Goal: Information Seeking & Learning: Compare options

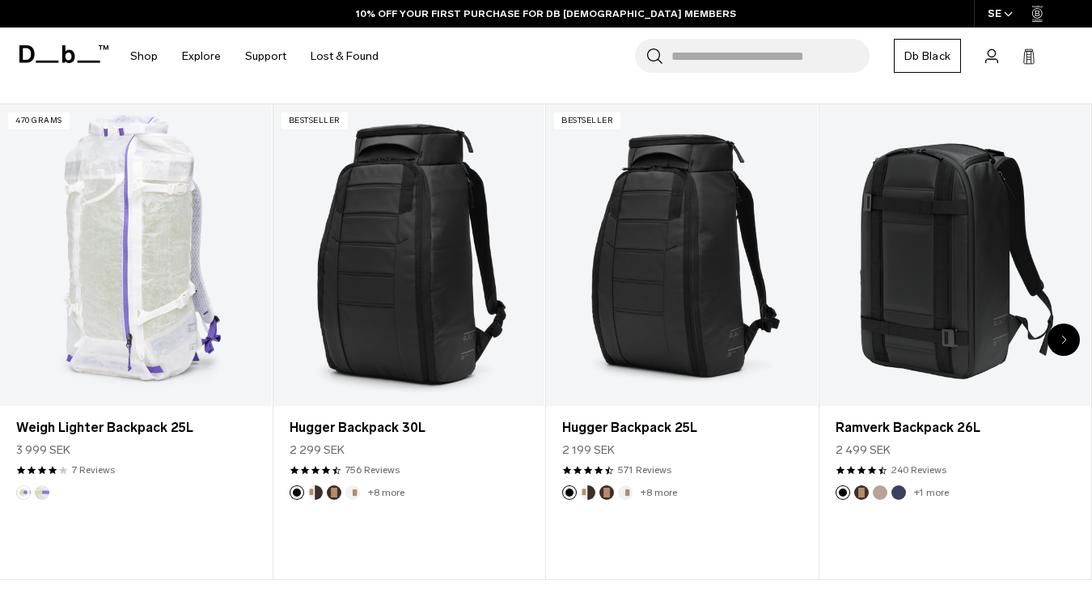
scroll to position [572, 0]
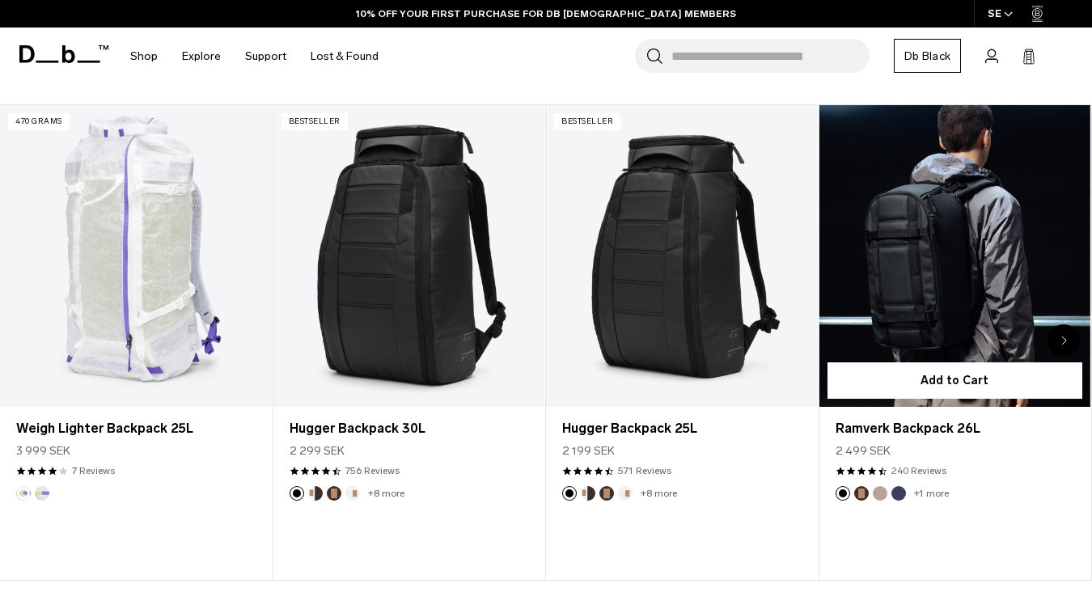
click at [920, 250] on link "Ramverk Backpack 26L" at bounding box center [955, 256] width 272 height 302
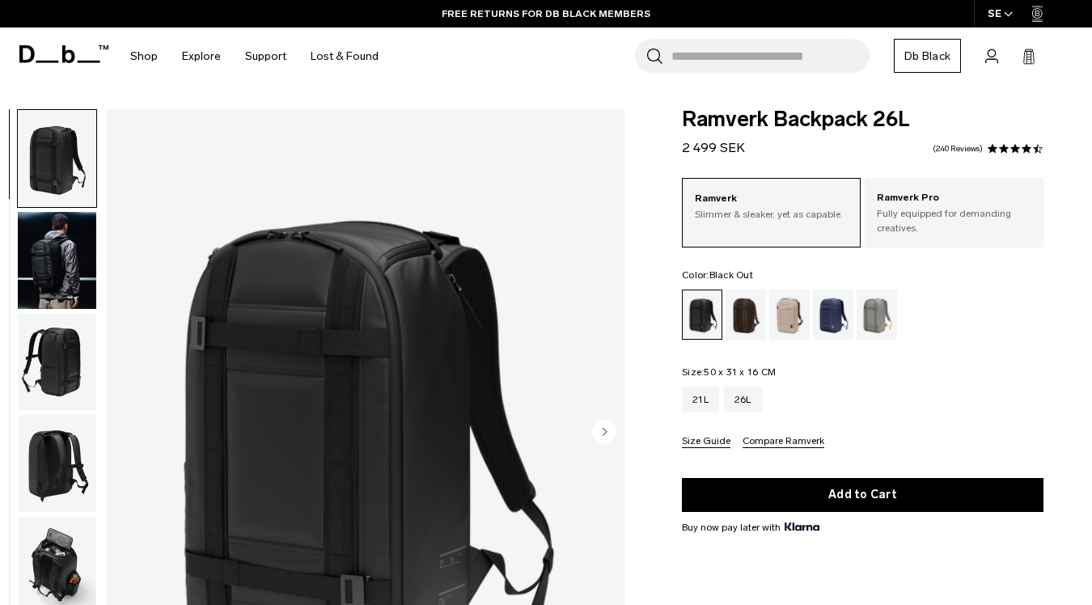
scroll to position [15, 0]
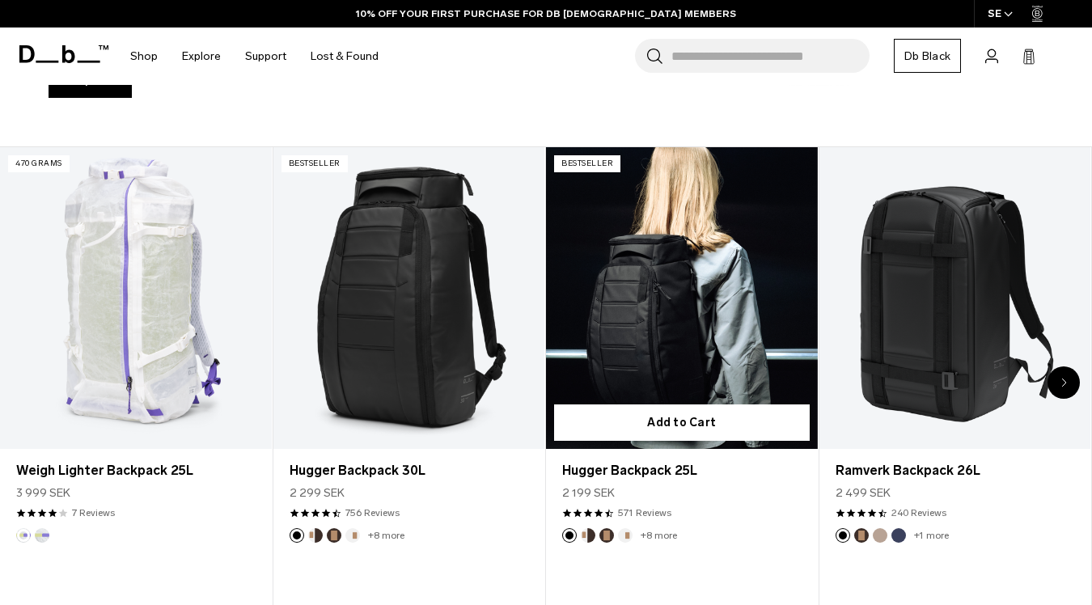
scroll to position [523, 0]
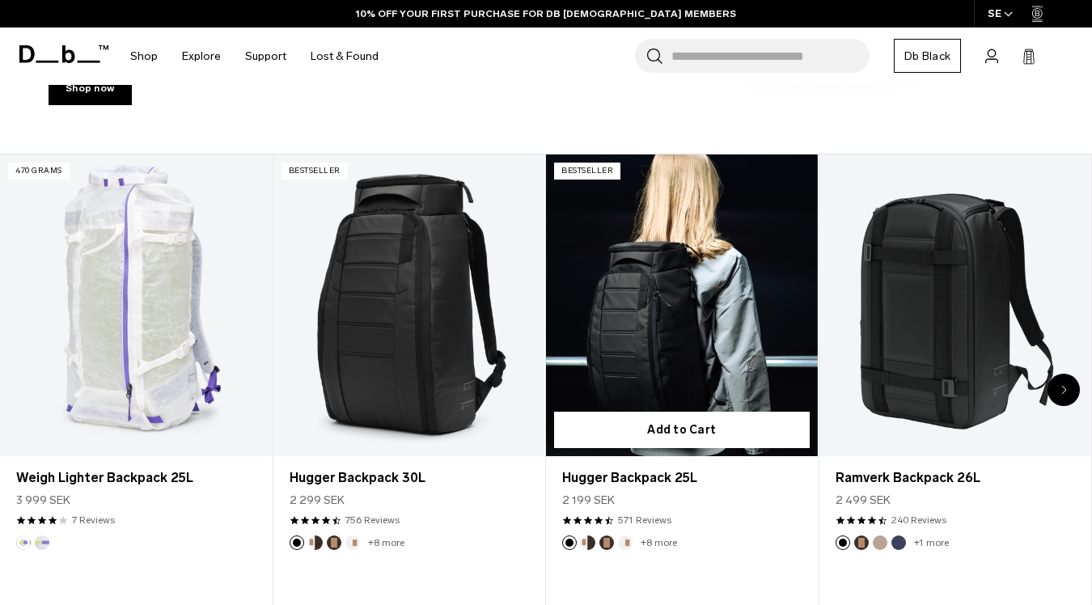
click at [705, 268] on link "Hugger Backpack 25L" at bounding box center [682, 306] width 272 height 302
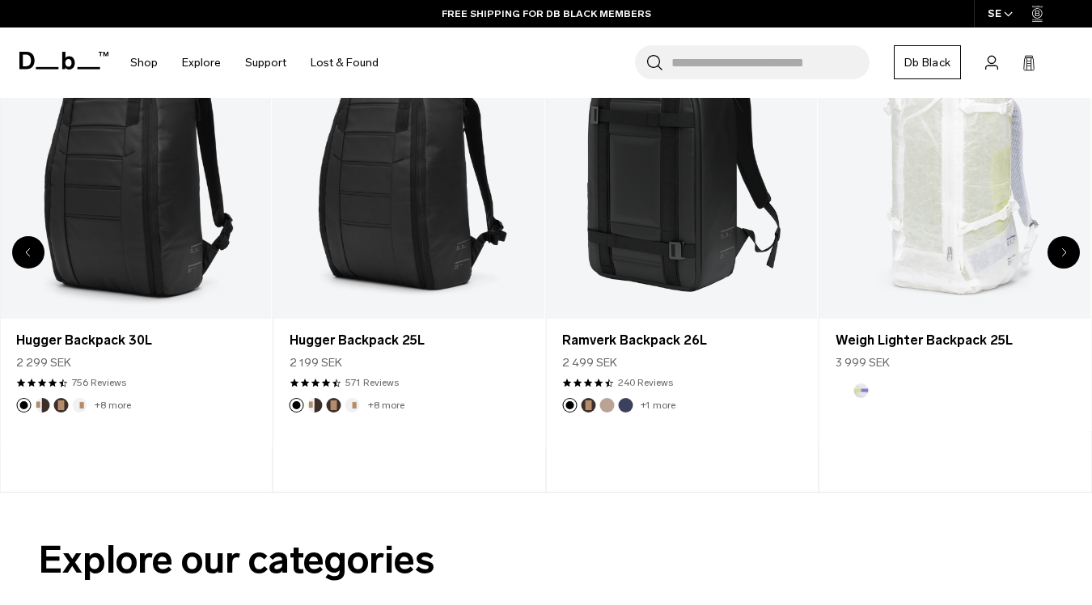
scroll to position [387, 0]
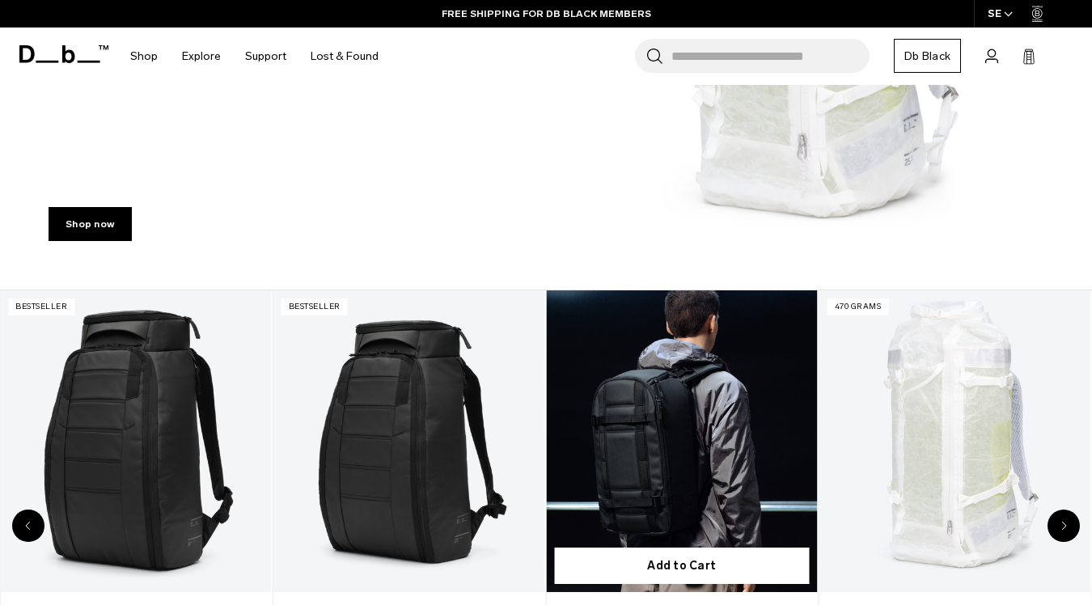
click at [675, 367] on link "Ramverk Backpack 26L" at bounding box center [682, 441] width 272 height 302
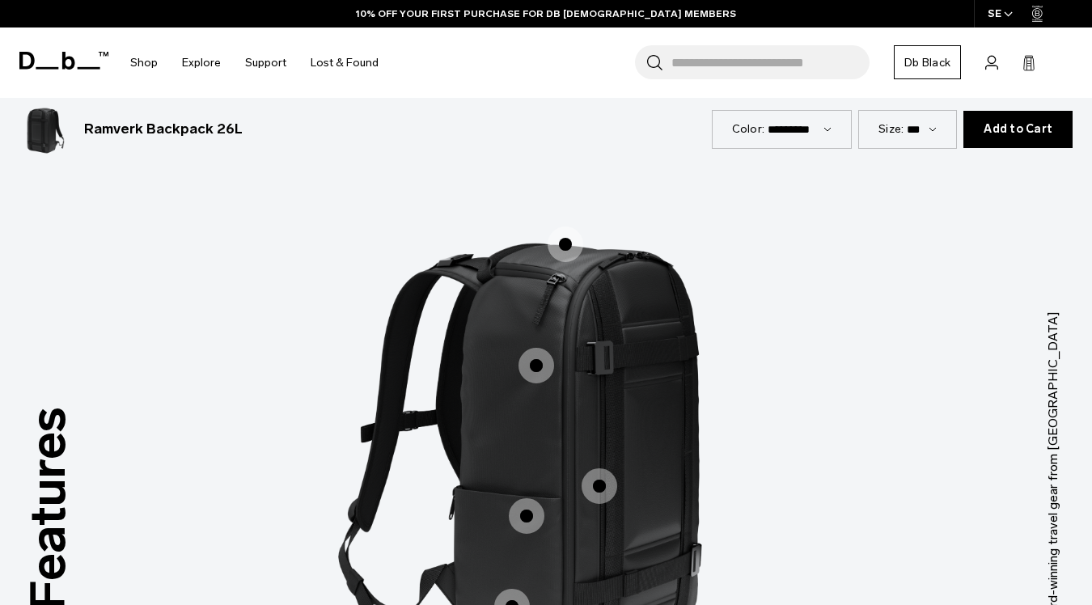
scroll to position [1837, 0]
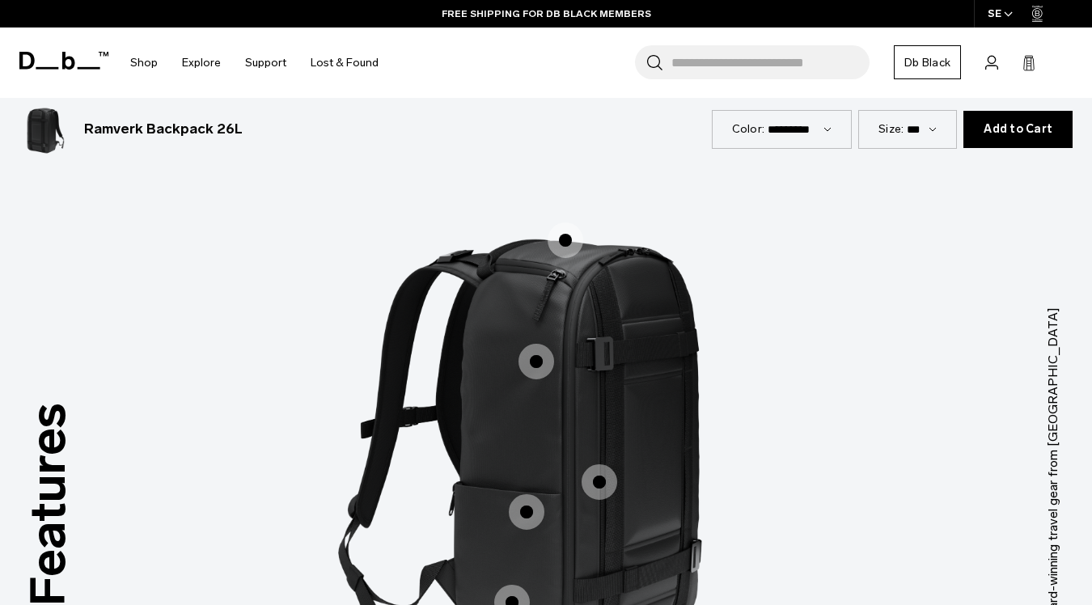
click at [559, 224] on span "1 / 3" at bounding box center [566, 240] width 36 height 36
click at [569, 226] on span "1 / 3" at bounding box center [566, 240] width 36 height 36
click at [563, 222] on span "1 / 3" at bounding box center [566, 240] width 36 height 36
click at [536, 344] on span "1 / 3" at bounding box center [537, 362] width 36 height 36
click at [536, 347] on span "1 / 3" at bounding box center [537, 362] width 36 height 36
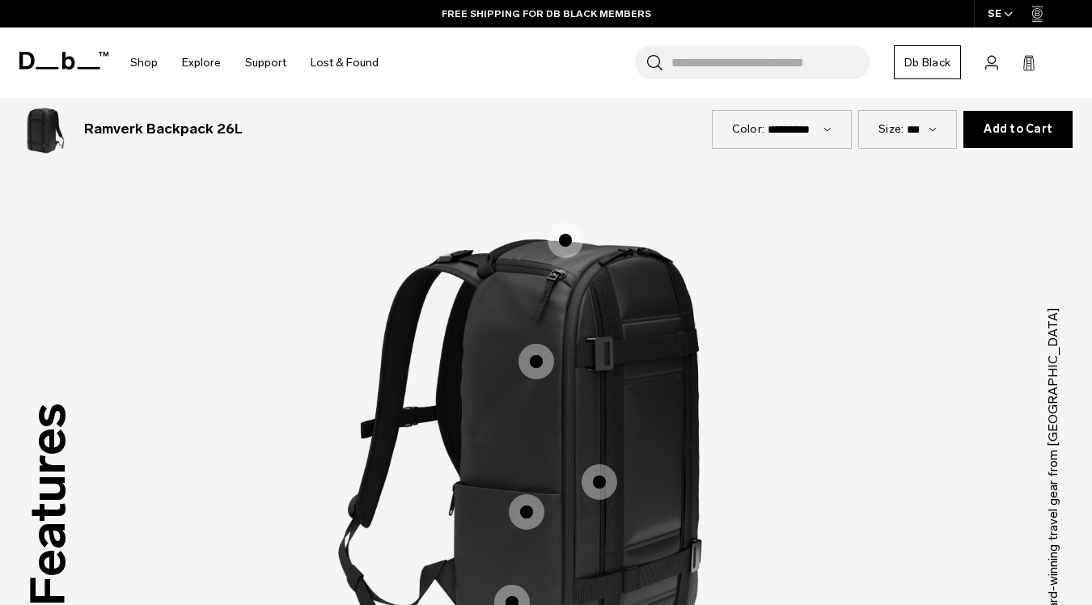
click at [536, 347] on span "1 / 3" at bounding box center [537, 362] width 36 height 36
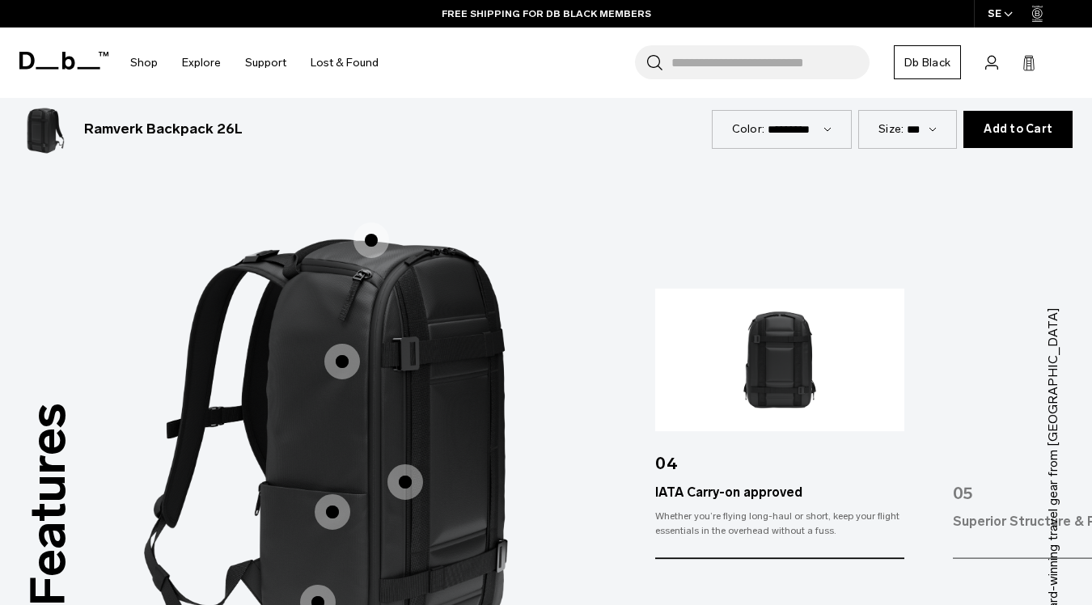
click at [536, 347] on img "1 / 3" at bounding box center [351, 443] width 485 height 603
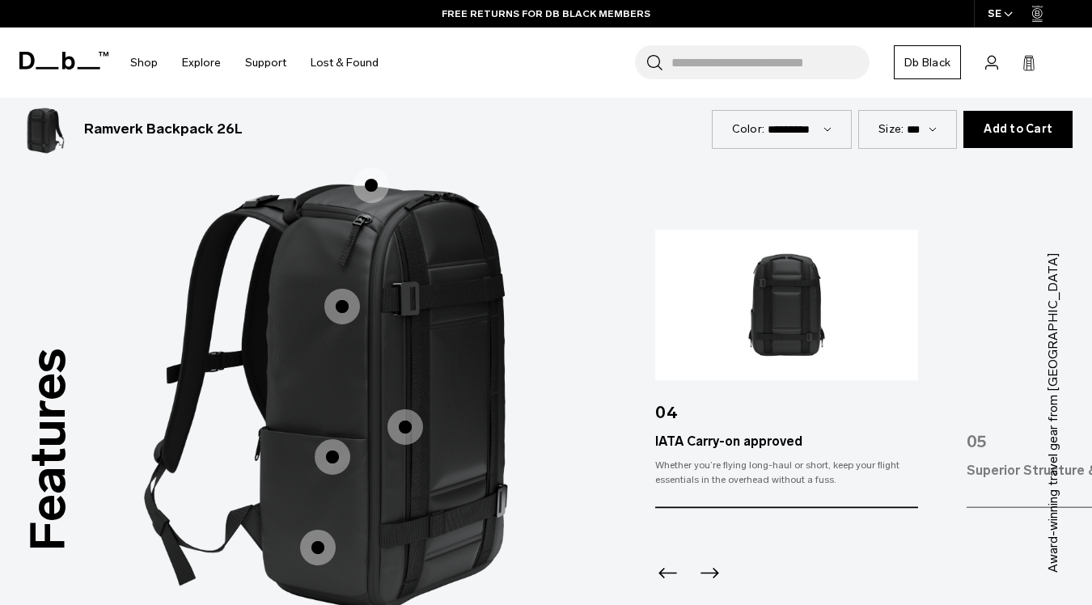
scroll to position [1895, 0]
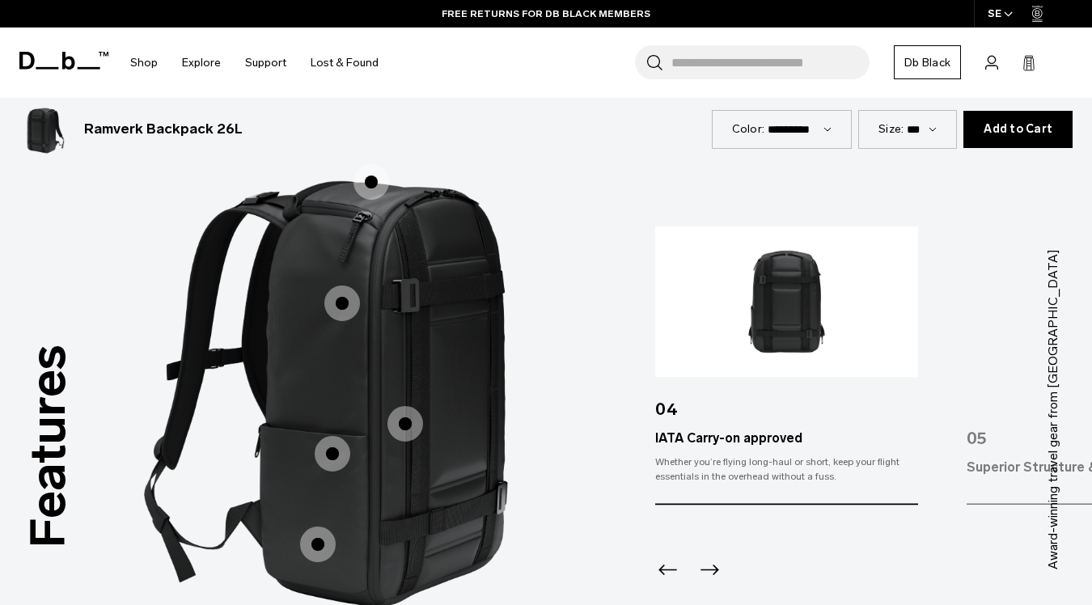
click at [402, 406] on span "1 / 3" at bounding box center [405, 424] width 36 height 36
click at [407, 406] on span "1 / 3" at bounding box center [405, 424] width 36 height 36
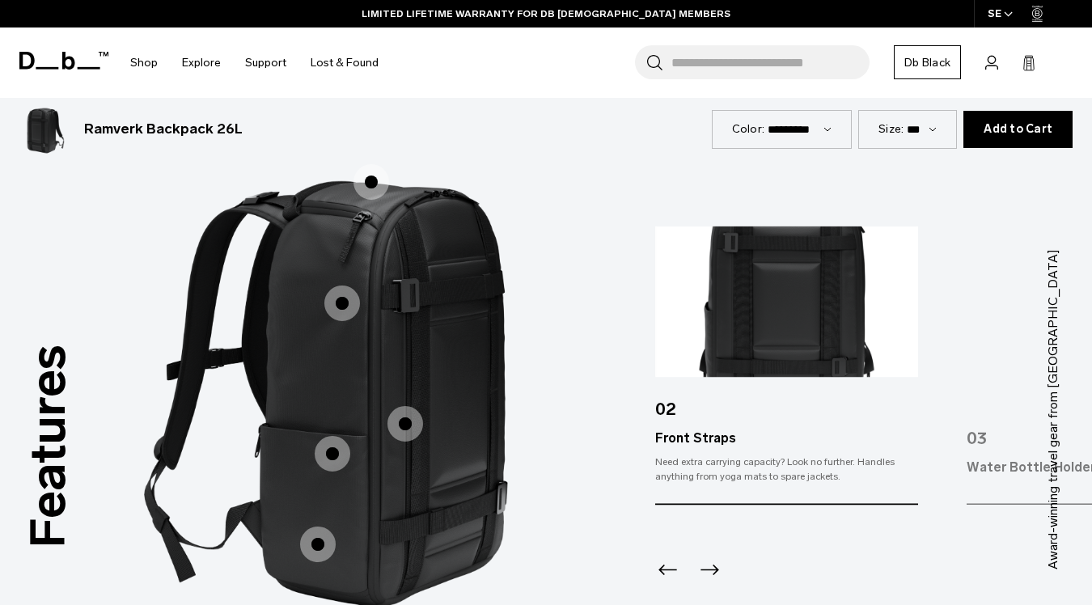
click at [333, 436] on span "1 / 3" at bounding box center [333, 454] width 36 height 36
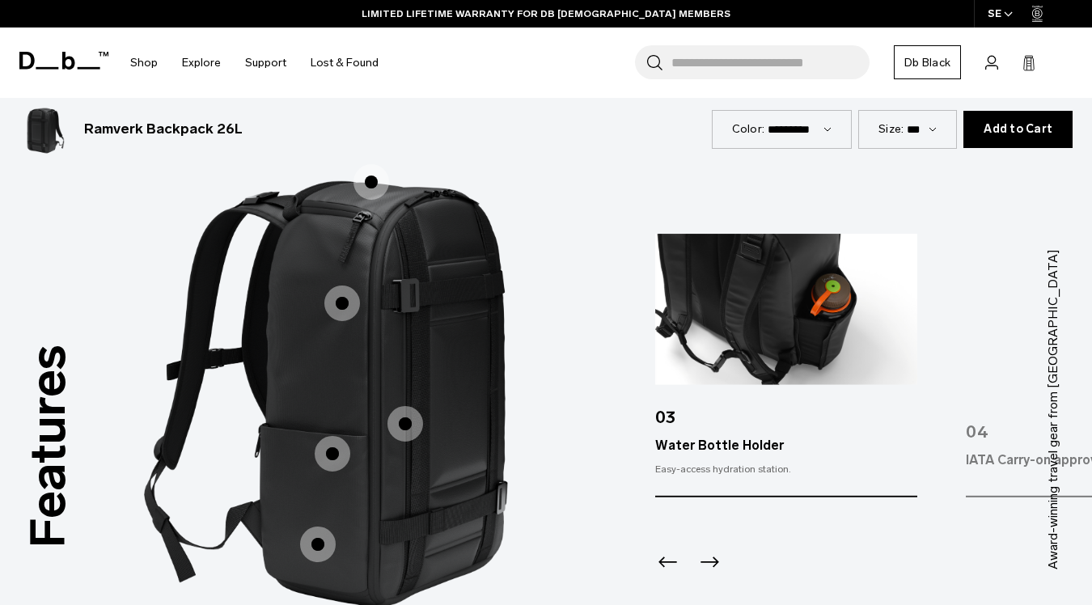
click at [317, 528] on span "1 / 3" at bounding box center [318, 545] width 36 height 36
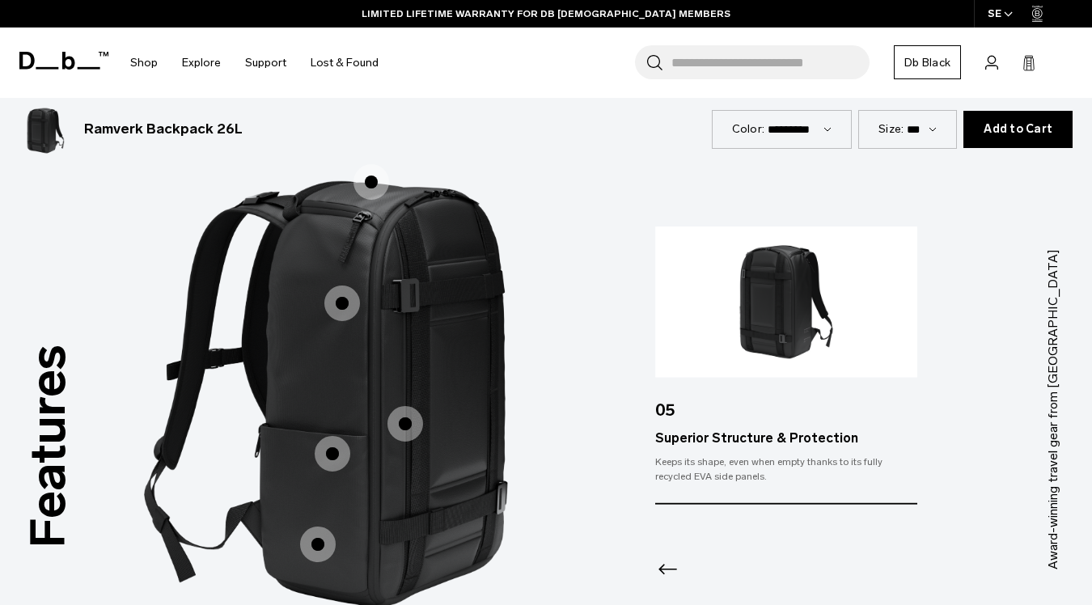
click at [332, 436] on span "1 / 3" at bounding box center [333, 454] width 36 height 36
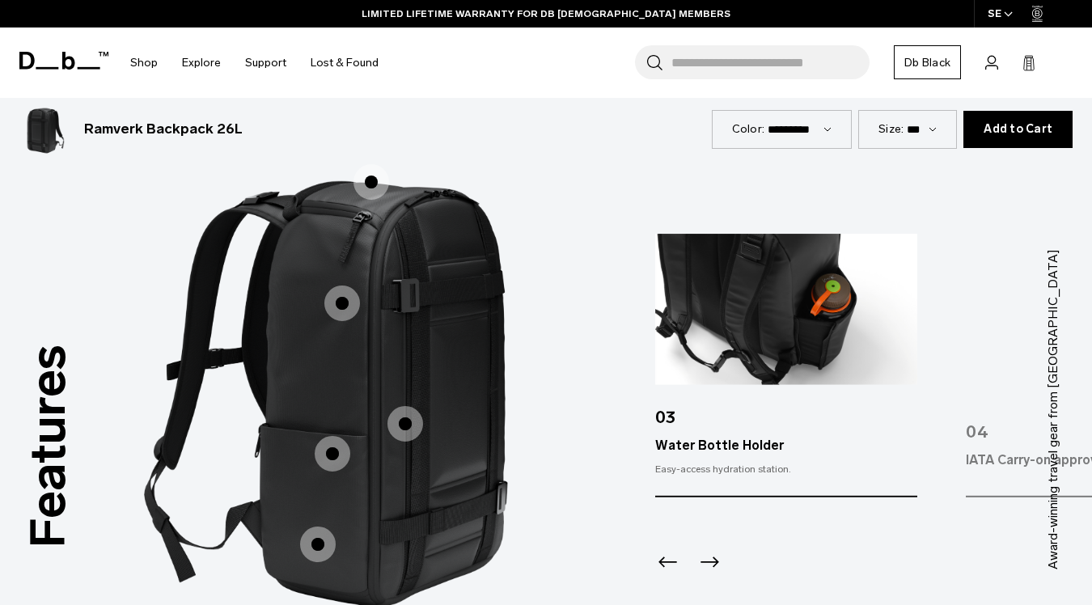
click at [404, 406] on span "1 / 3" at bounding box center [405, 424] width 36 height 36
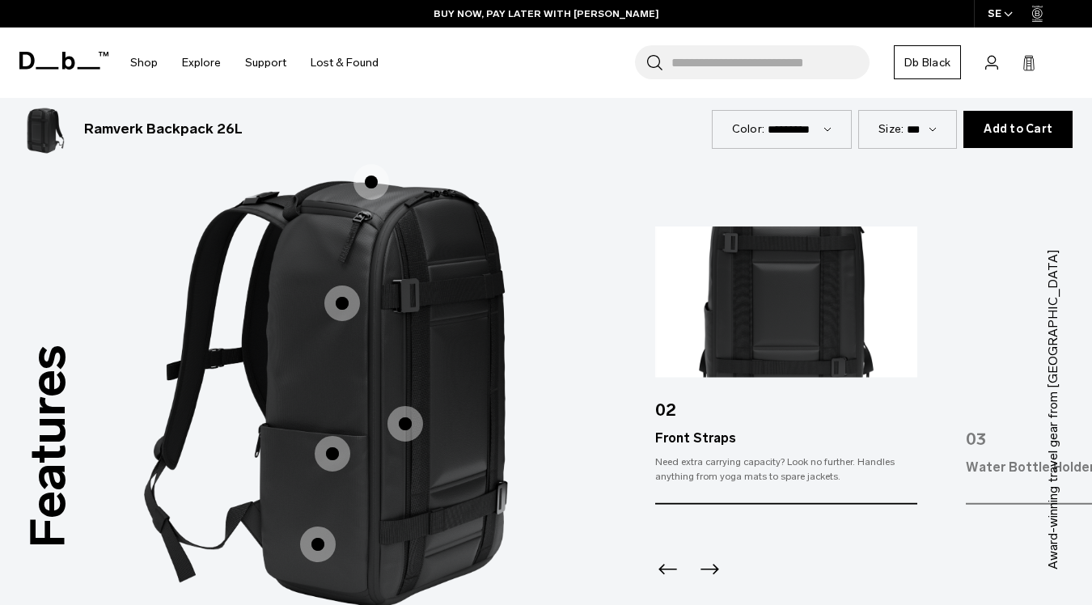
click at [342, 286] on span "1 / 3" at bounding box center [342, 304] width 36 height 36
click at [370, 164] on span "1 / 3" at bounding box center [371, 182] width 36 height 36
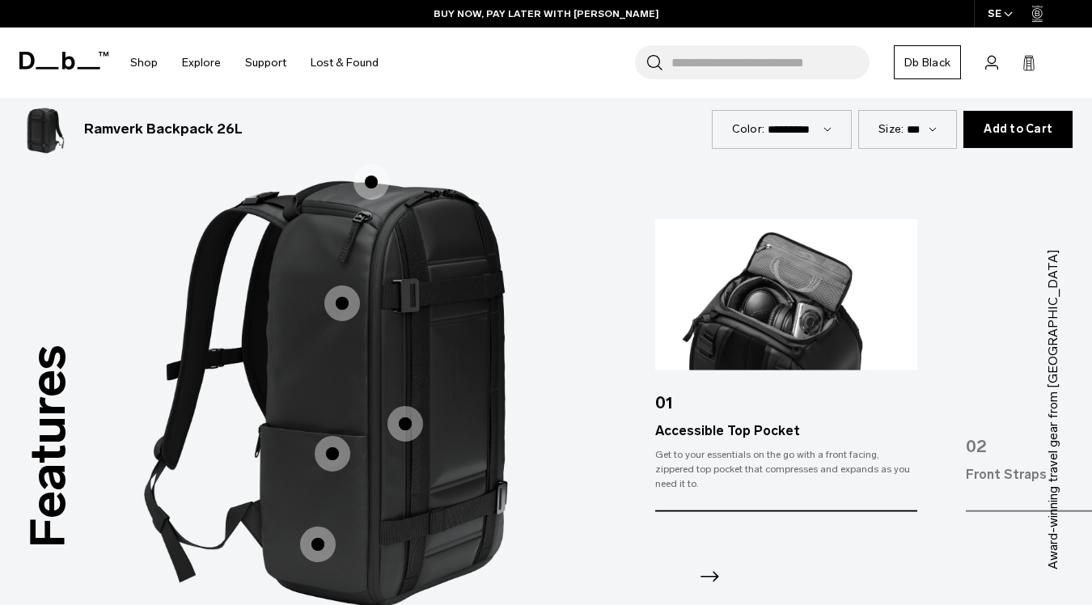
click at [344, 286] on span "1 / 3" at bounding box center [342, 304] width 36 height 36
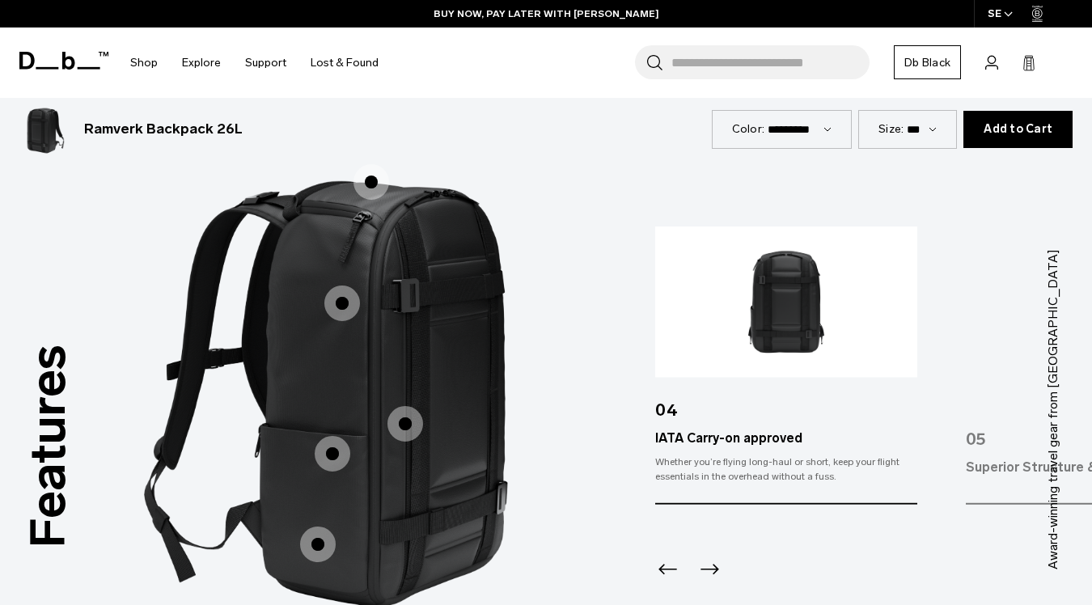
click at [334, 436] on span "1 / 3" at bounding box center [333, 454] width 36 height 36
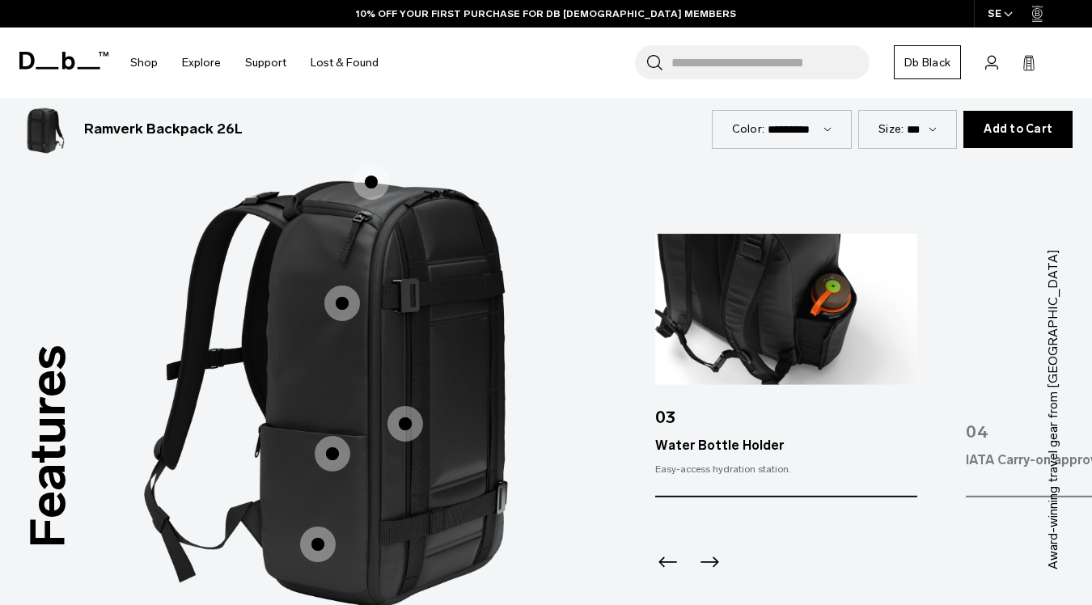
click at [320, 527] on span "1 / 3" at bounding box center [318, 545] width 36 height 36
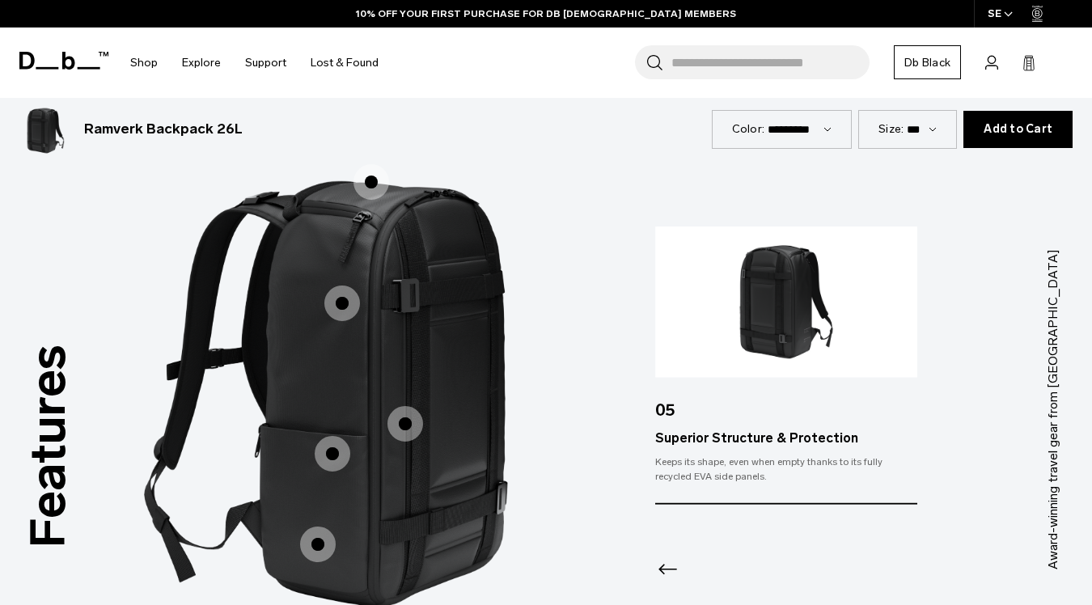
click at [403, 406] on span "1 / 3" at bounding box center [405, 424] width 36 height 36
click at [328, 441] on span "1 / 3" at bounding box center [333, 454] width 36 height 36
click at [334, 436] on span "1 / 3" at bounding box center [333, 454] width 36 height 36
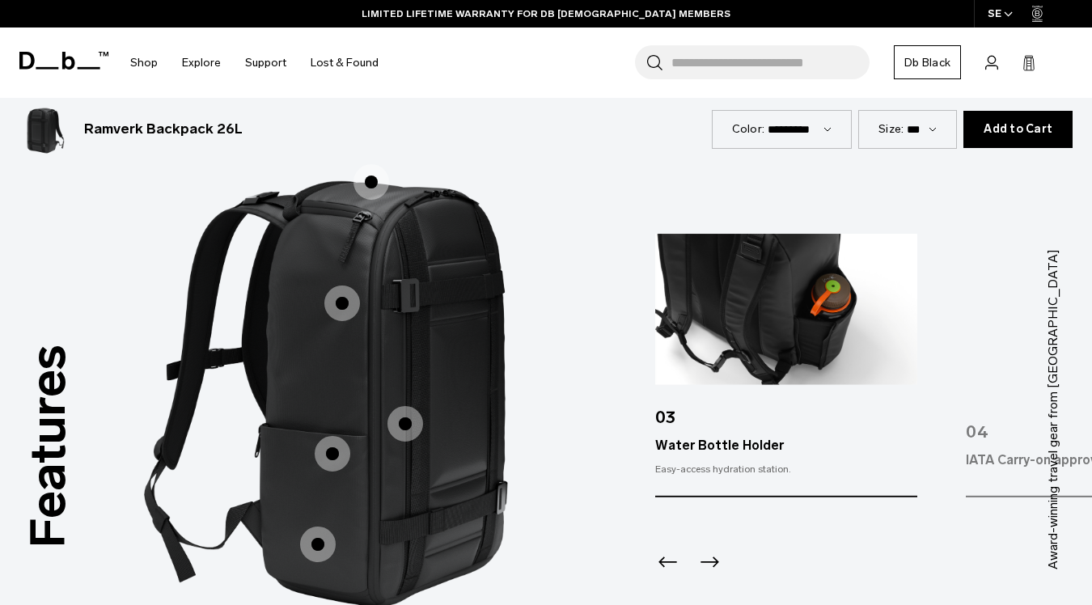
click at [857, 303] on img "3 / 5" at bounding box center [786, 309] width 262 height 151
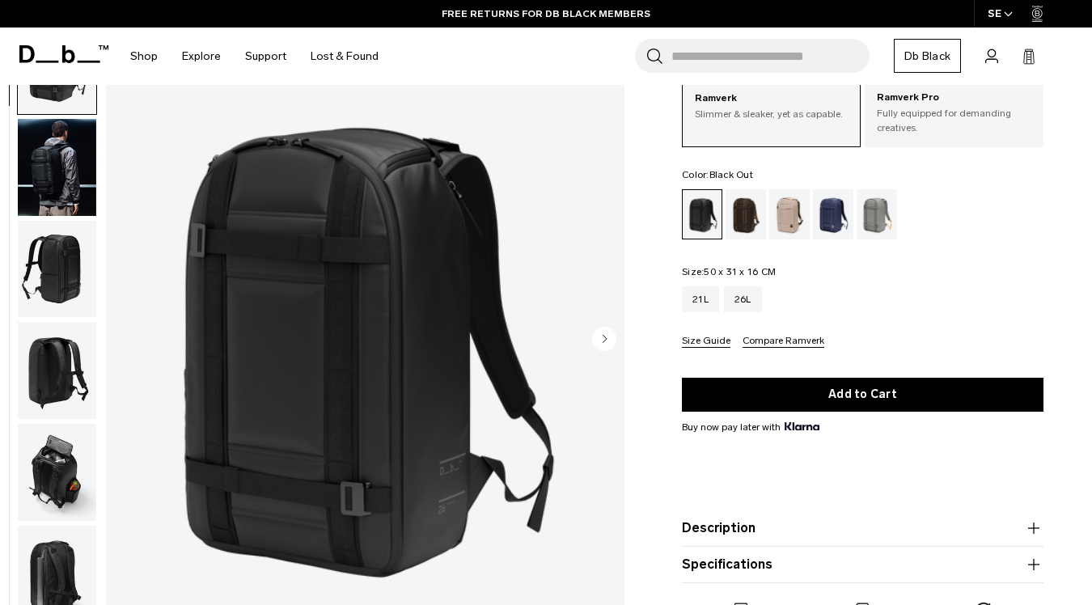
scroll to position [0, 0]
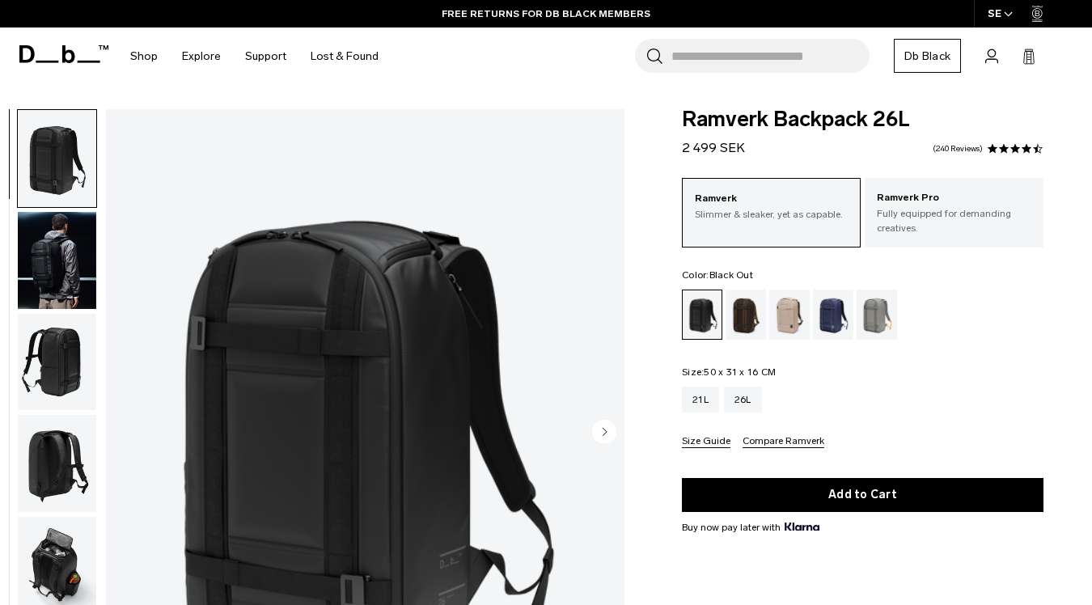
click at [51, 372] on img "button" at bounding box center [57, 362] width 78 height 97
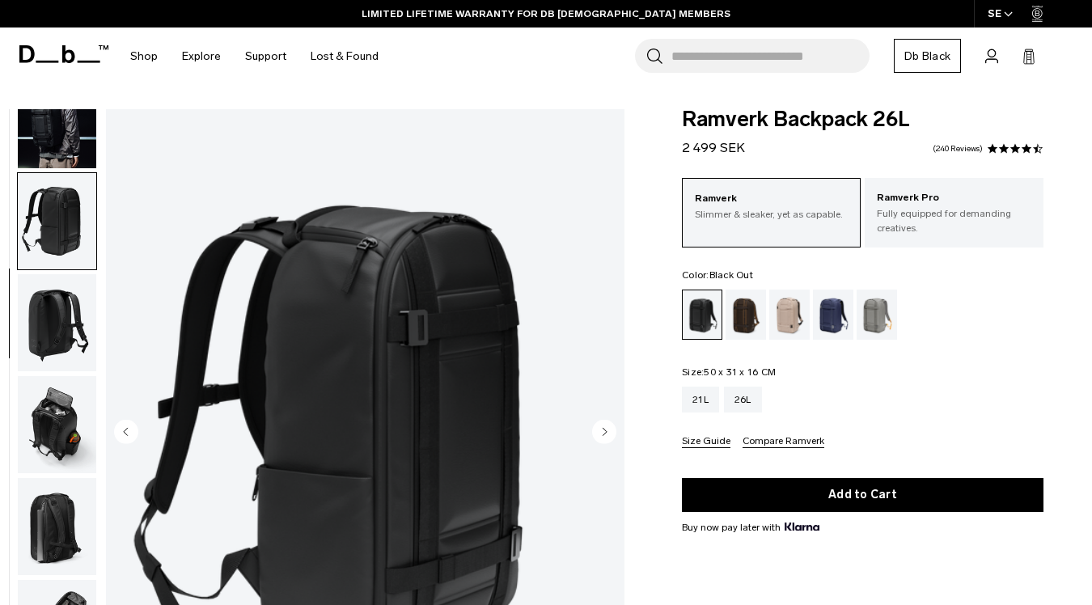
scroll to position [163, 0]
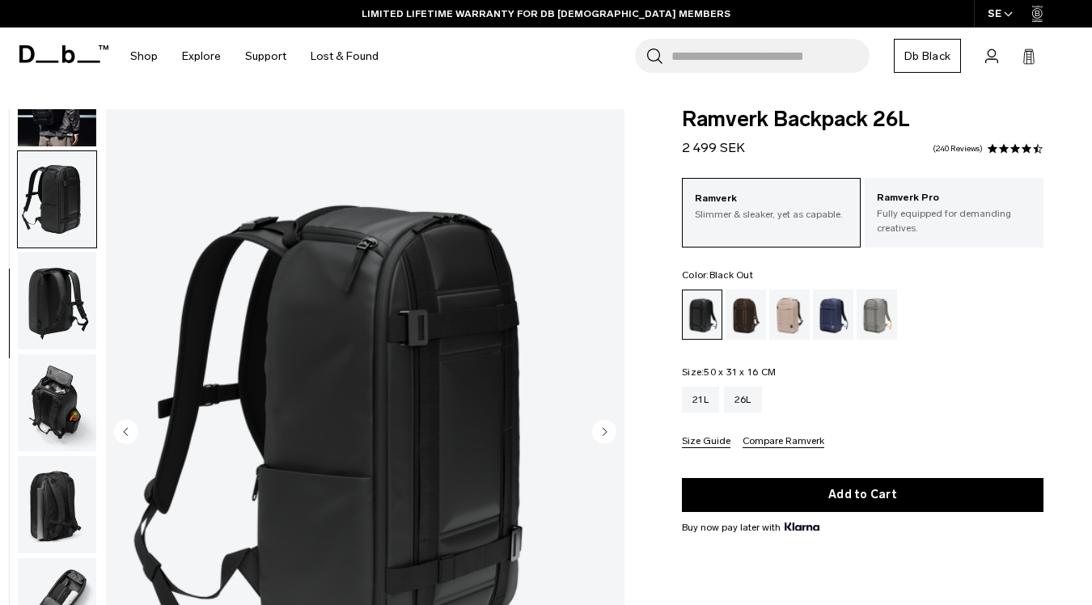
click at [57, 304] on img "button" at bounding box center [57, 300] width 78 height 97
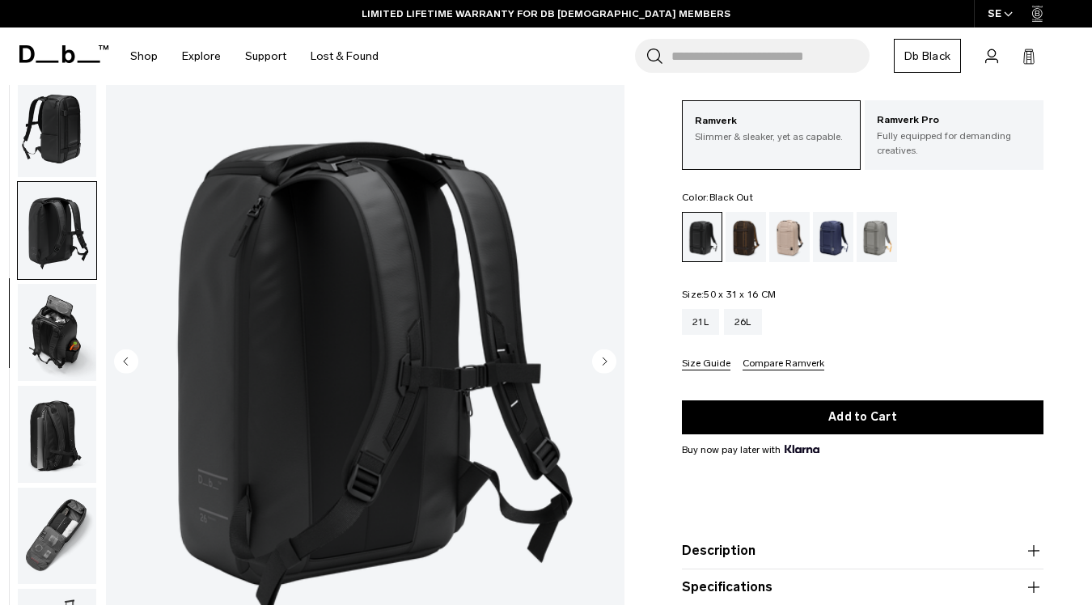
scroll to position [83, 0]
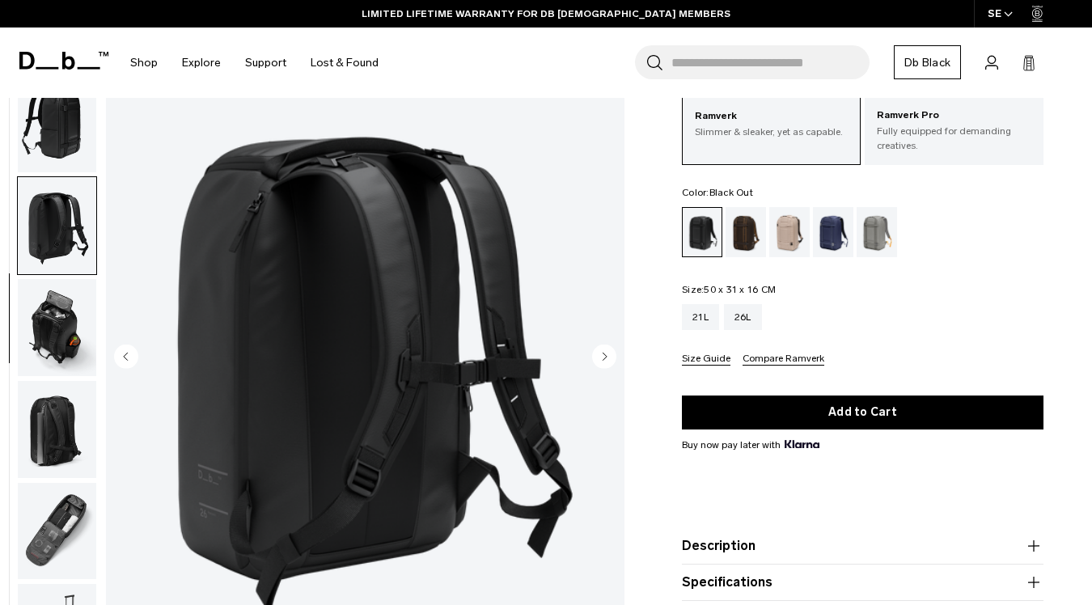
click at [56, 311] on img "button" at bounding box center [57, 327] width 78 height 97
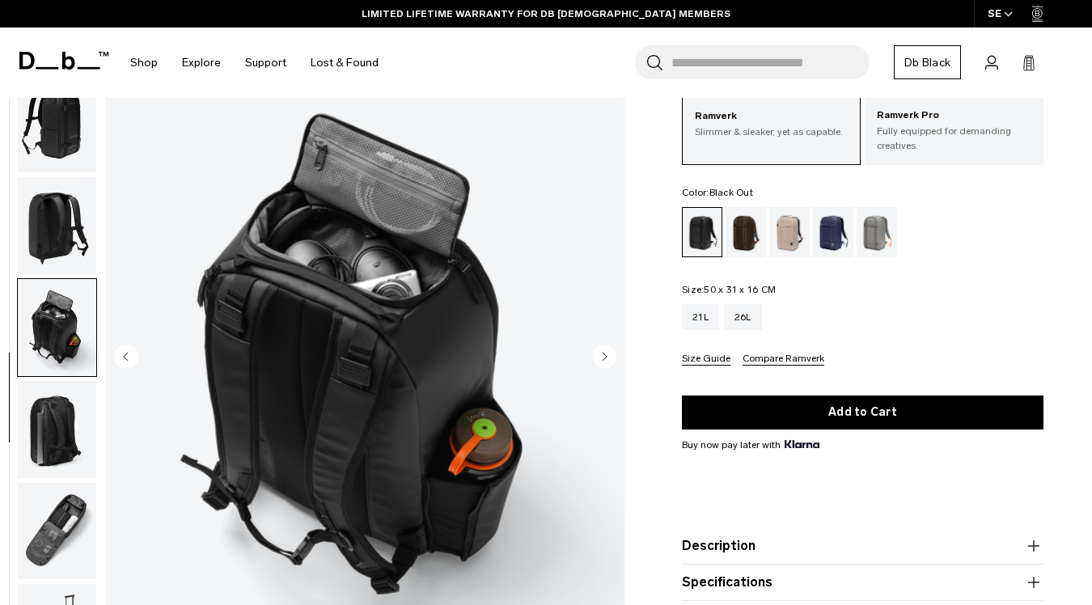
click at [54, 387] on img "button" at bounding box center [57, 429] width 78 height 97
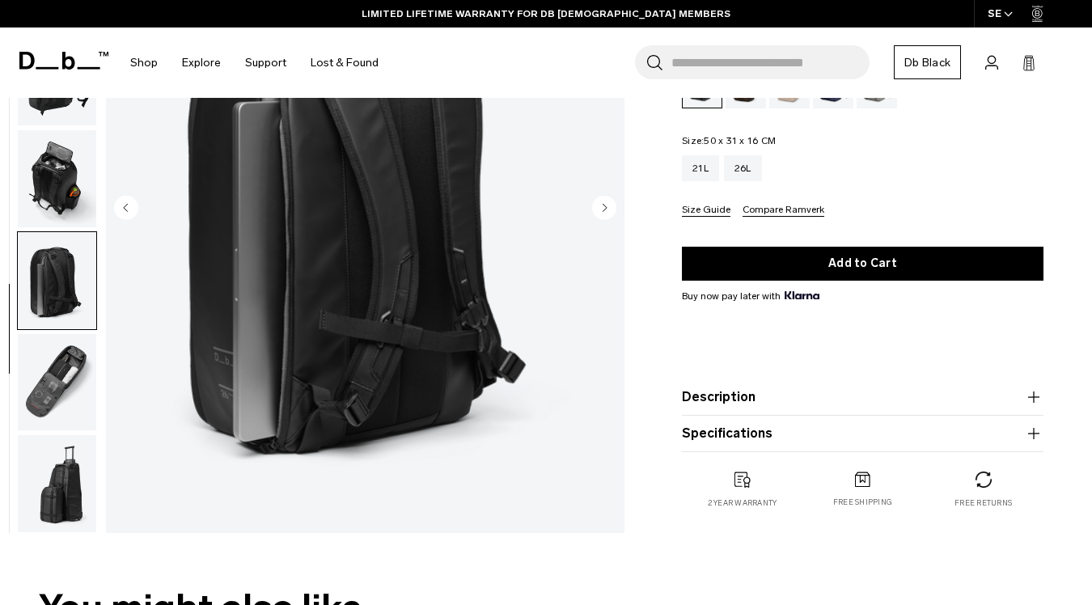
scroll to position [245, 0]
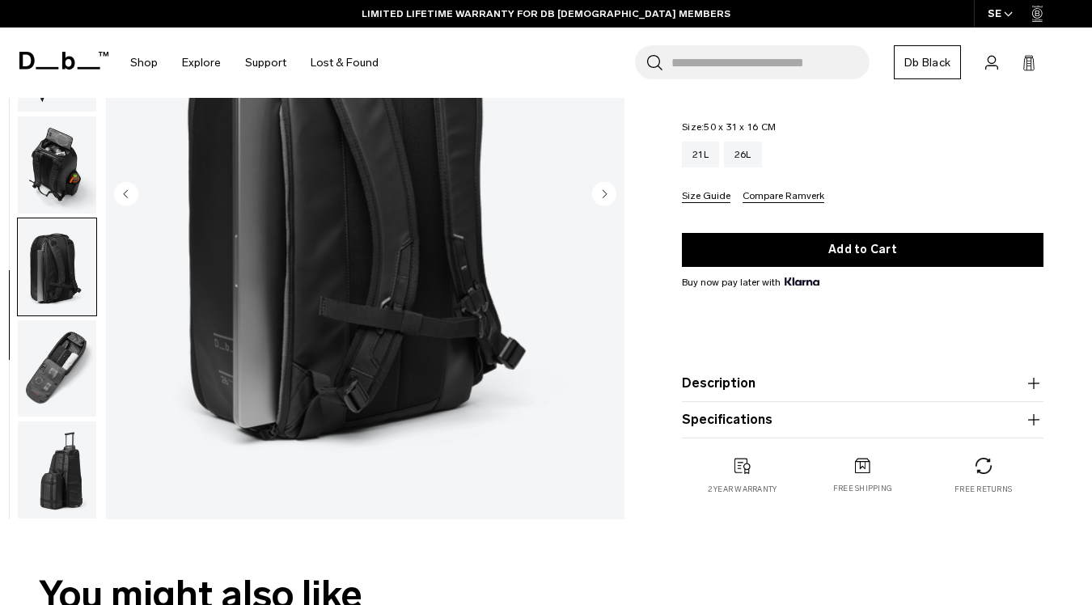
click at [61, 383] on img "button" at bounding box center [57, 368] width 78 height 97
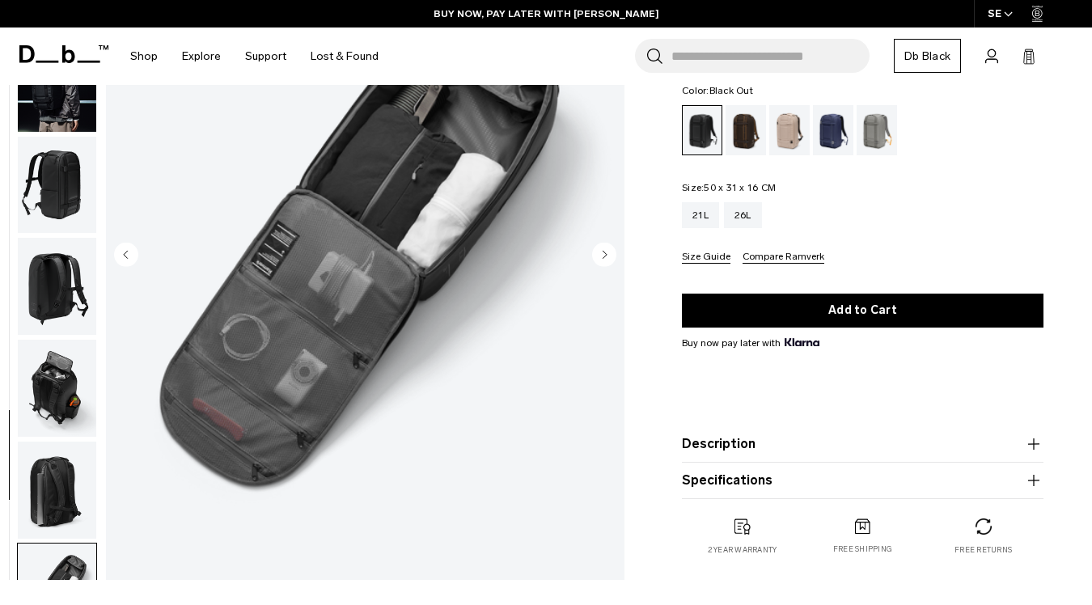
scroll to position [112, 0]
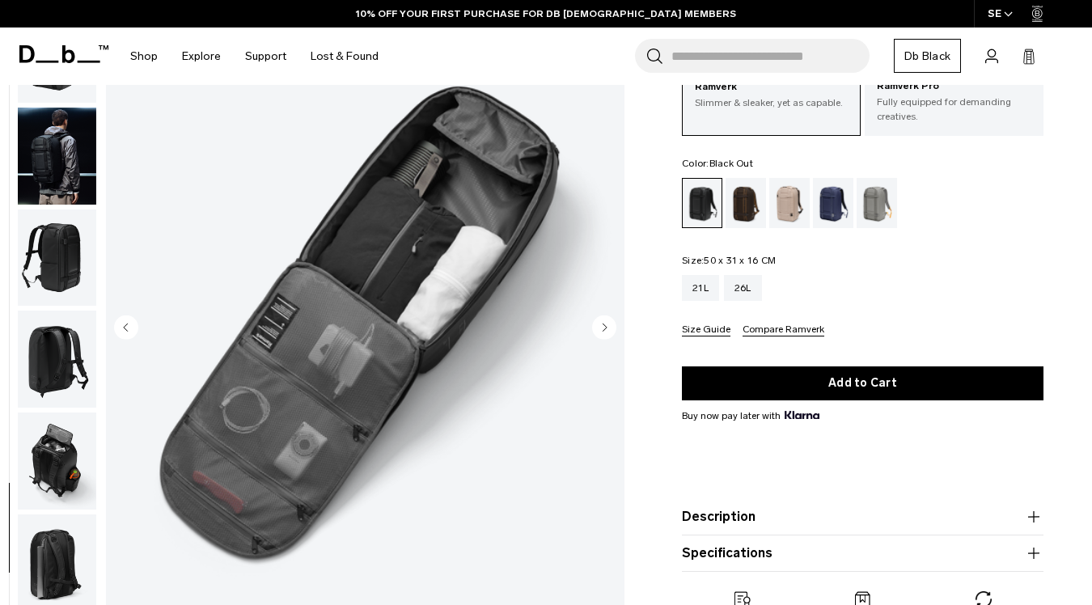
click at [60, 482] on img "button" at bounding box center [57, 461] width 78 height 97
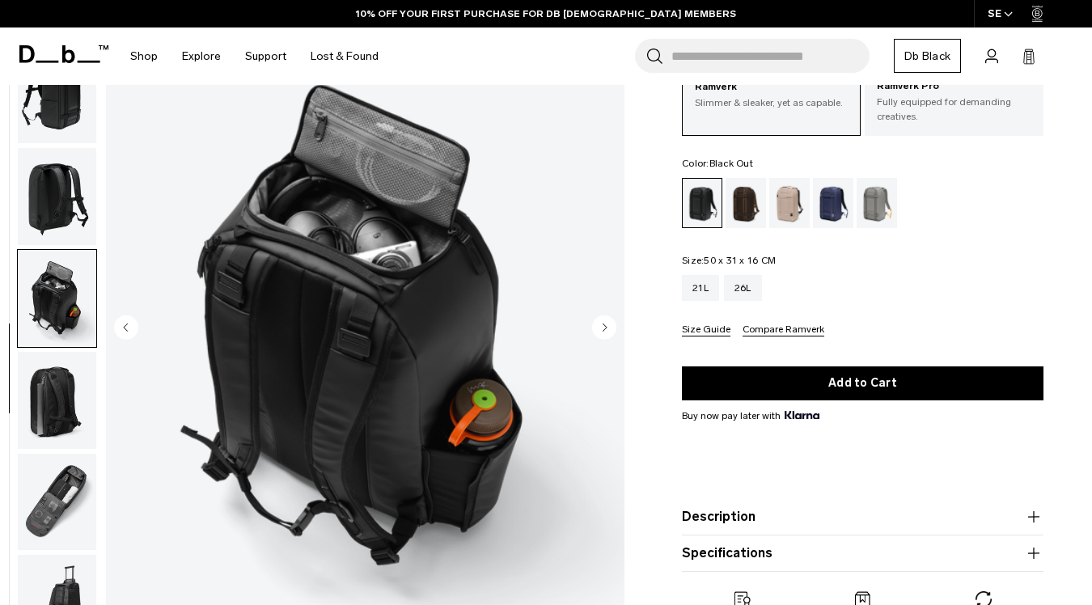
scroll to position [144, 0]
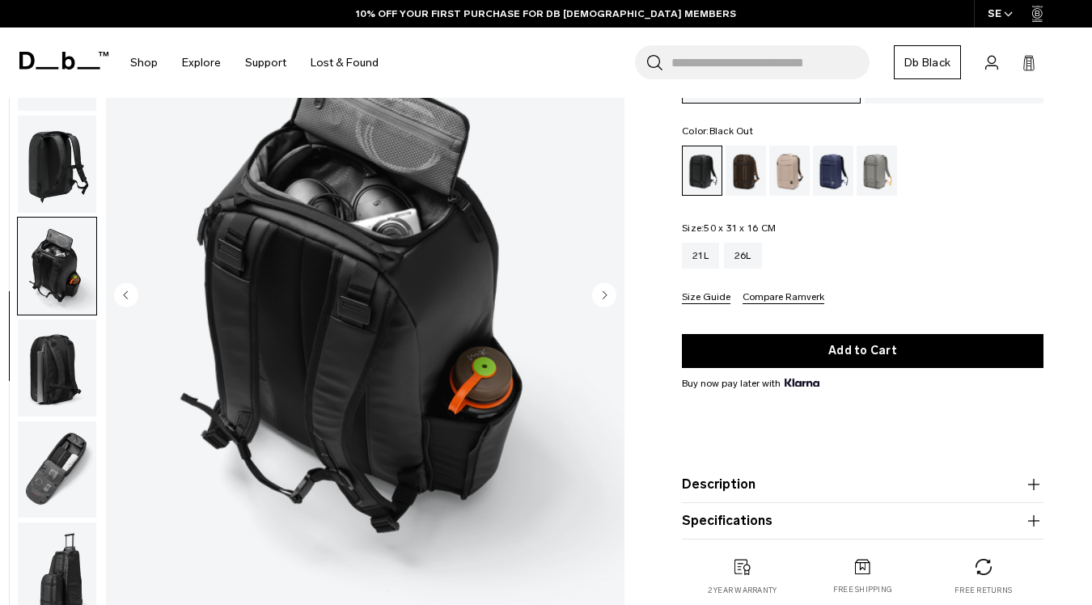
click at [42, 377] on img "button" at bounding box center [57, 368] width 78 height 97
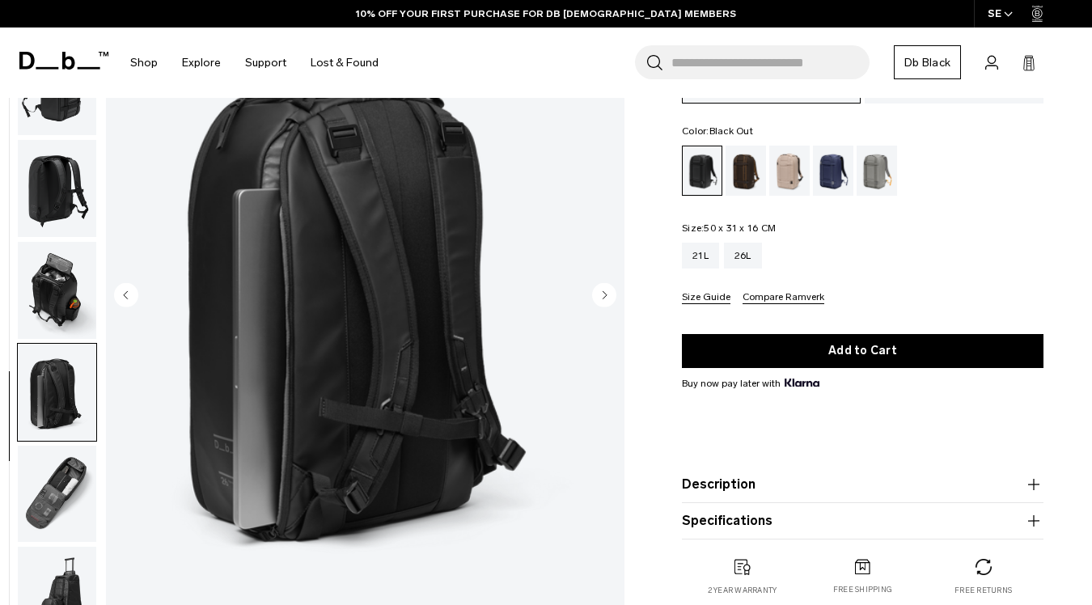
click at [49, 478] on img "button" at bounding box center [57, 493] width 78 height 97
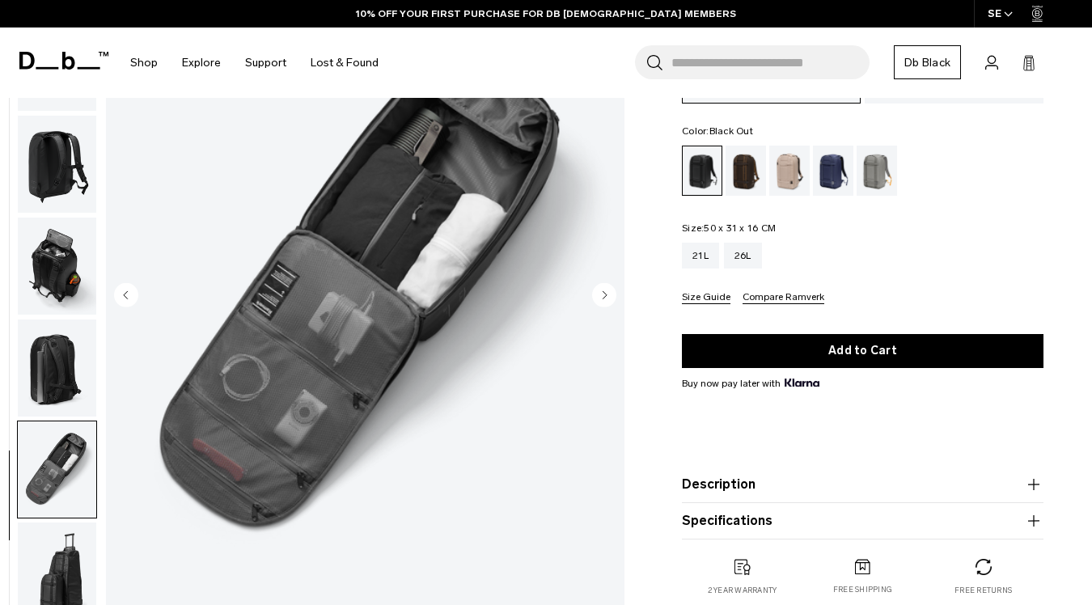
scroll to position [194, 0]
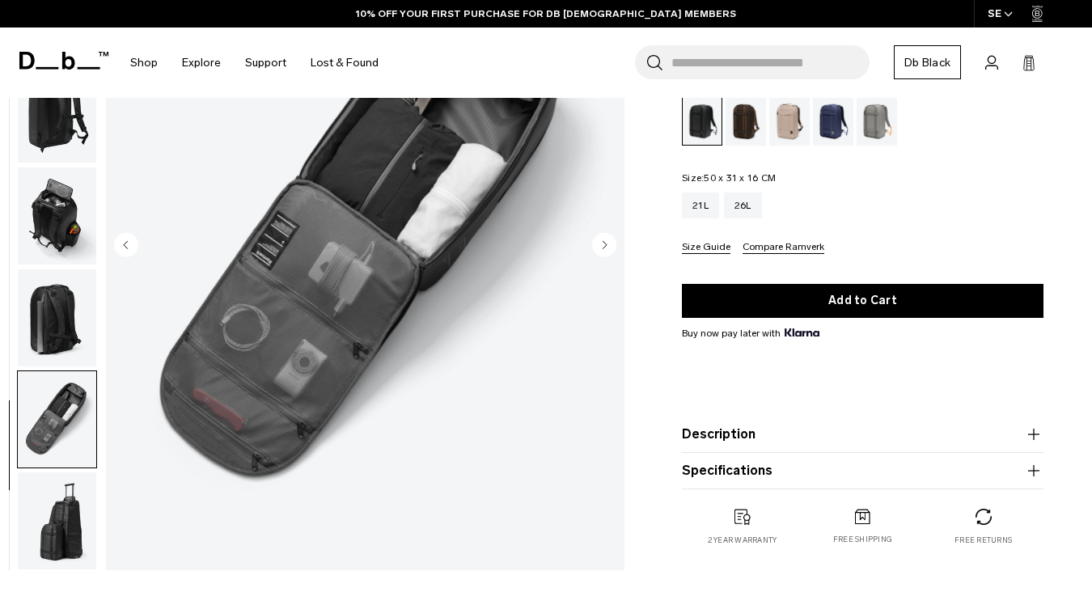
click at [64, 503] on img "button" at bounding box center [57, 520] width 78 height 97
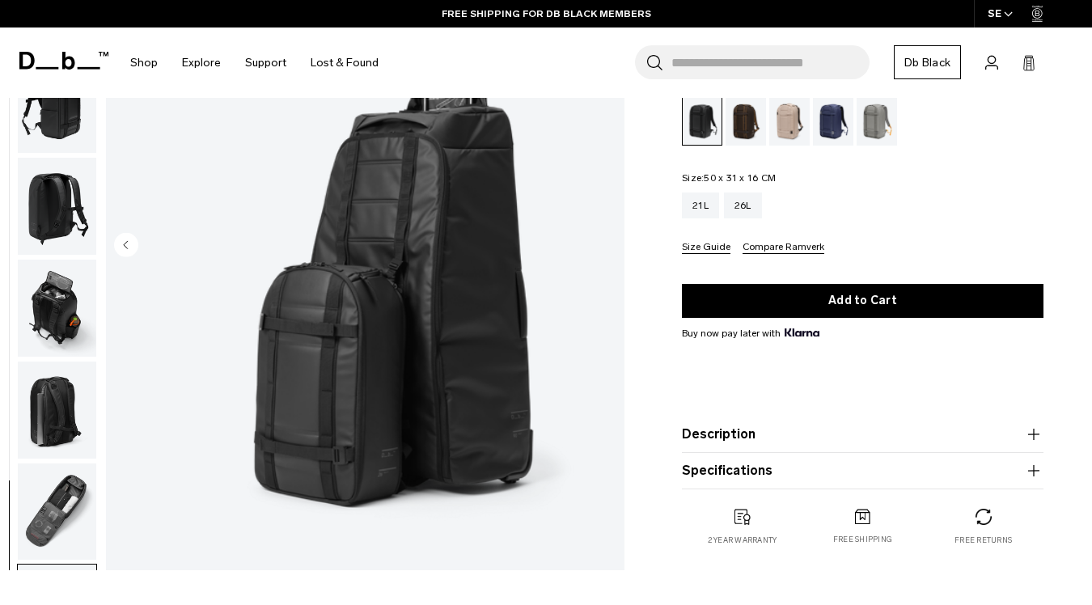
scroll to position [0, 0]
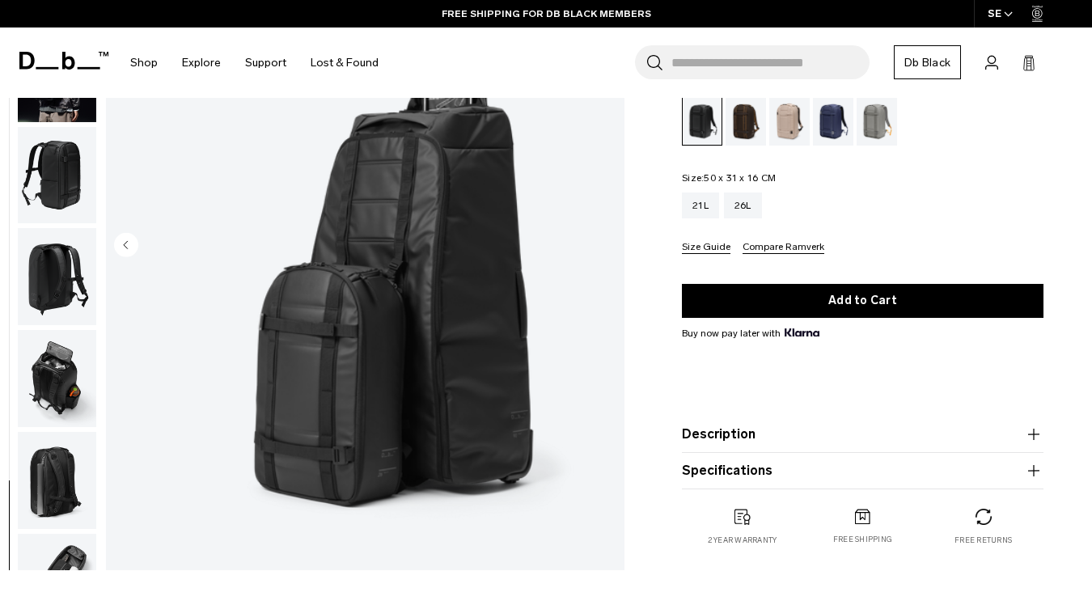
click at [56, 293] on img "button" at bounding box center [57, 276] width 78 height 97
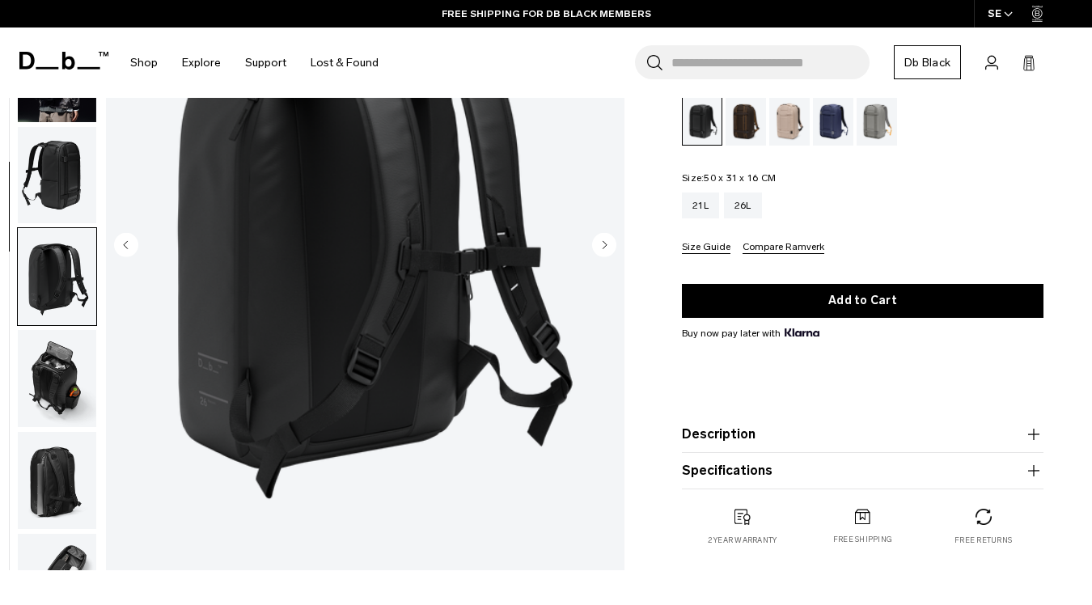
click at [49, 190] on img "button" at bounding box center [57, 174] width 78 height 97
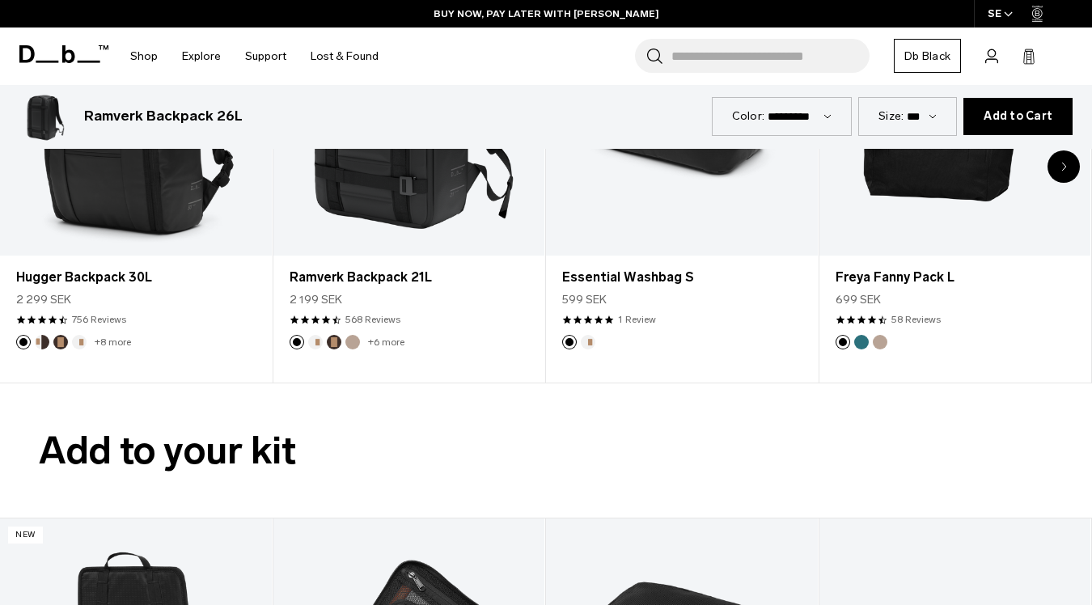
scroll to position [2682, 0]
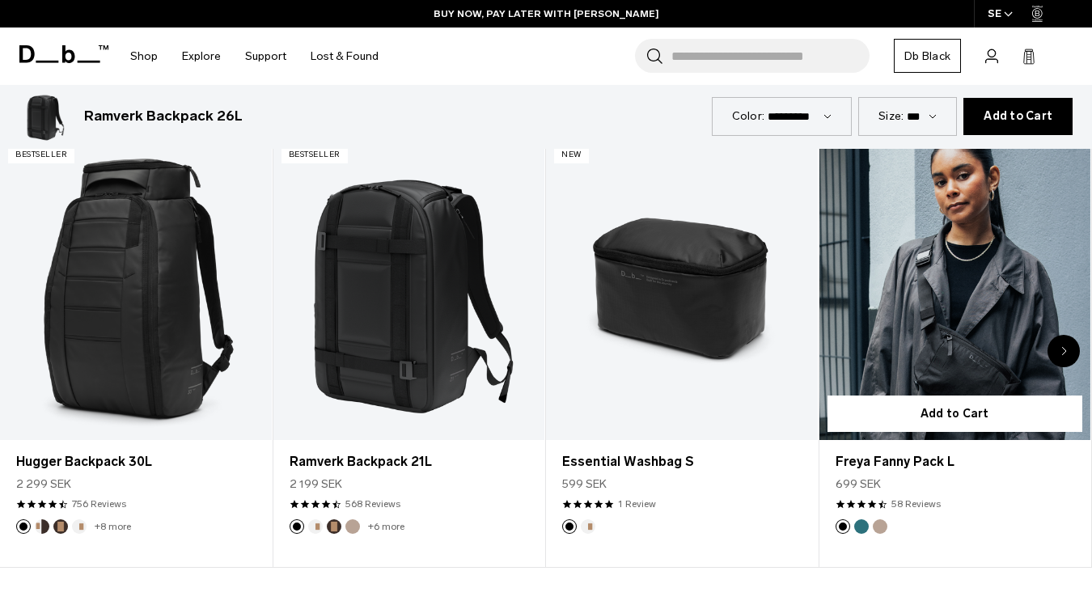
click at [904, 273] on link "Freya Fanny Pack L" at bounding box center [955, 289] width 272 height 302
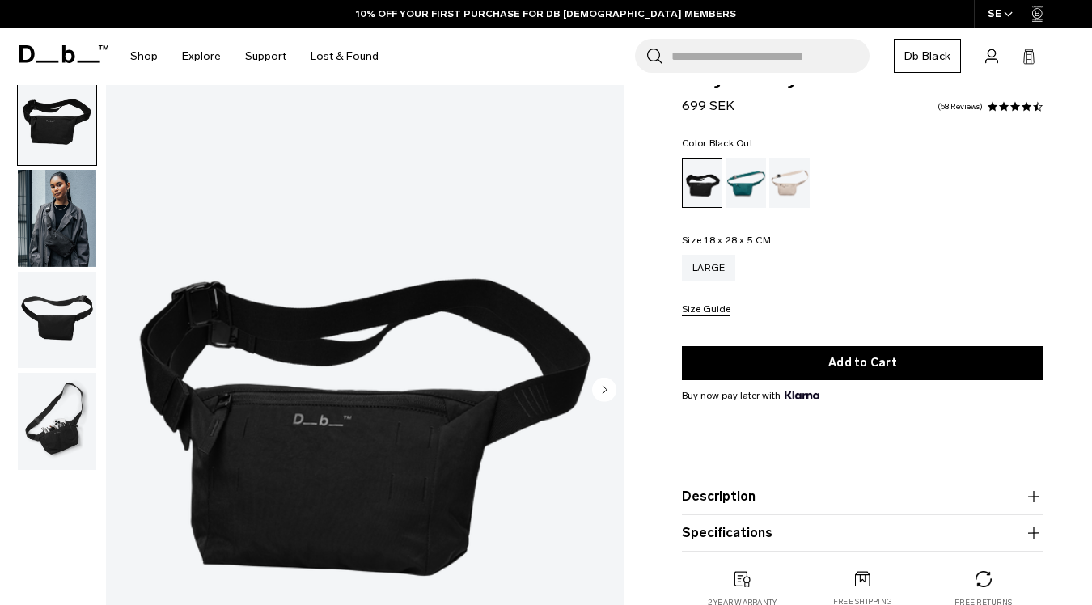
scroll to position [37, 0]
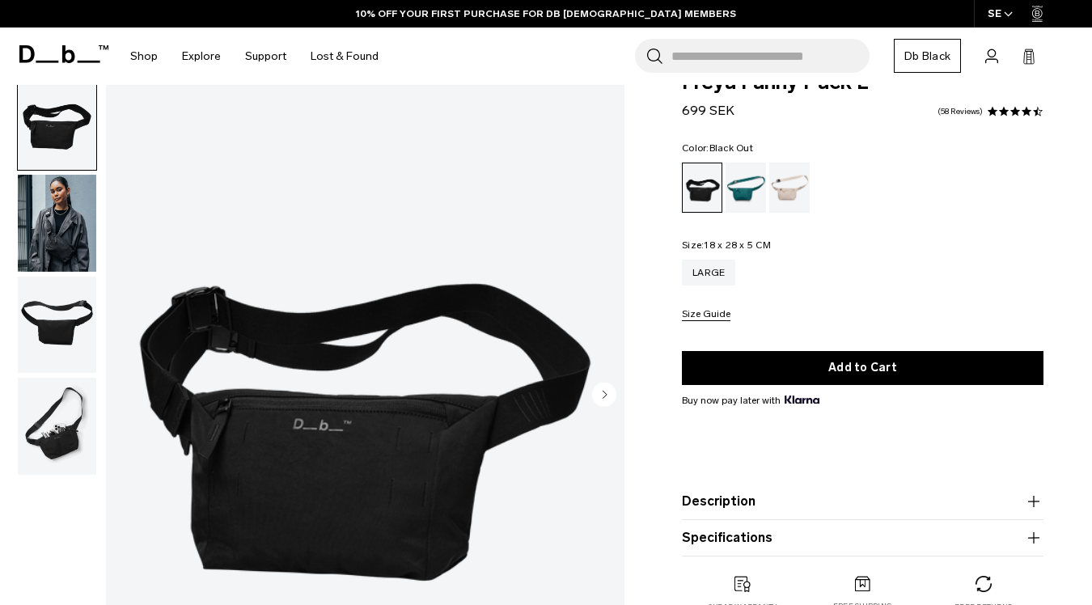
click at [61, 315] on img "button" at bounding box center [57, 325] width 78 height 97
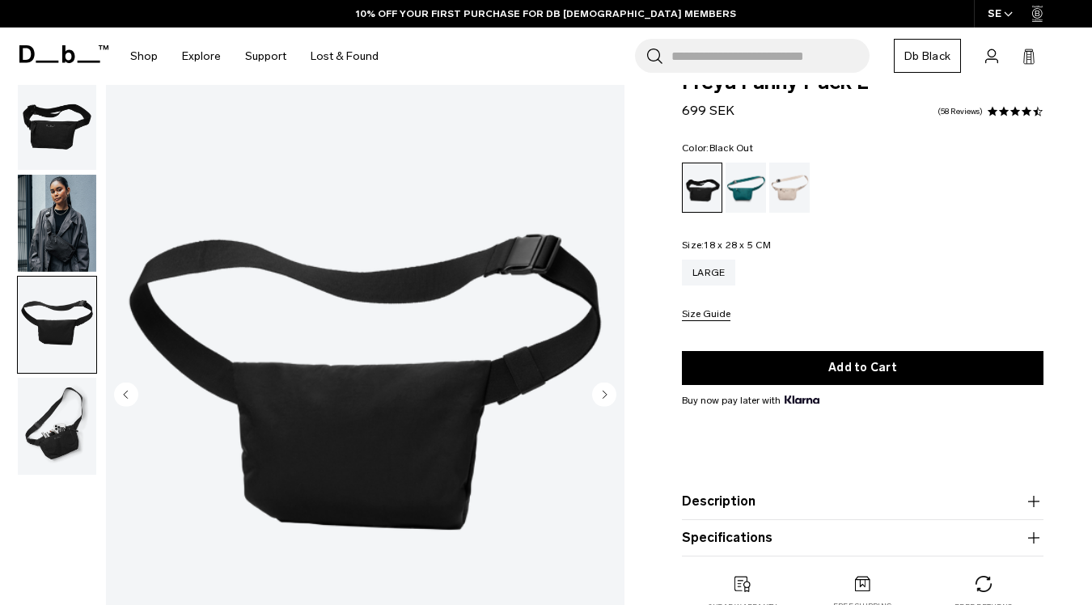
click at [64, 421] on img "button" at bounding box center [57, 426] width 78 height 97
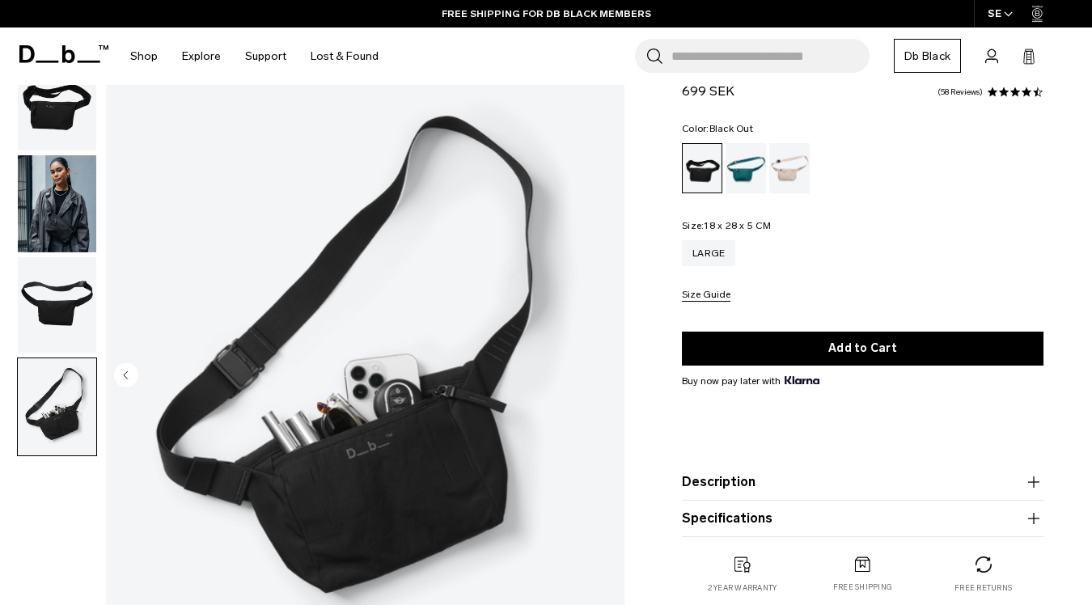
scroll to position [0, 0]
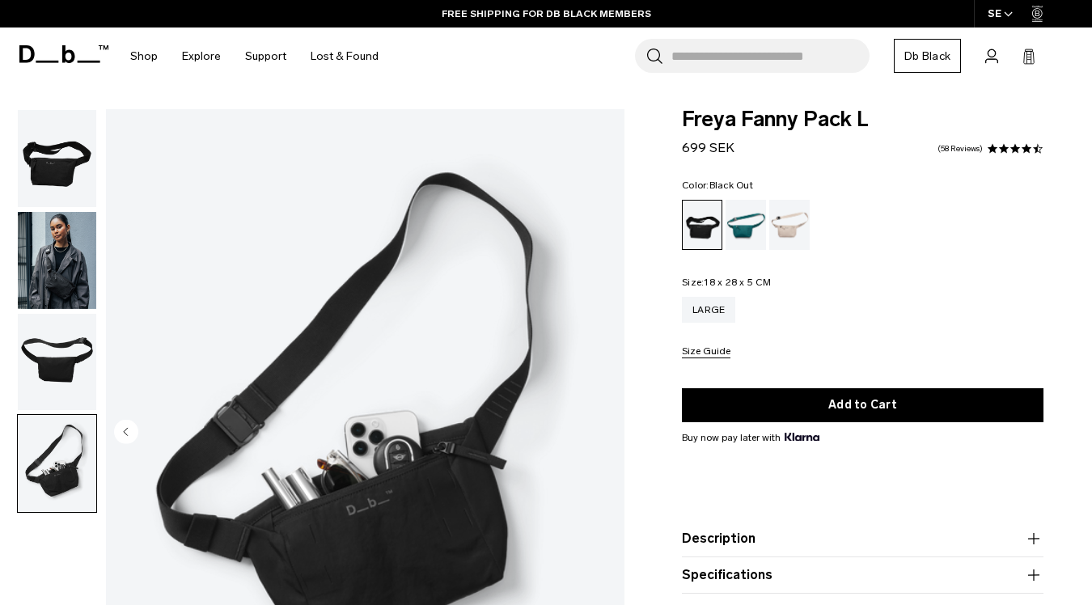
click at [55, 170] on img "button" at bounding box center [57, 158] width 78 height 97
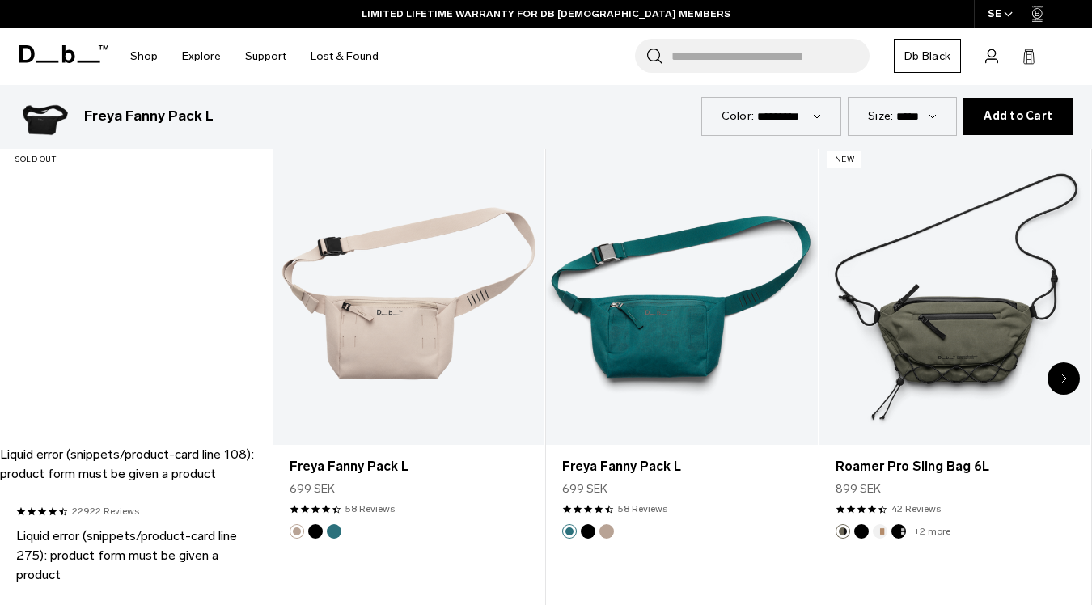
scroll to position [3228, 0]
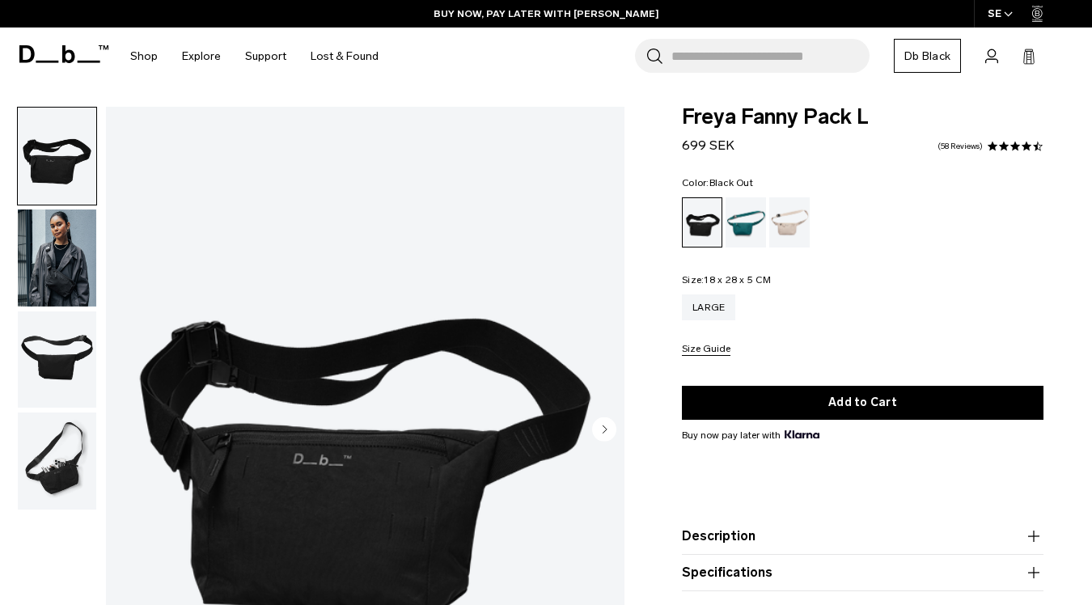
scroll to position [0, 0]
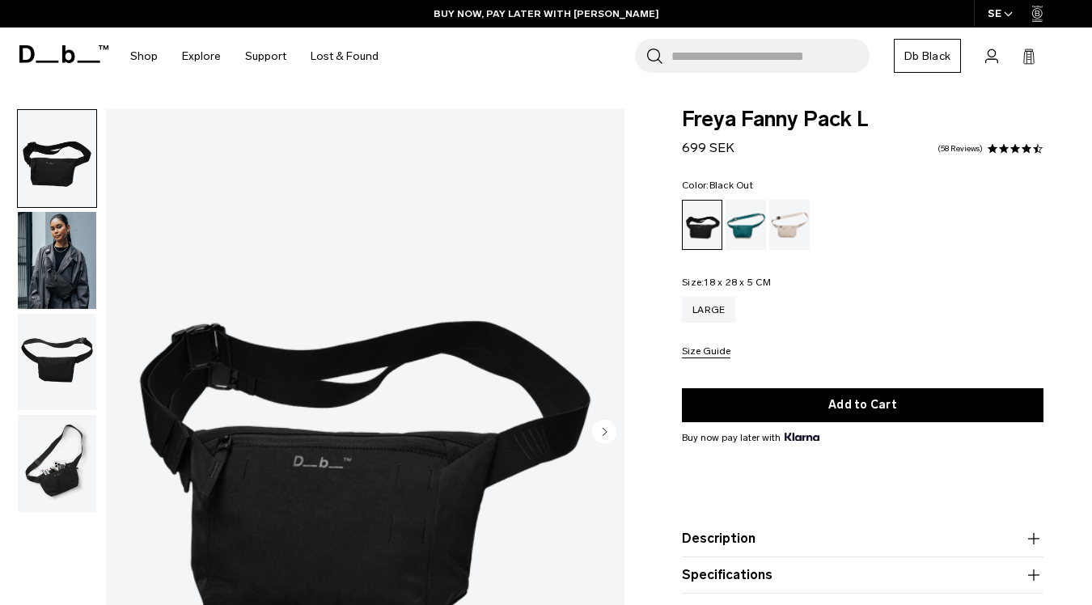
click at [50, 364] on img "button" at bounding box center [57, 362] width 78 height 97
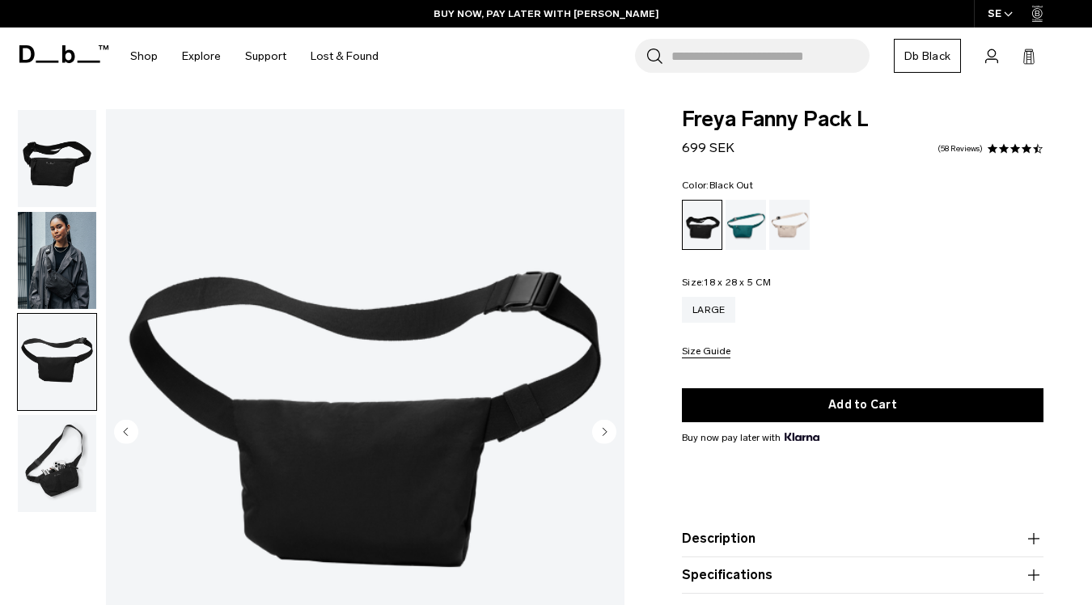
click at [60, 200] on img "button" at bounding box center [57, 158] width 78 height 97
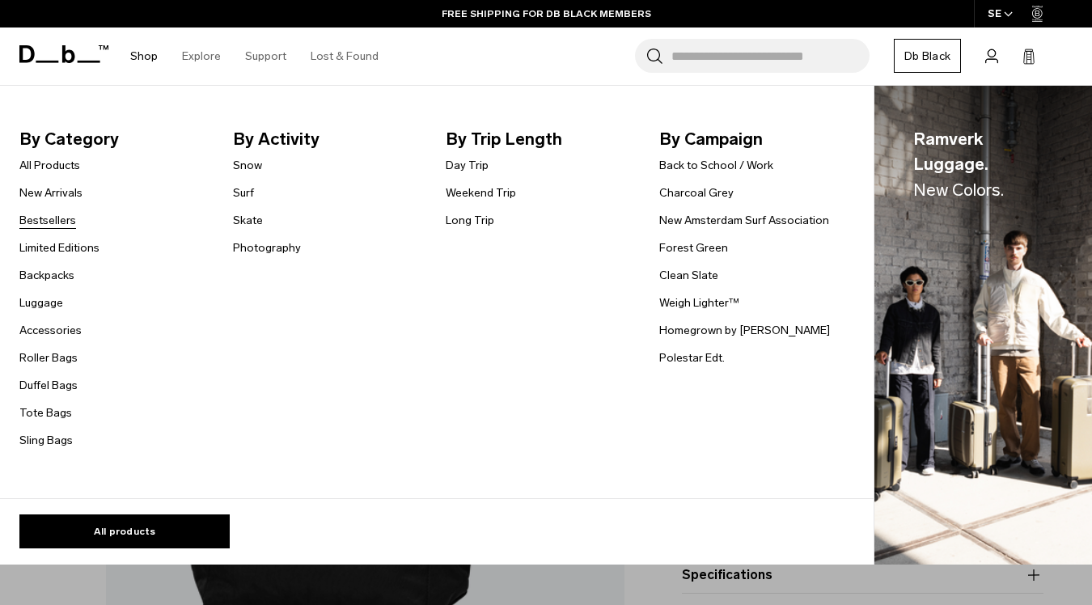
click at [54, 220] on link "Bestsellers" at bounding box center [47, 220] width 57 height 17
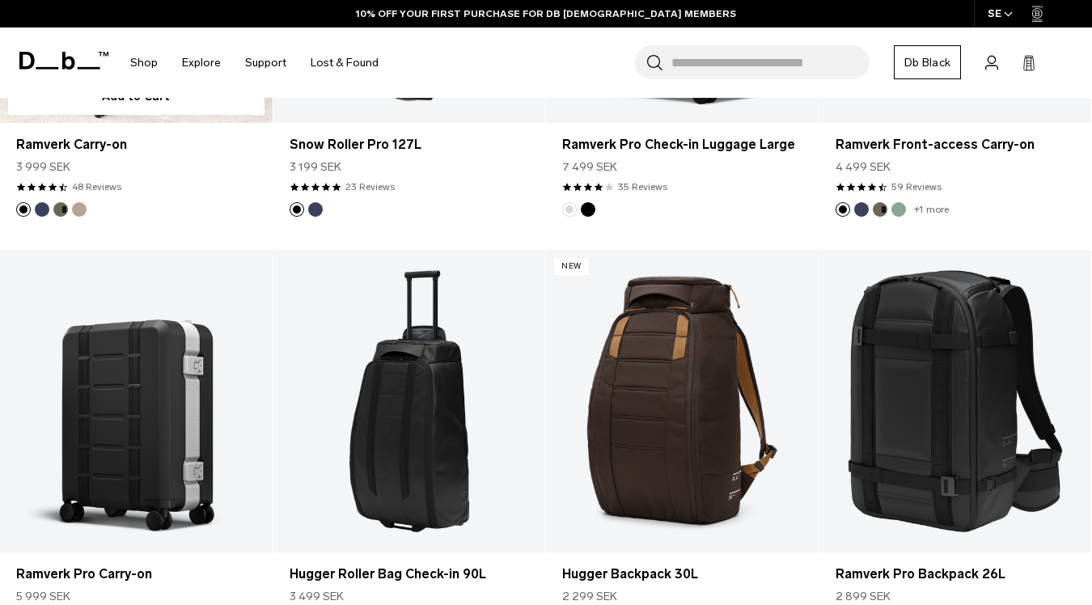
scroll to position [1280, 0]
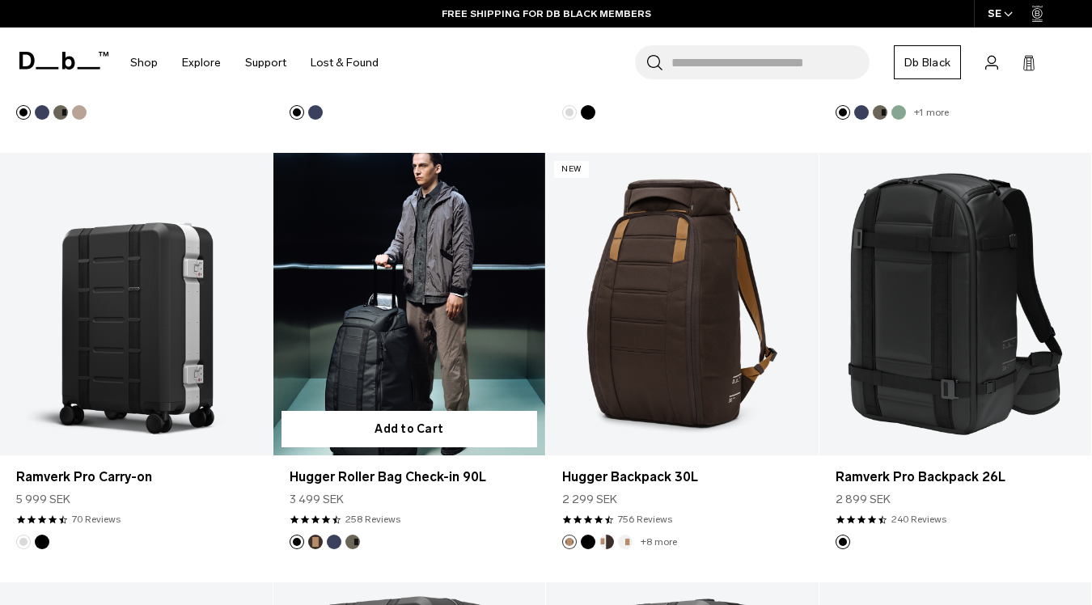
click at [420, 328] on link "Hugger Roller Bag Check-in 90L" at bounding box center [409, 304] width 273 height 303
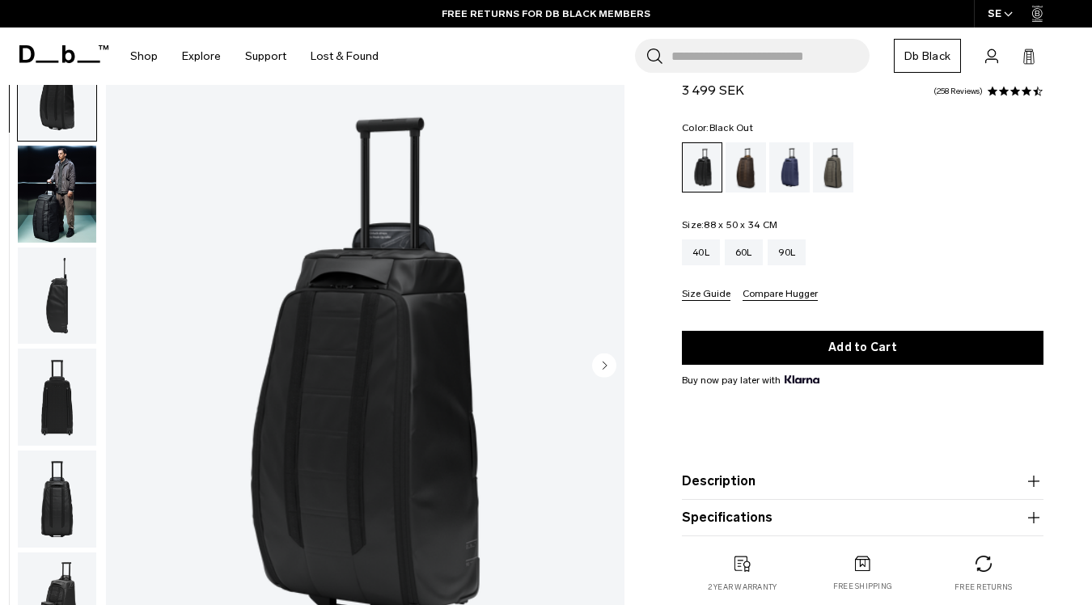
scroll to position [73, 0]
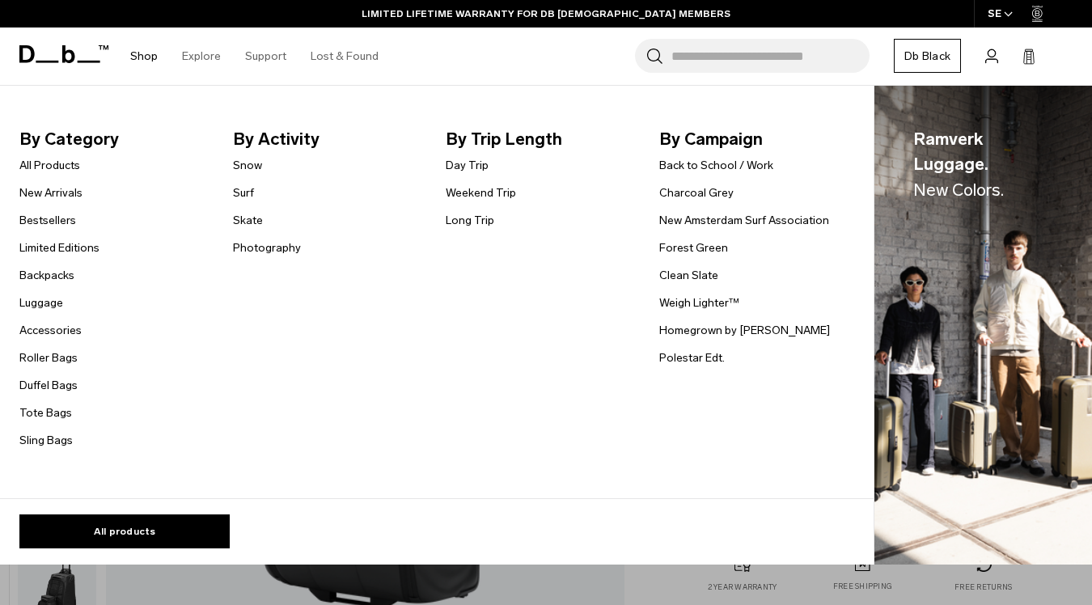
click at [66, 137] on span "By Category" at bounding box center [113, 139] width 188 height 26
click at [53, 167] on link "All Products" at bounding box center [49, 165] width 61 height 17
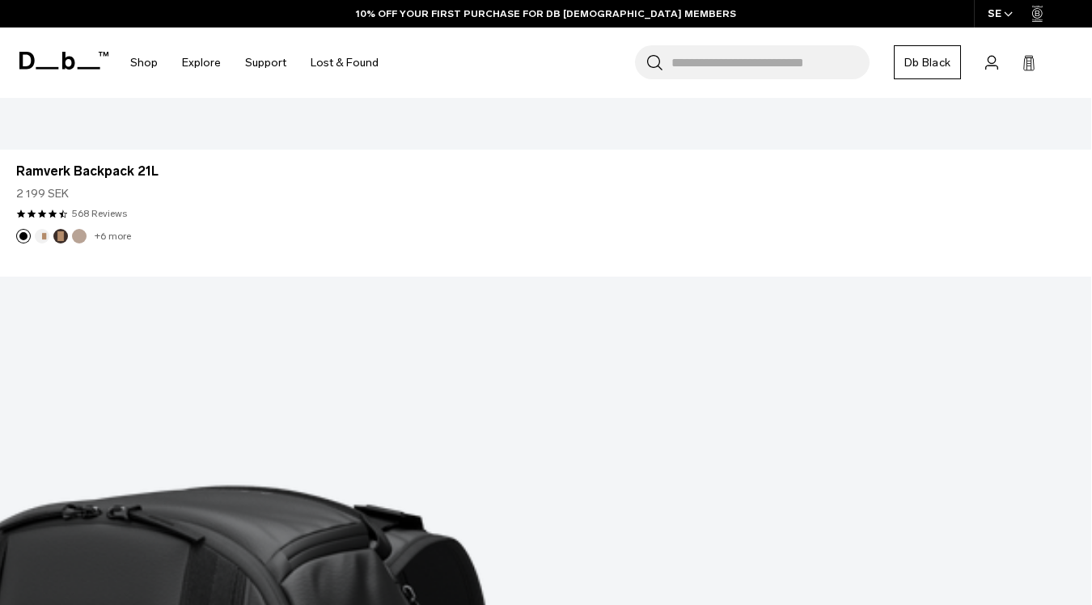
scroll to position [4549, 0]
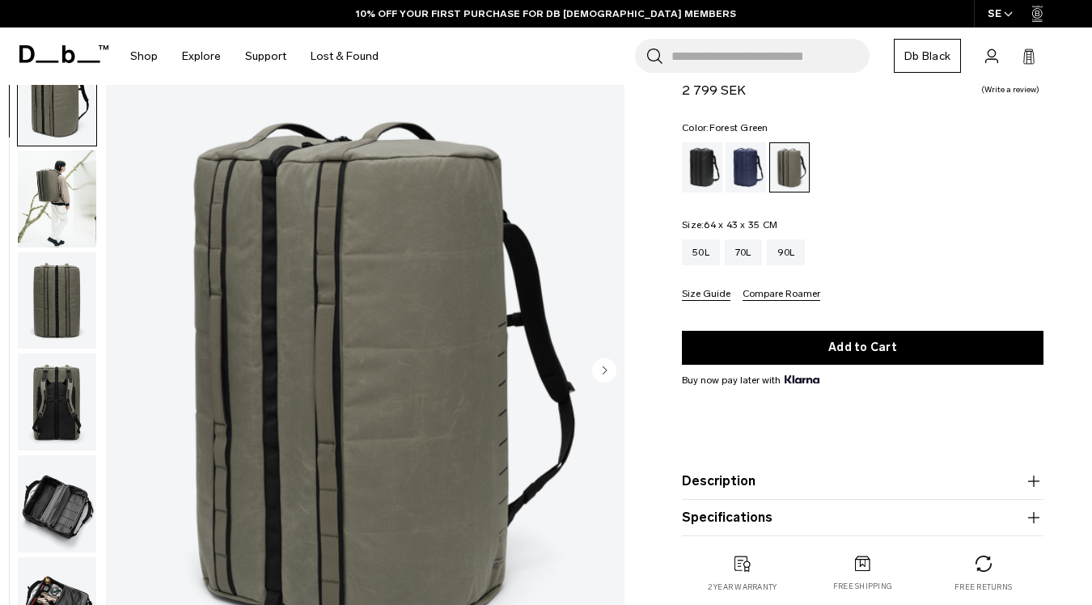
scroll to position [93, 0]
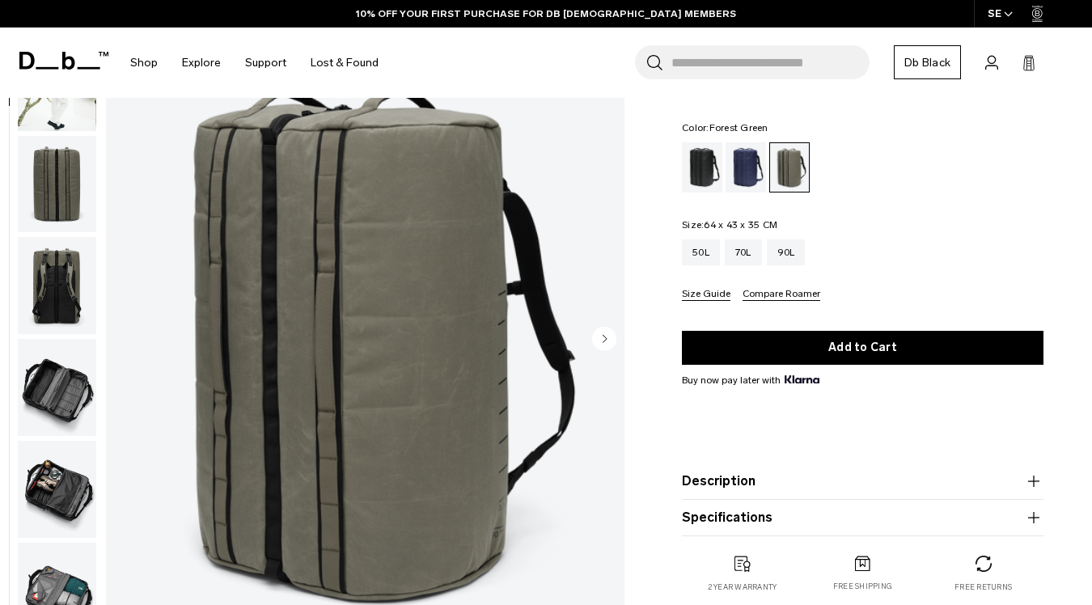
click at [58, 378] on img "button" at bounding box center [57, 387] width 78 height 97
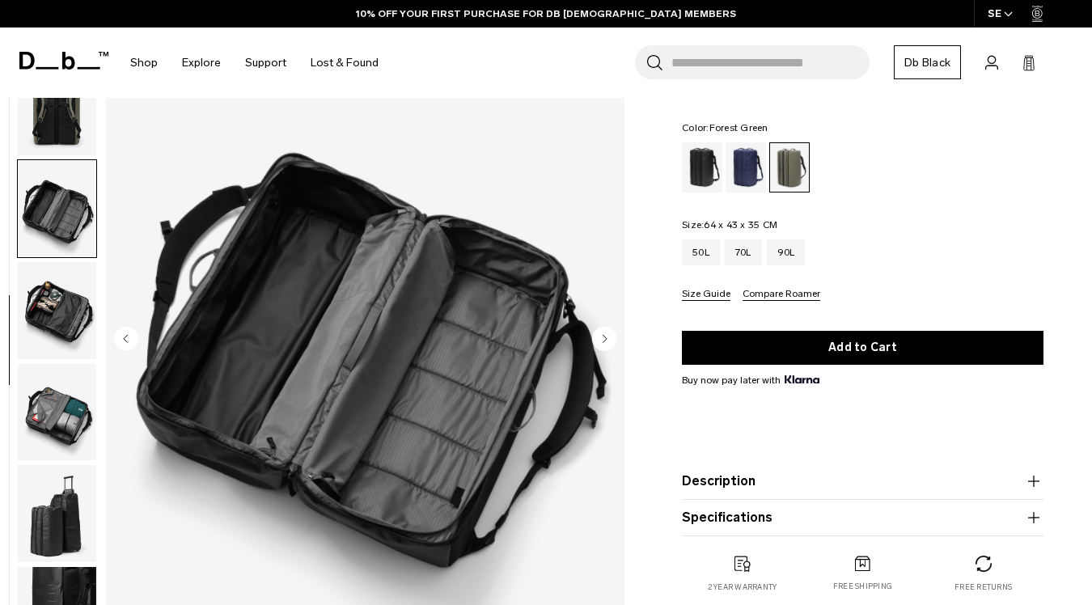
scroll to position [265, 0]
click at [60, 294] on img "button" at bounding box center [57, 309] width 78 height 97
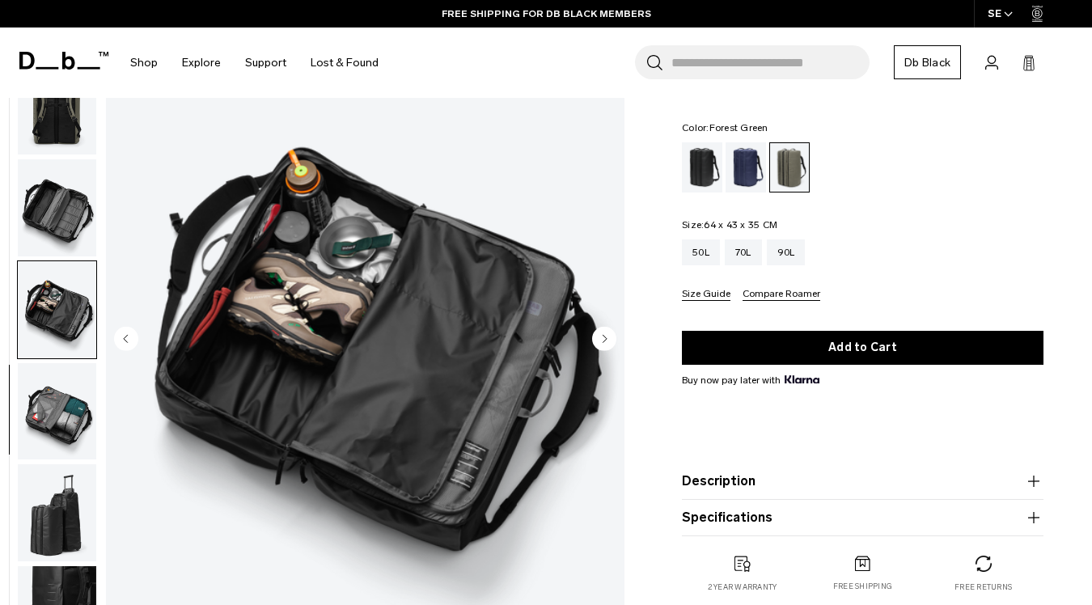
click at [60, 409] on img "button" at bounding box center [57, 411] width 78 height 97
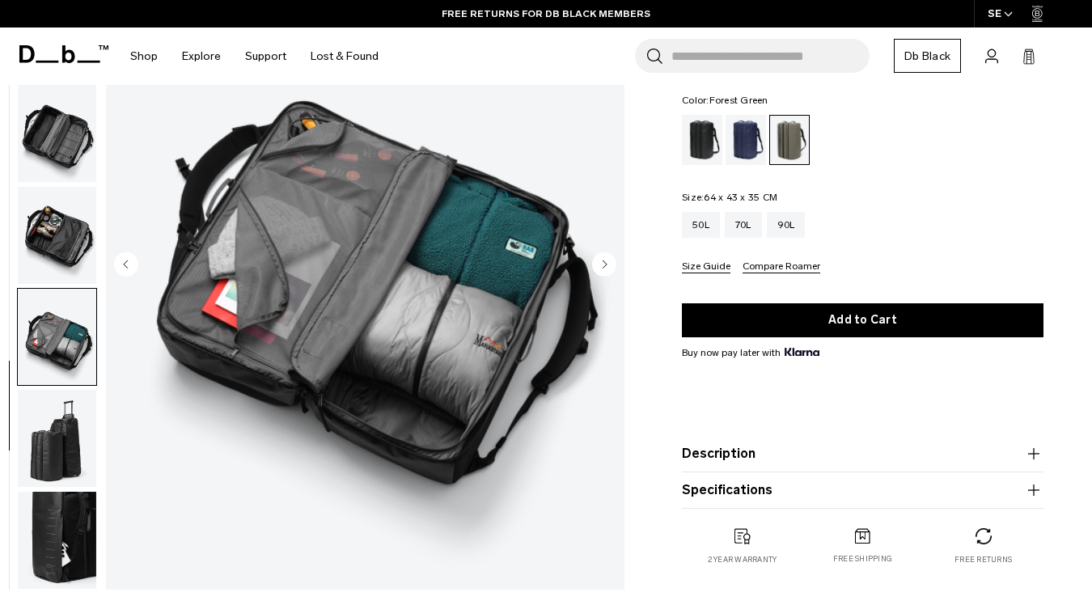
scroll to position [170, 0]
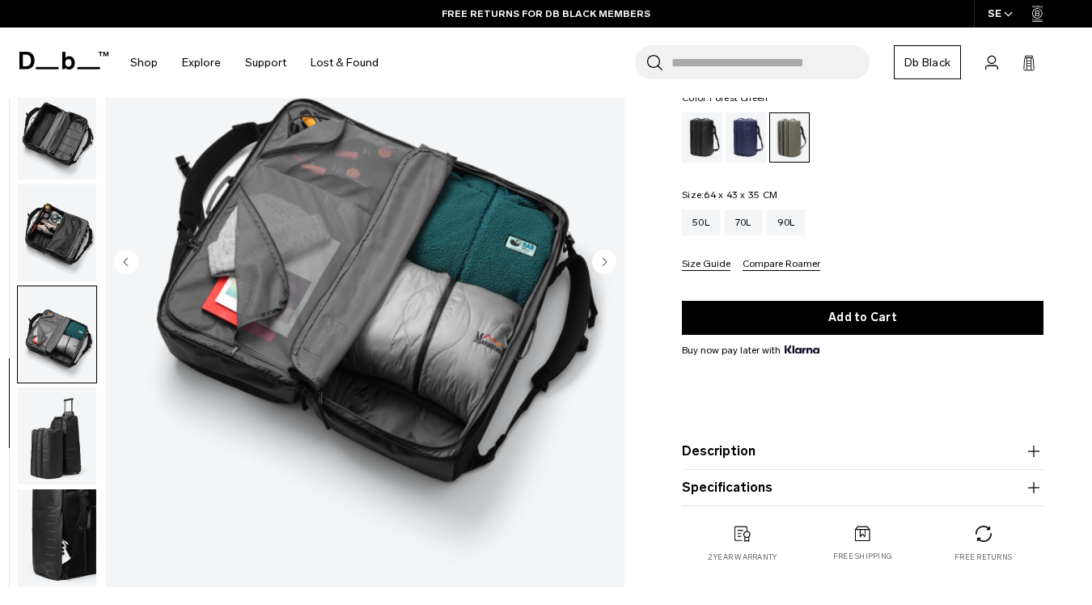
click at [59, 430] on img "button" at bounding box center [57, 435] width 78 height 97
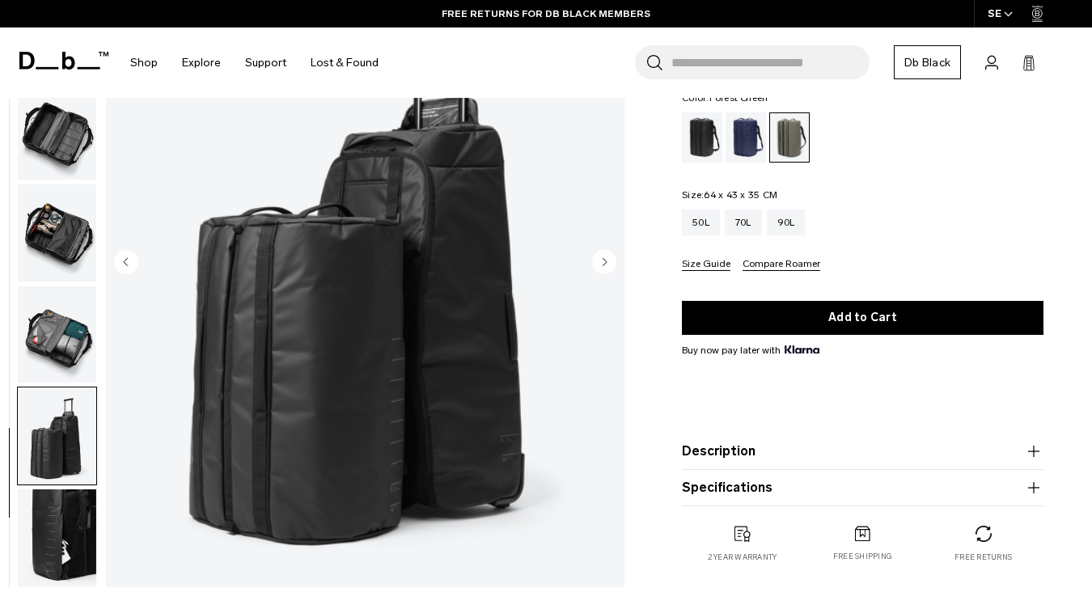
click at [56, 514] on img "button" at bounding box center [57, 537] width 78 height 97
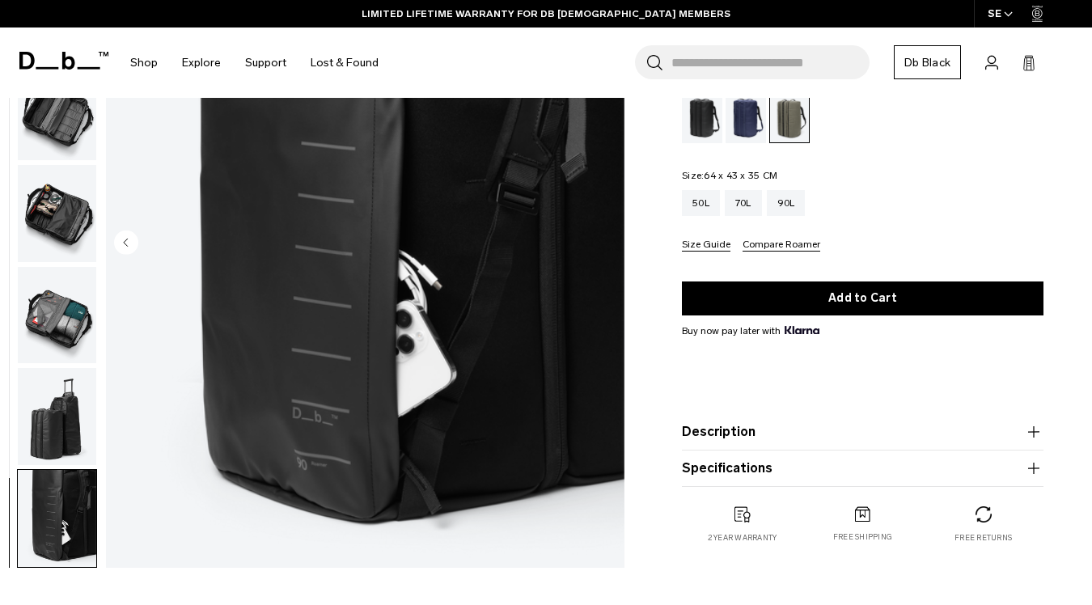
scroll to position [185, 0]
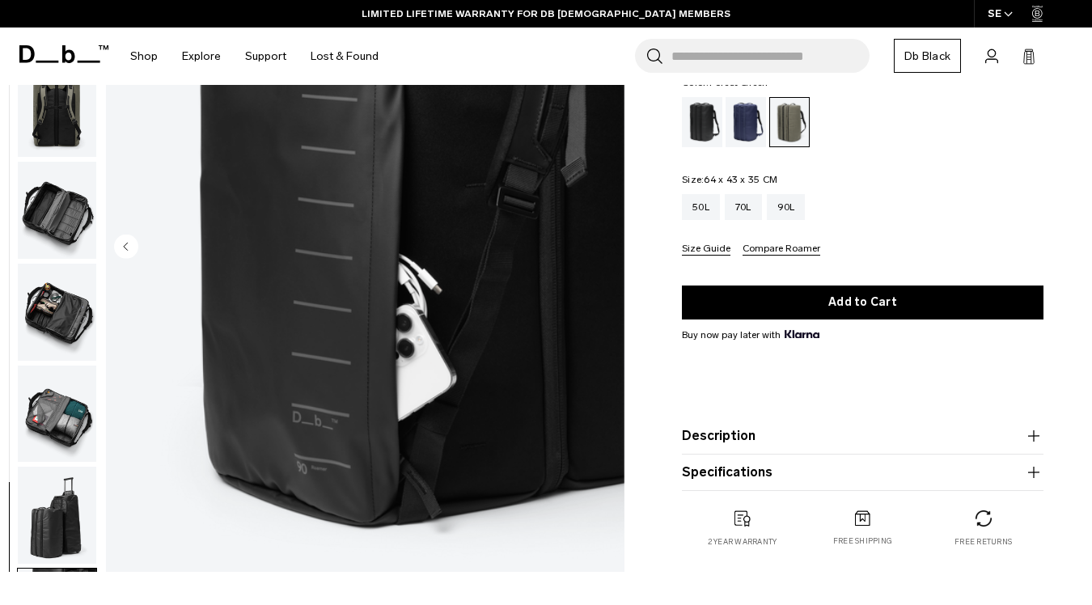
click at [63, 392] on img "button" at bounding box center [57, 414] width 78 height 97
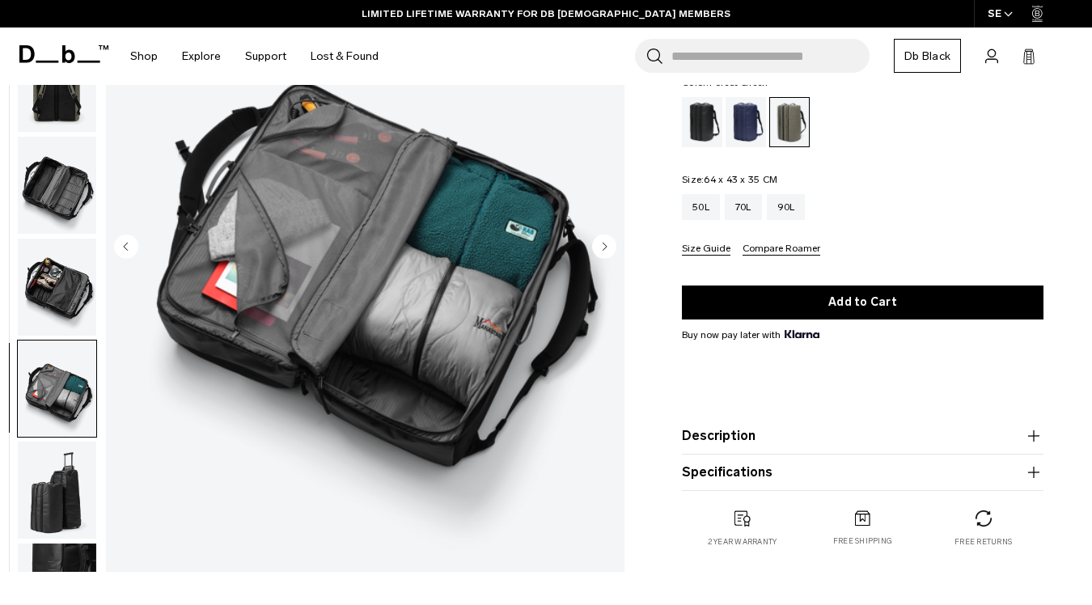
scroll to position [192, 0]
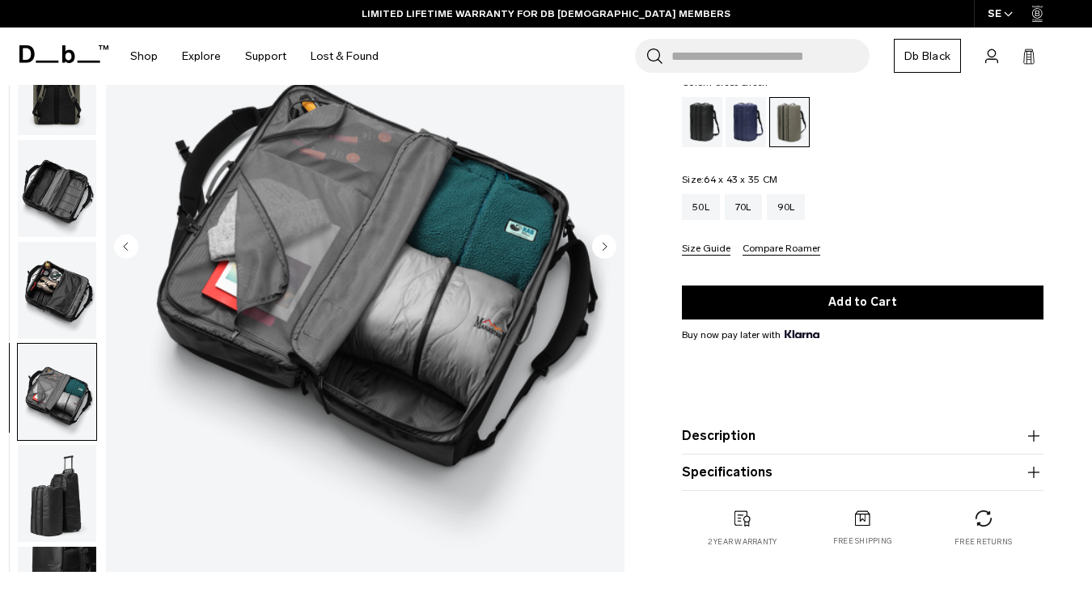
click at [61, 290] on img "button" at bounding box center [57, 290] width 78 height 97
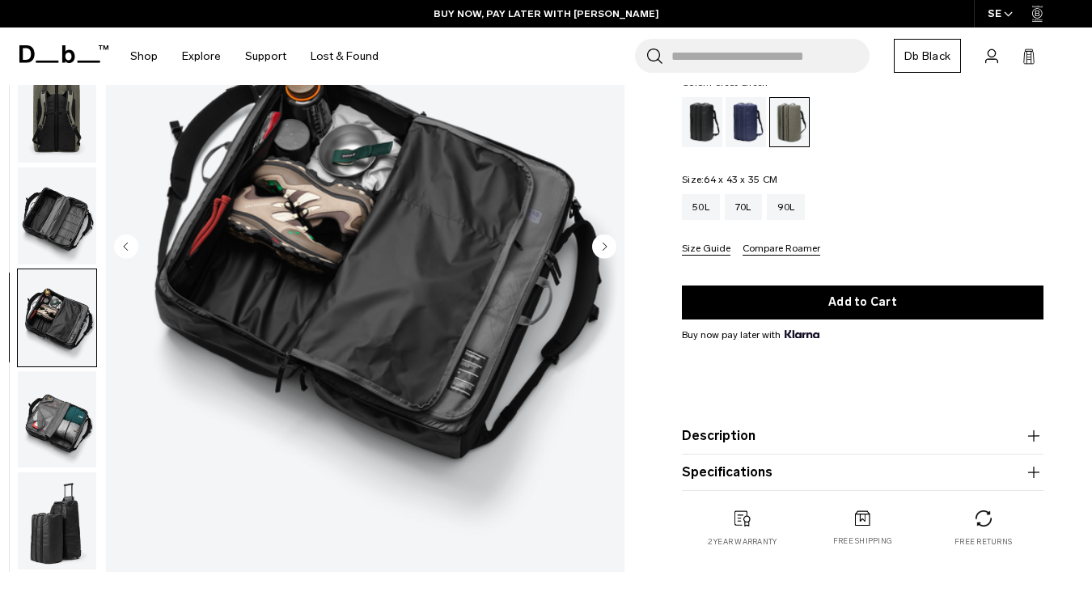
click at [68, 217] on img "button" at bounding box center [57, 215] width 78 height 97
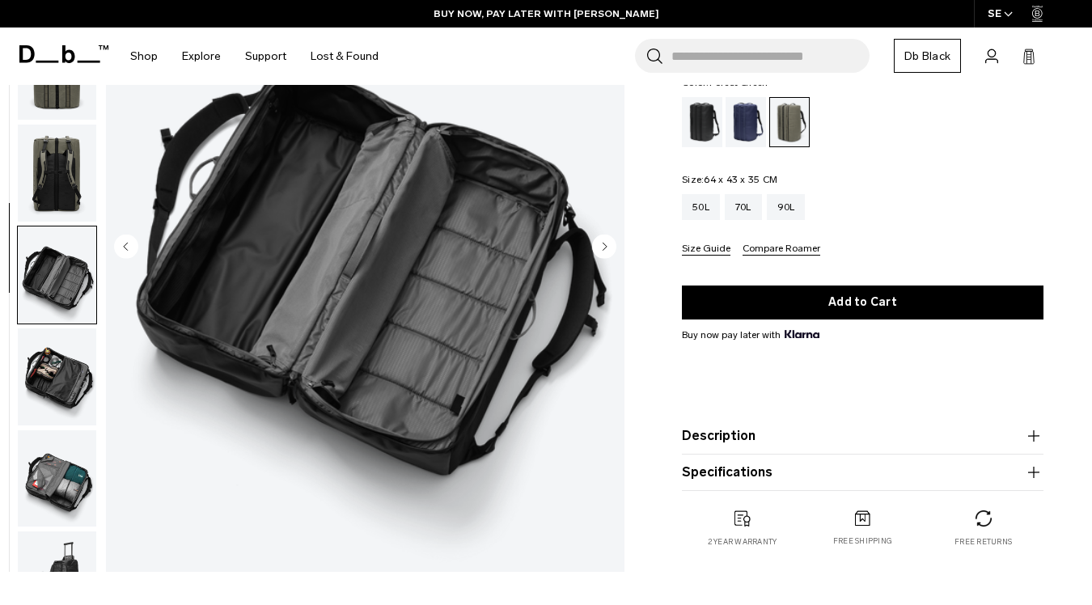
click at [69, 195] on img "button" at bounding box center [57, 173] width 78 height 97
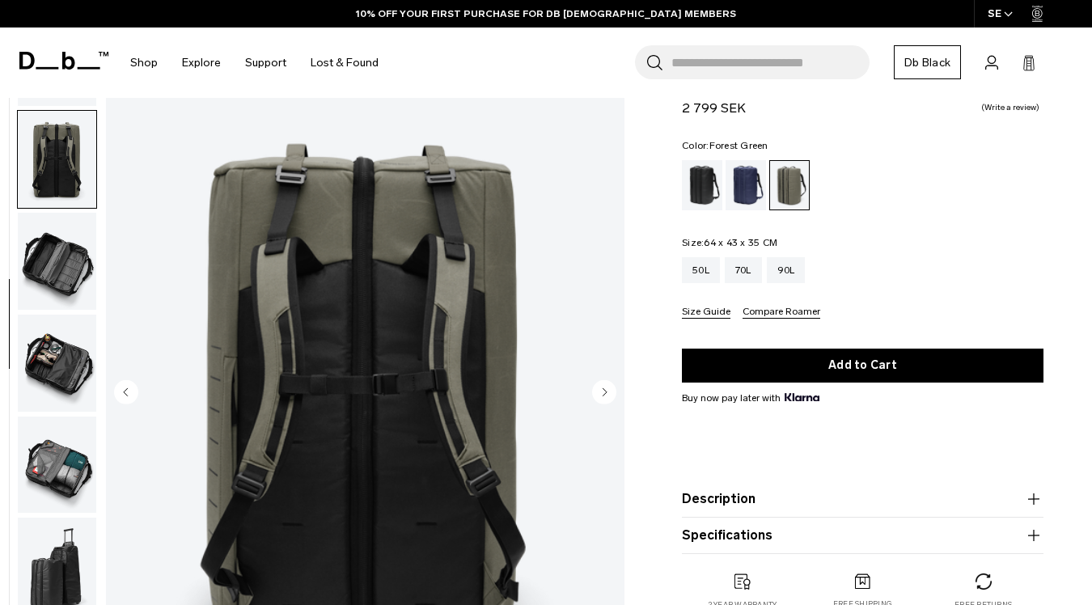
scroll to position [36, 0]
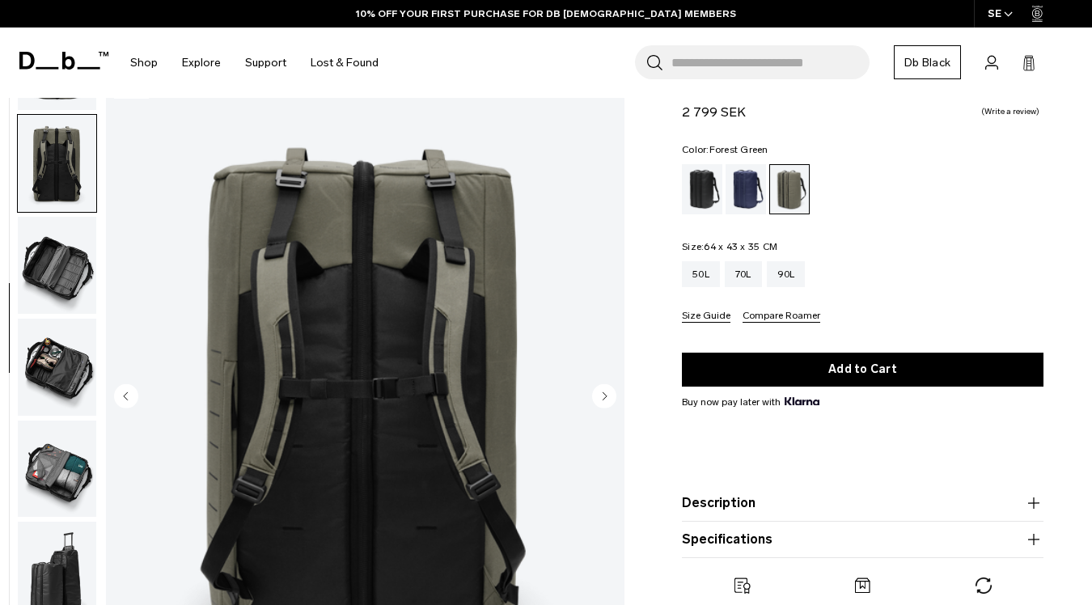
click at [61, 269] on img "button" at bounding box center [57, 265] width 78 height 97
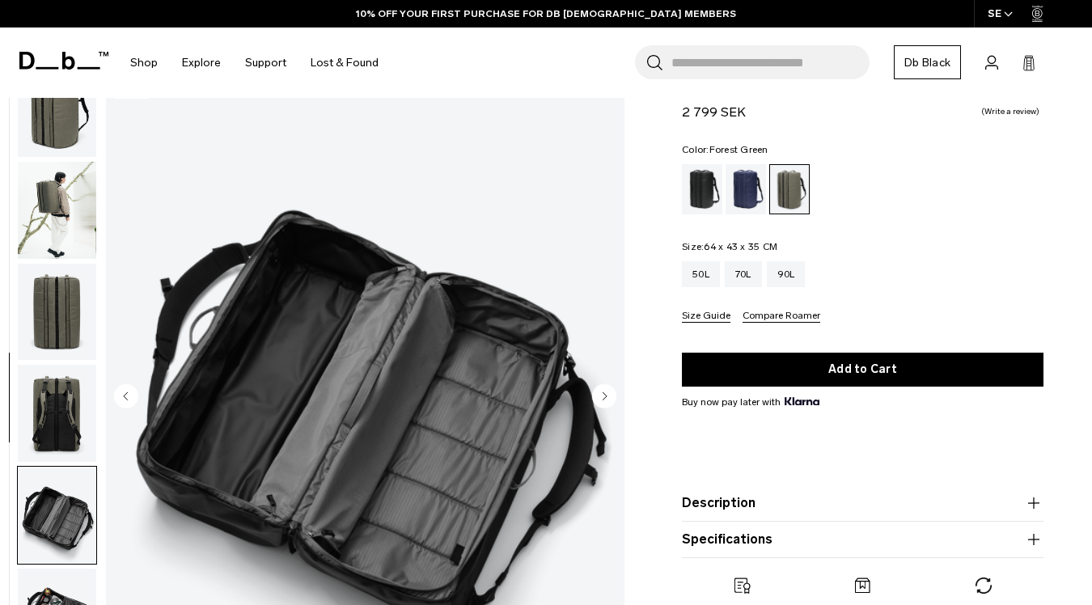
scroll to position [0, 0]
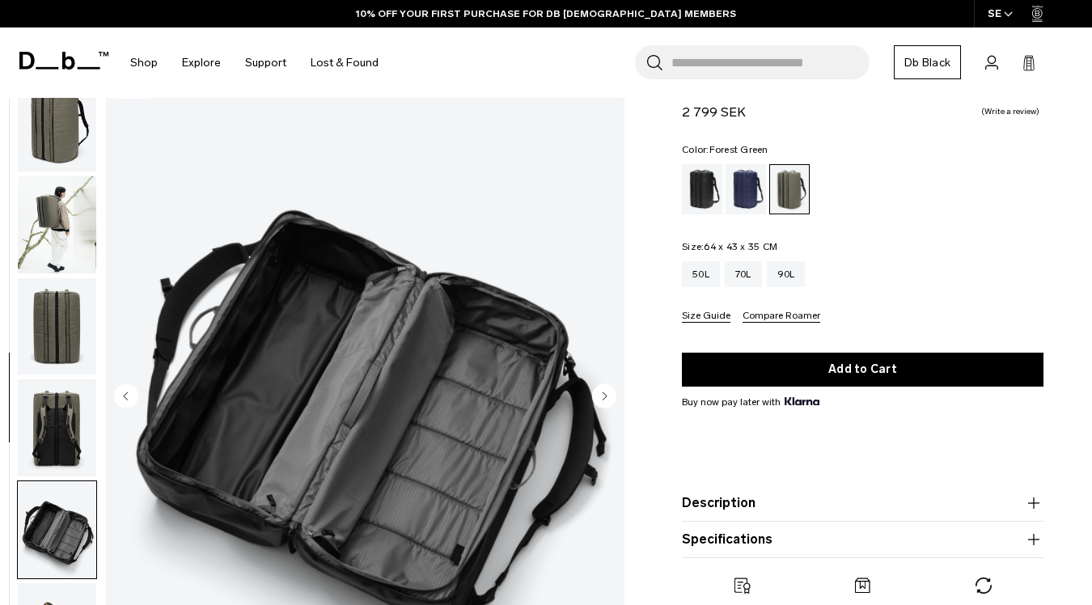
click at [66, 231] on img "button" at bounding box center [57, 224] width 78 height 97
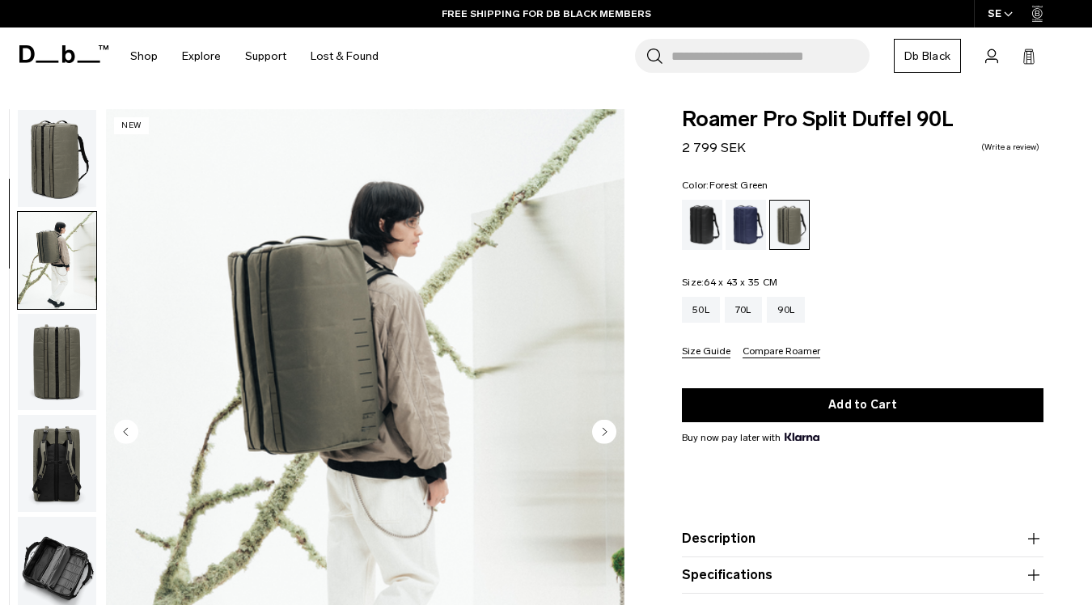
click at [60, 167] on img "button" at bounding box center [57, 158] width 78 height 97
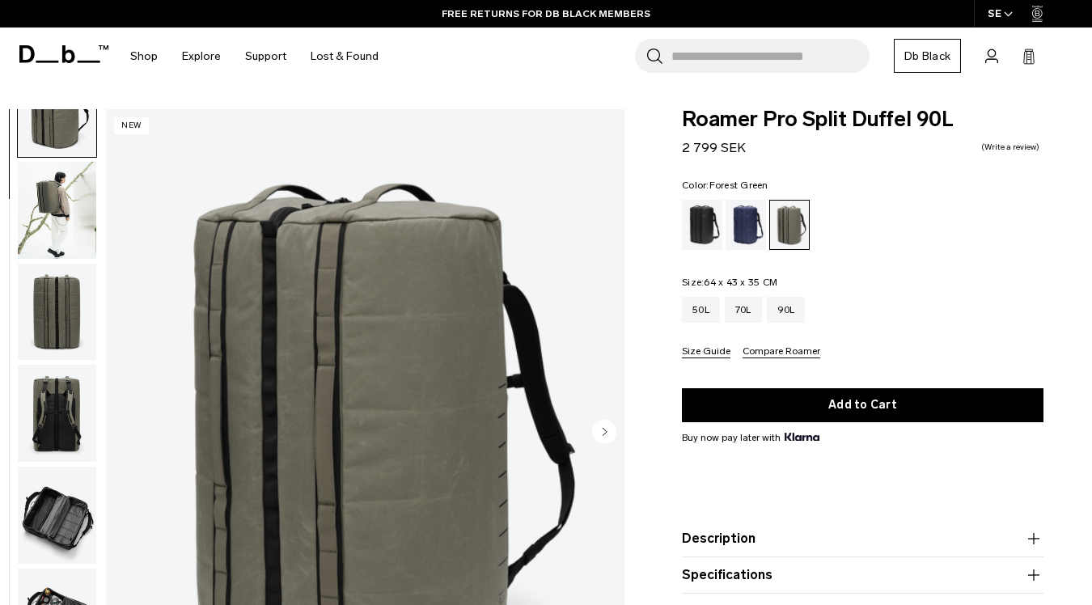
click at [713, 328] on div "50L 70L 90L Size Guide Compare Roamer" at bounding box center [863, 327] width 362 height 61
click at [706, 308] on div "50L" at bounding box center [701, 310] width 38 height 26
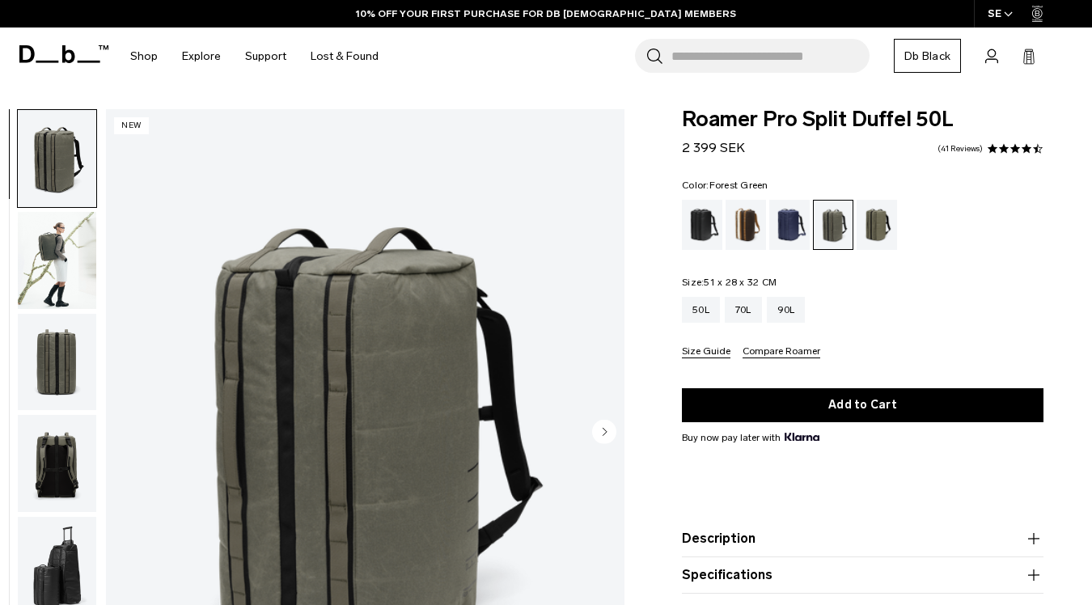
scroll to position [51, 0]
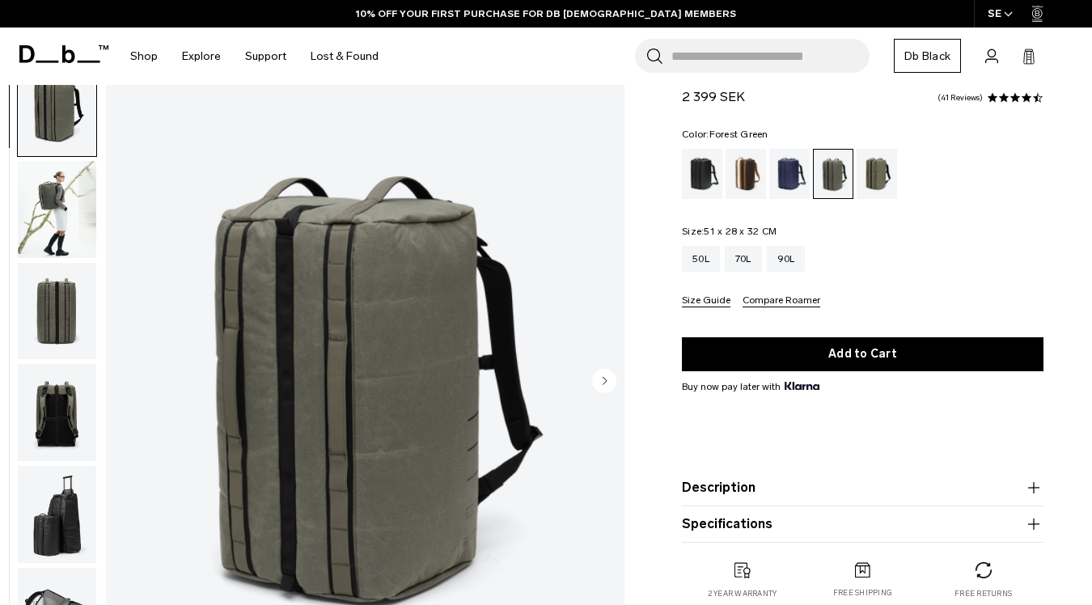
click at [78, 234] on img "button" at bounding box center [57, 209] width 78 height 97
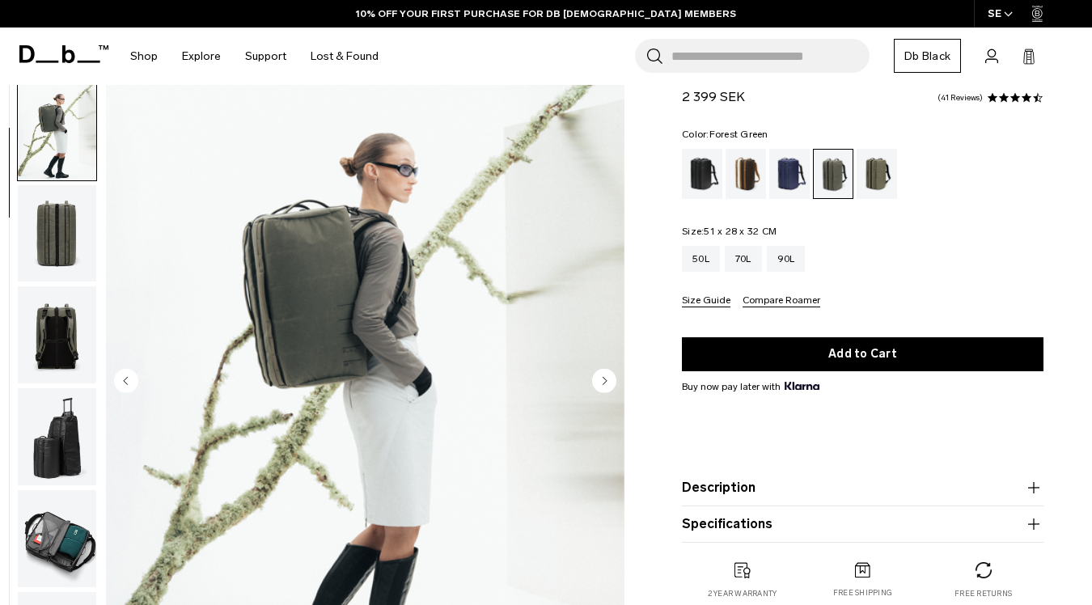
scroll to position [102, 0]
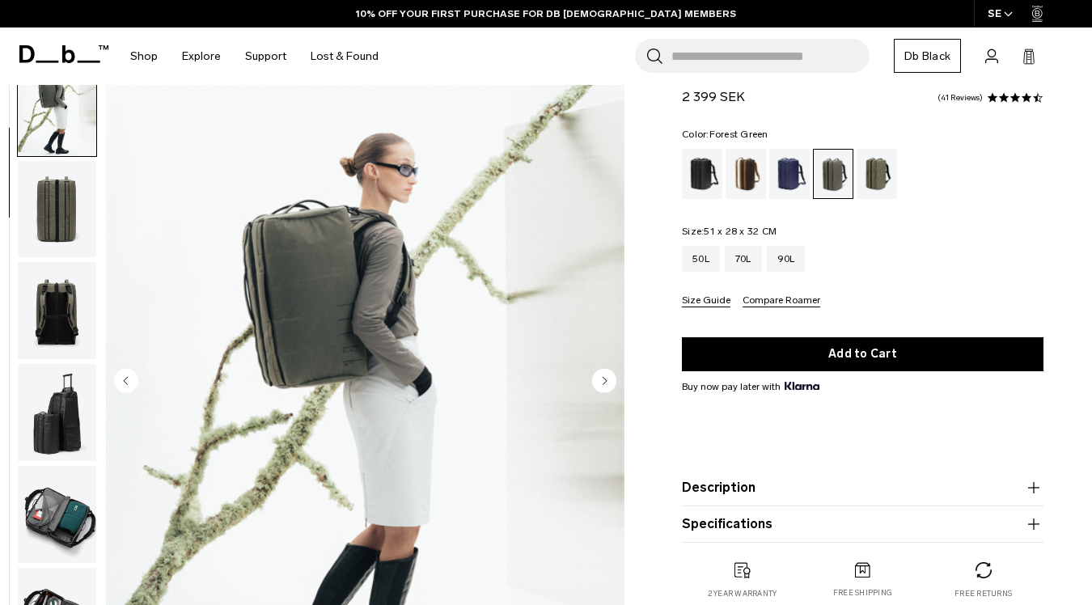
click at [54, 238] on img "button" at bounding box center [57, 209] width 78 height 97
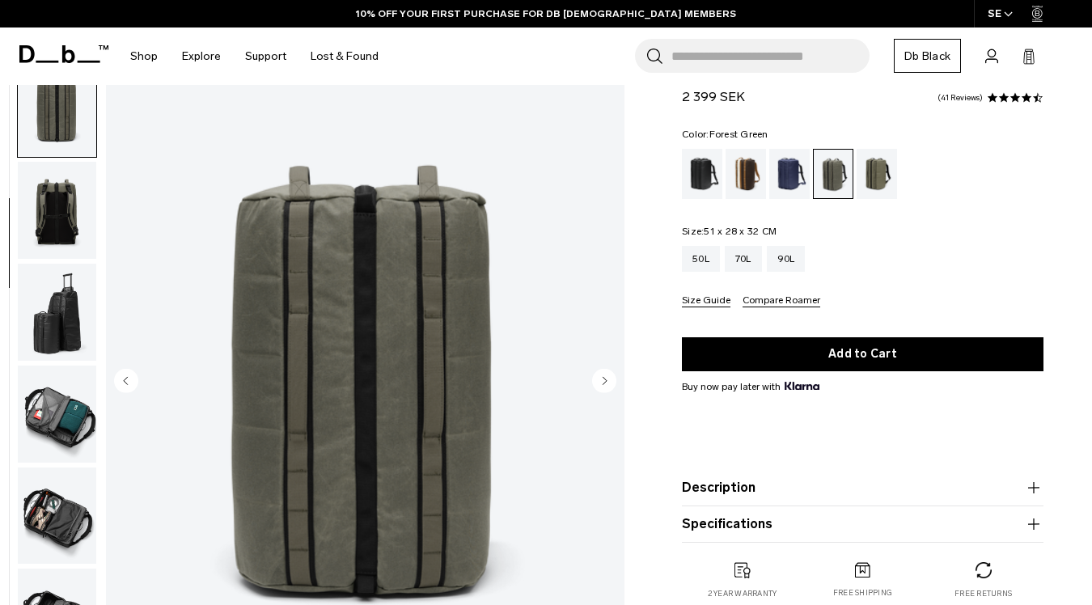
scroll to position [204, 0]
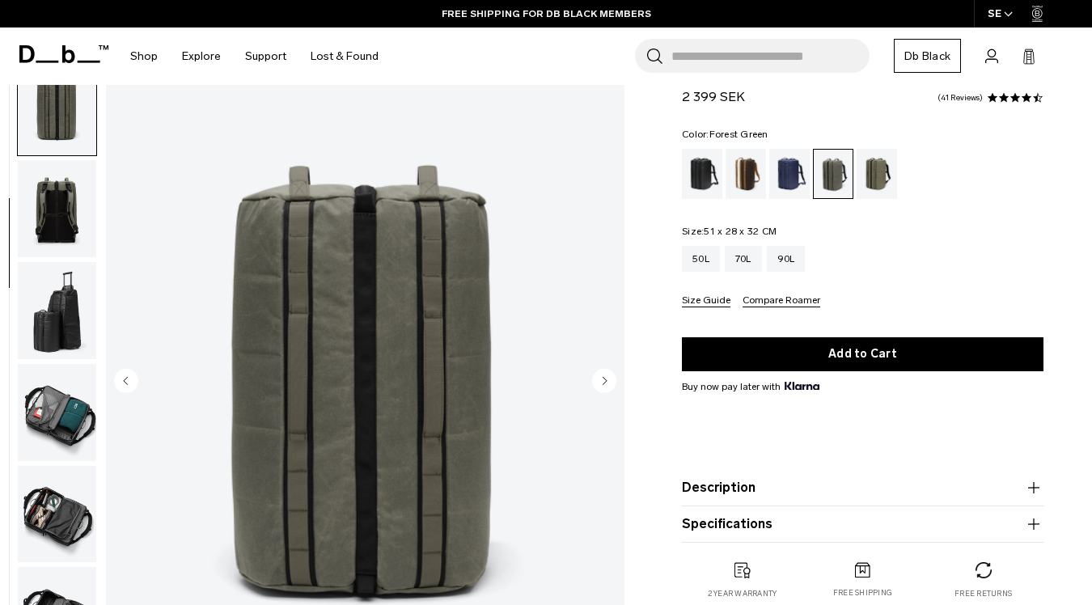
click at [63, 294] on img "button" at bounding box center [57, 310] width 78 height 97
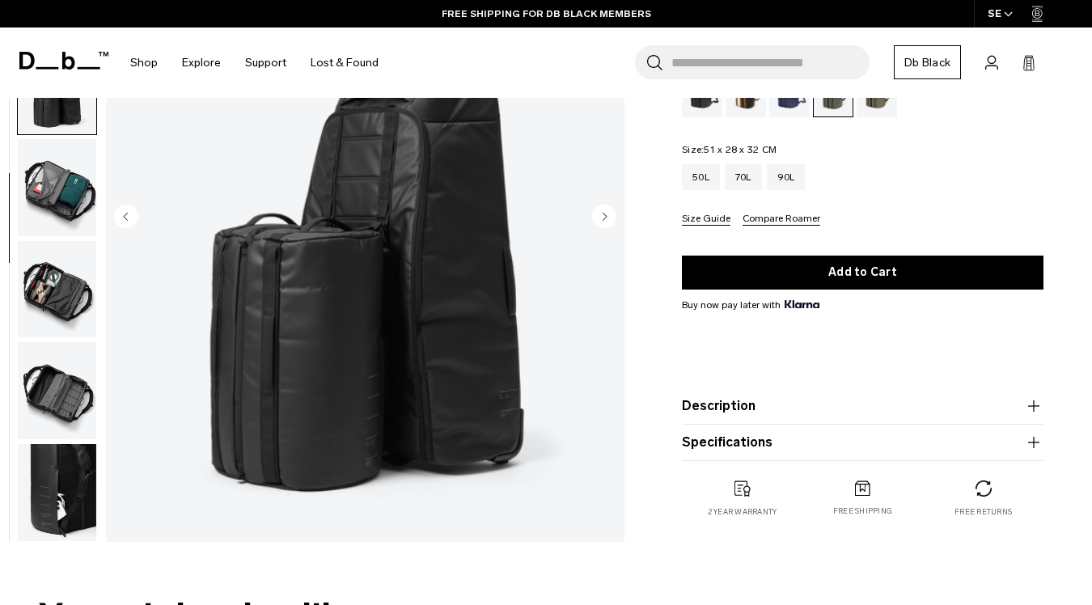
scroll to position [220, 0]
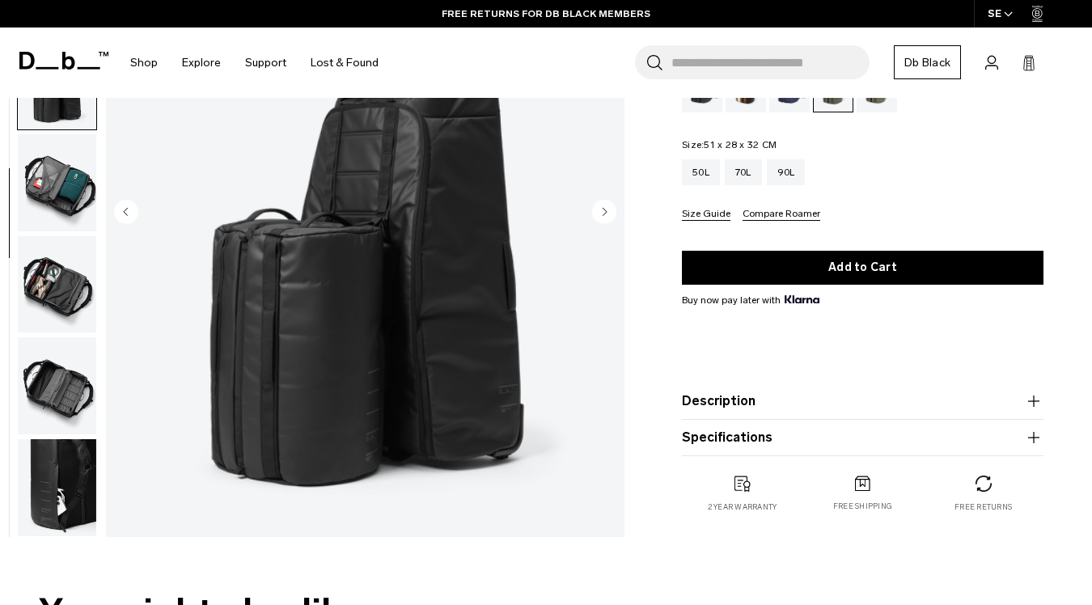
click at [66, 286] on img "button" at bounding box center [57, 284] width 78 height 97
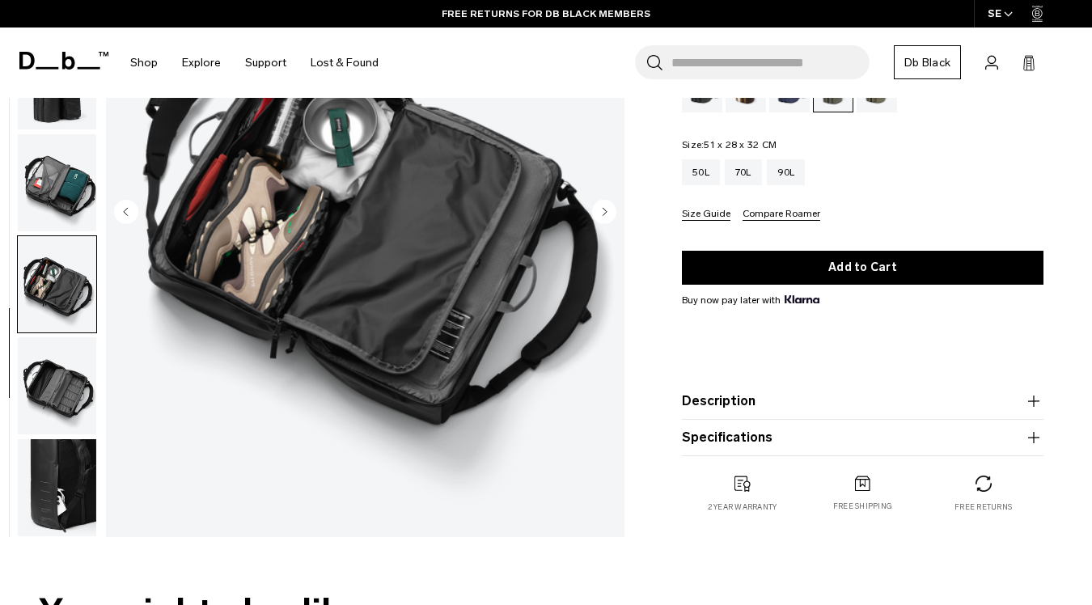
click at [64, 203] on img "button" at bounding box center [57, 182] width 78 height 97
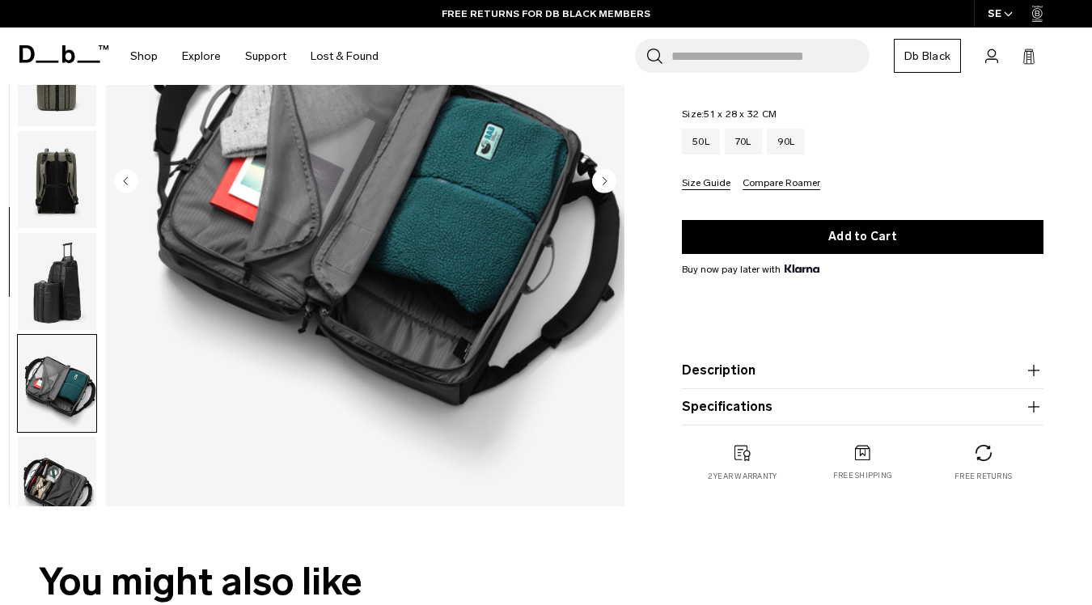
scroll to position [267, 0]
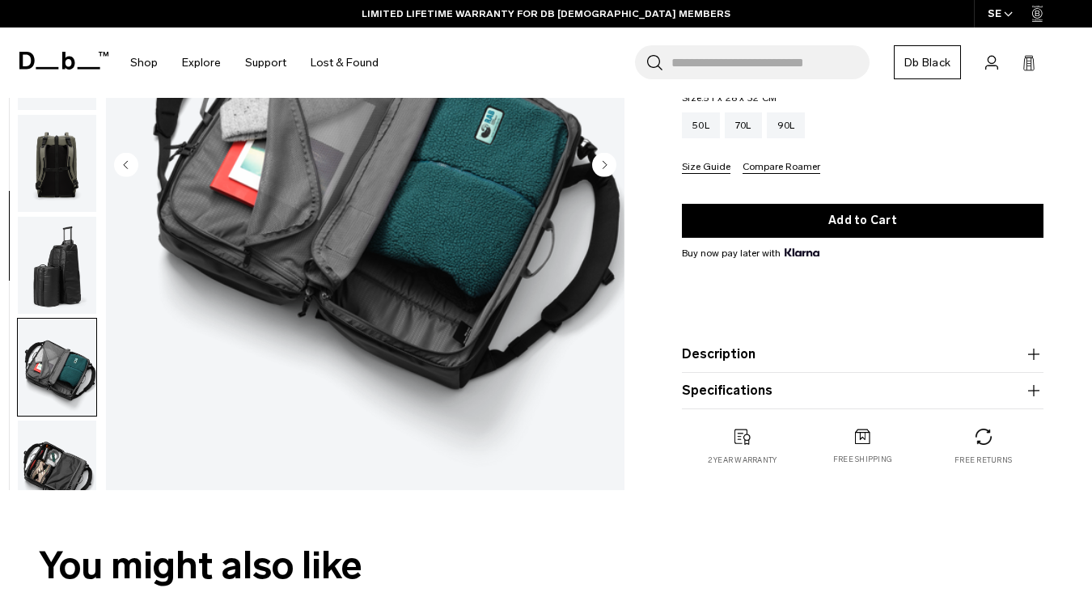
click at [58, 450] on img "button" at bounding box center [57, 469] width 78 height 97
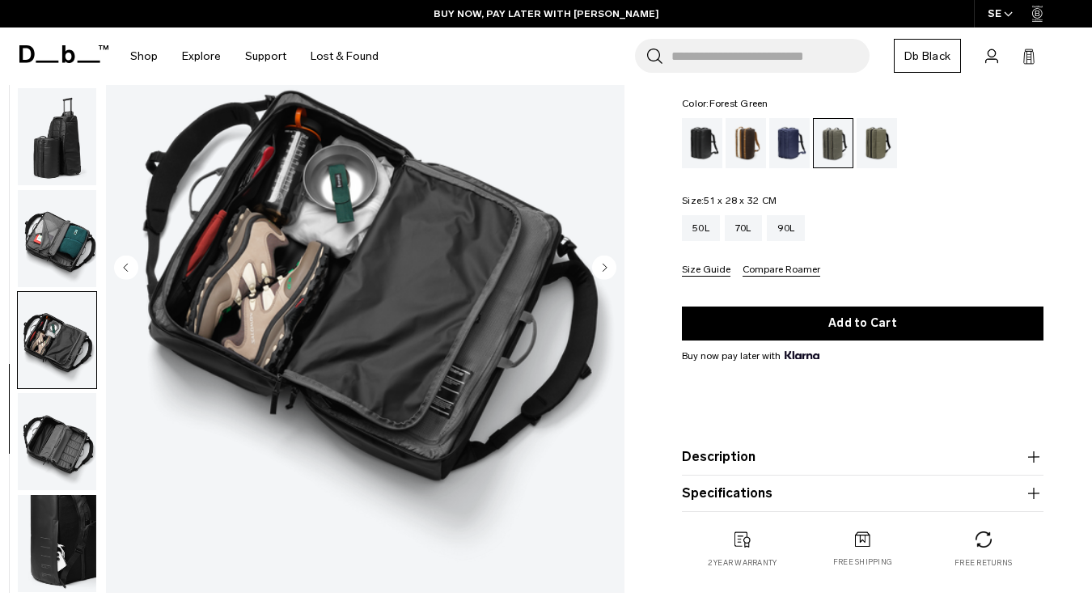
scroll to position [190, 0]
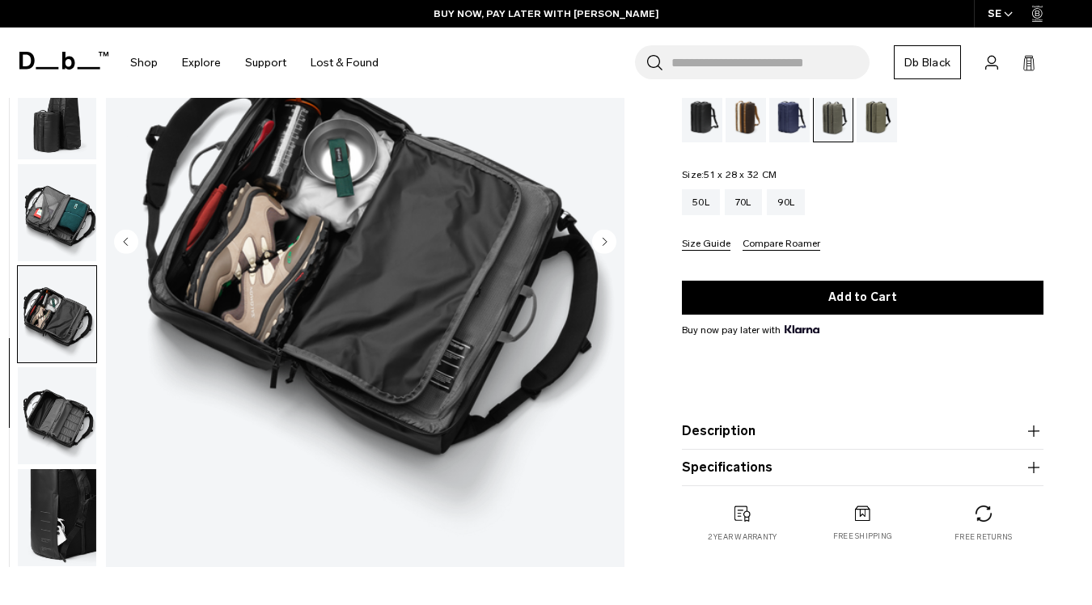
click at [54, 428] on img "button" at bounding box center [57, 415] width 78 height 97
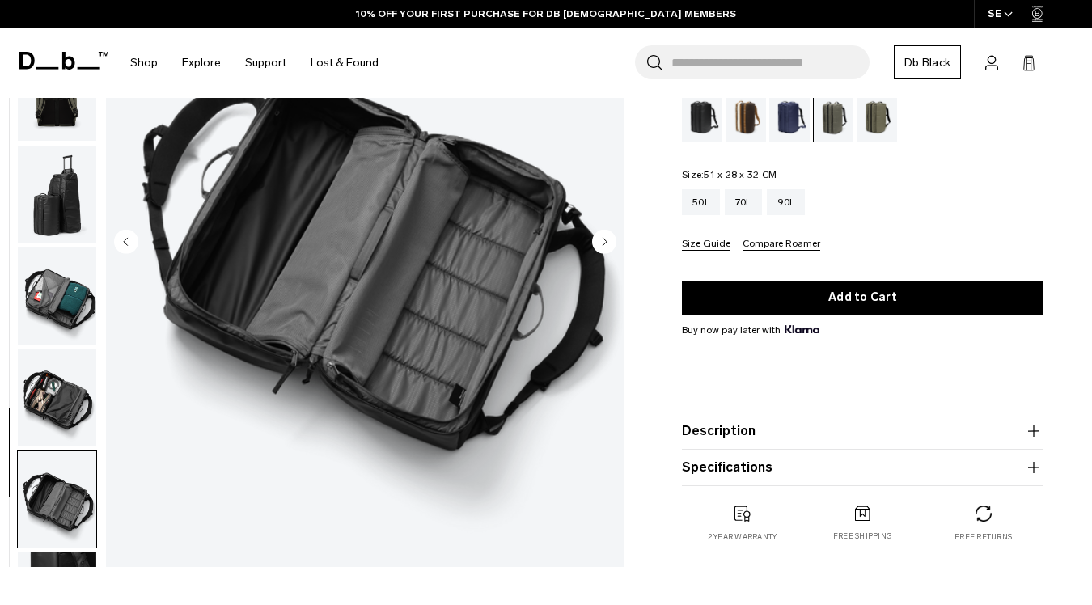
scroll to position [265, 0]
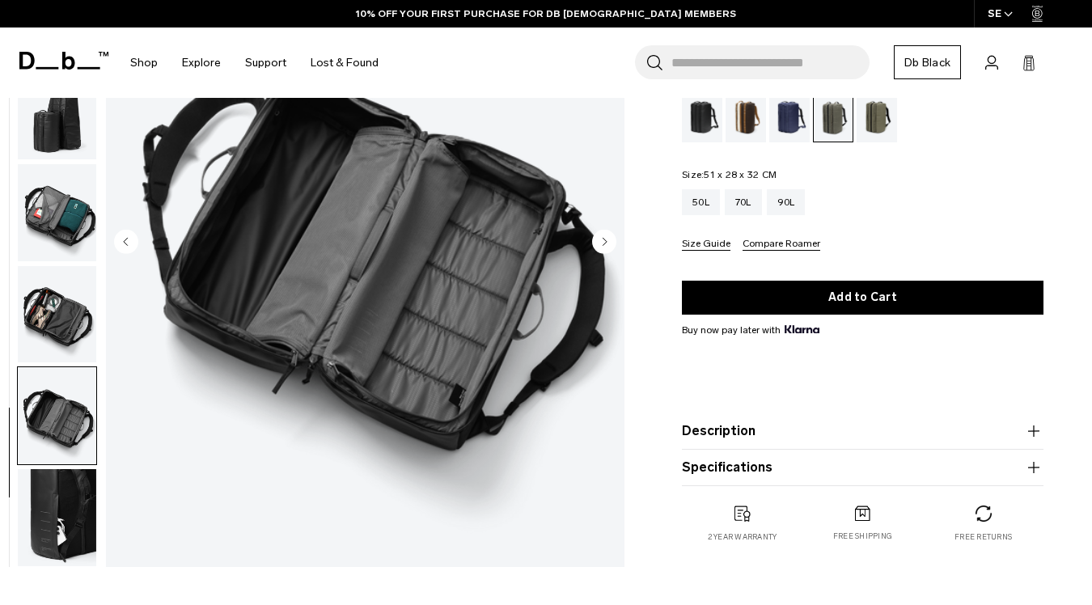
click at [59, 499] on img "button" at bounding box center [57, 517] width 78 height 97
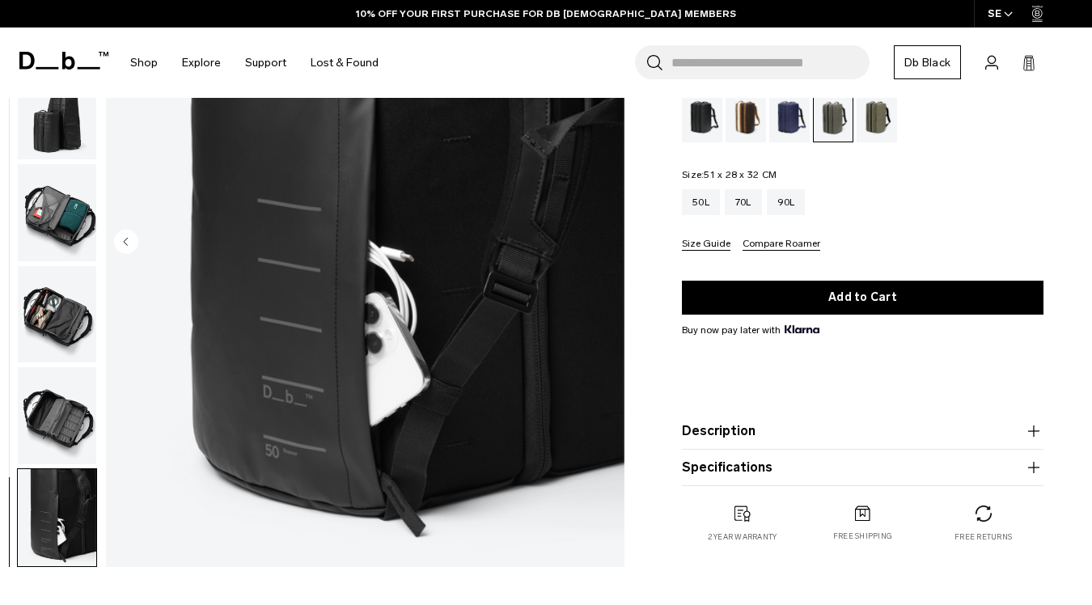
click at [59, 499] on img "button" at bounding box center [57, 517] width 78 height 97
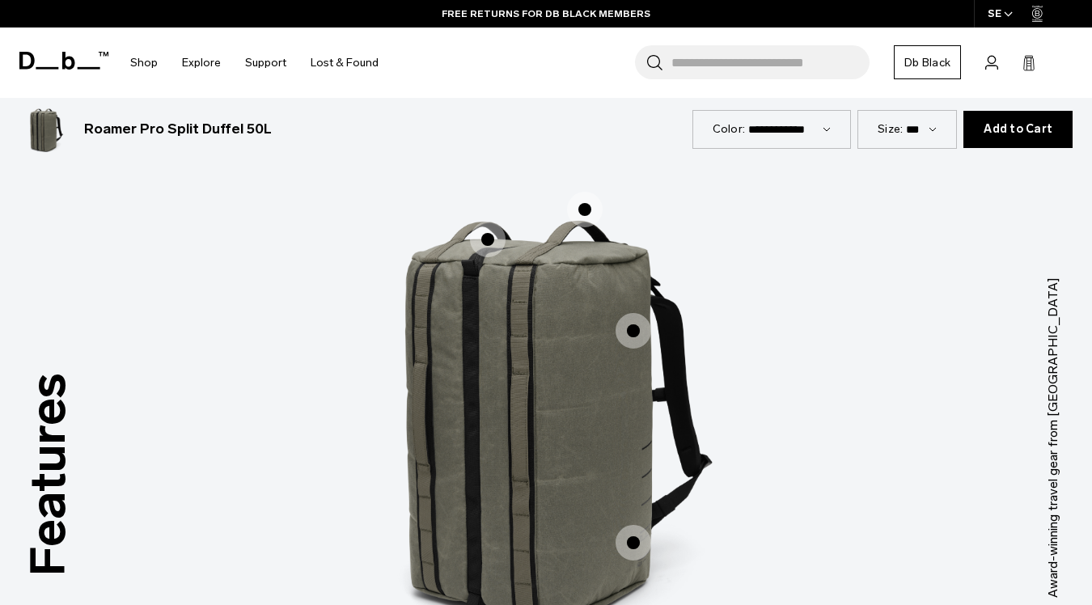
scroll to position [1889, 0]
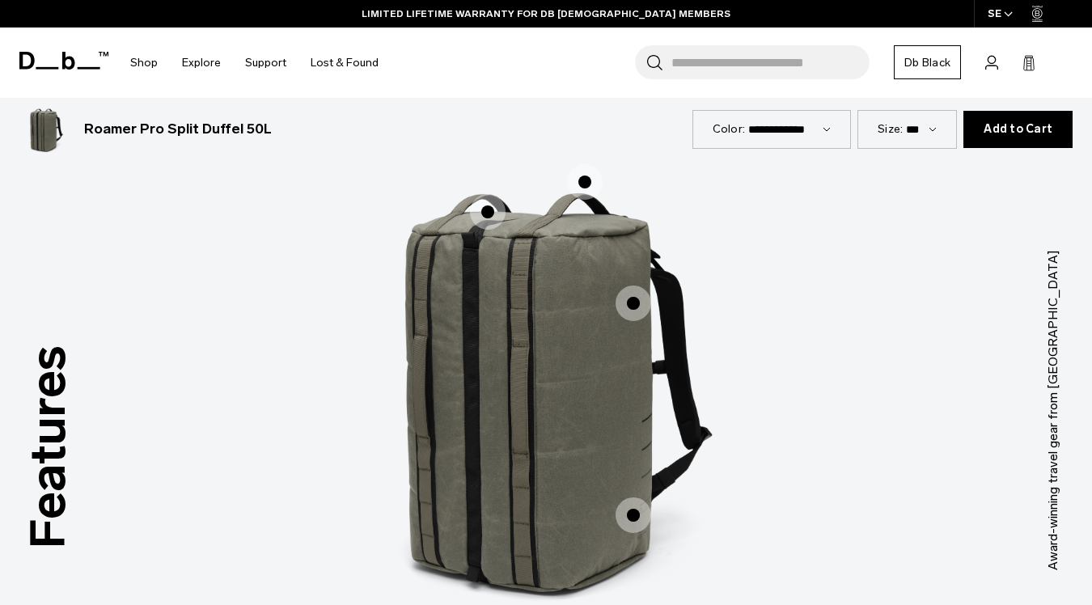
click at [635, 286] on span "1 / 3" at bounding box center [634, 304] width 36 height 36
click at [634, 286] on span "1 / 3" at bounding box center [634, 304] width 36 height 36
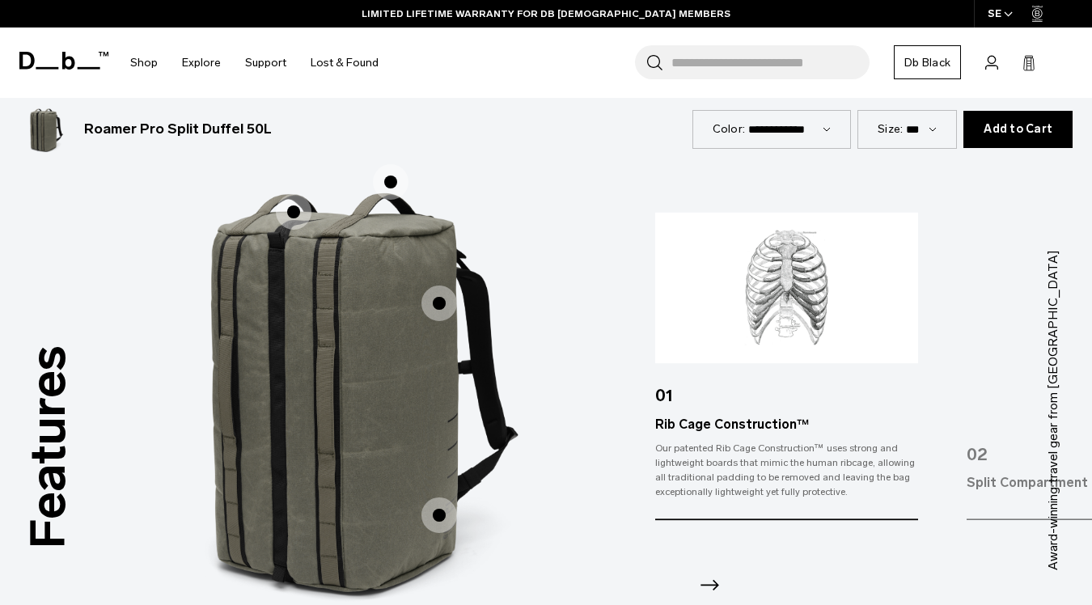
click at [439, 497] on span "1 / 3" at bounding box center [439, 515] width 36 height 36
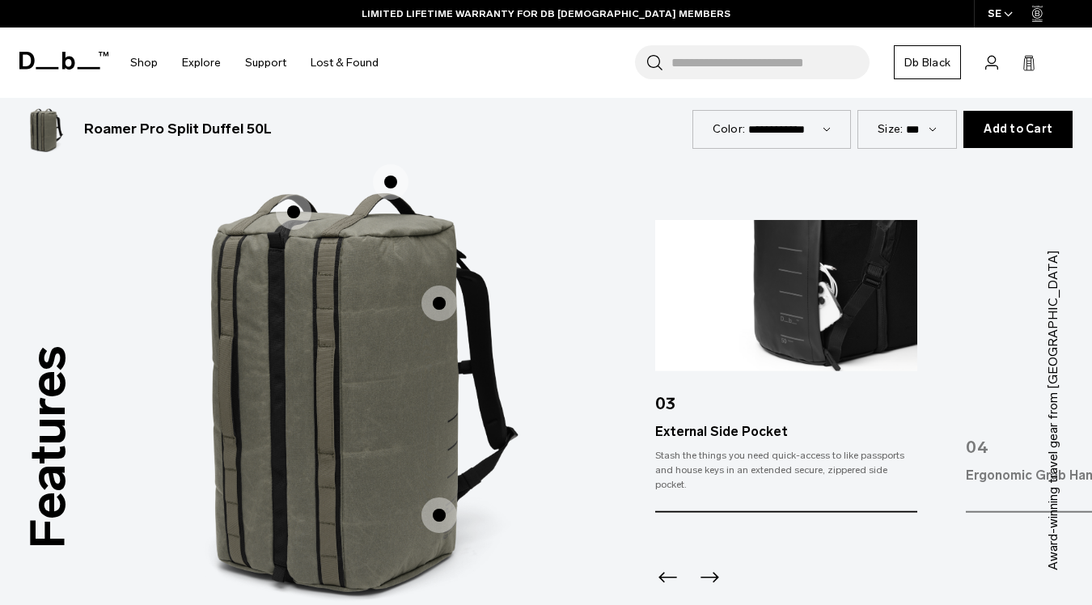
click at [294, 194] on span "1 / 3" at bounding box center [294, 212] width 36 height 36
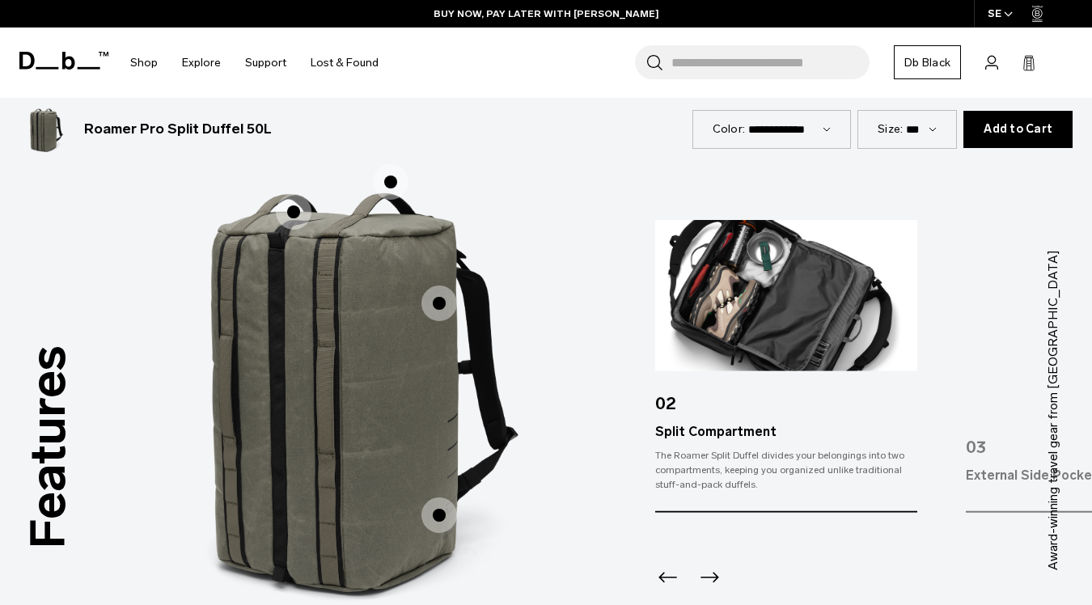
click at [440, 287] on span "1 / 3" at bounding box center [439, 304] width 36 height 36
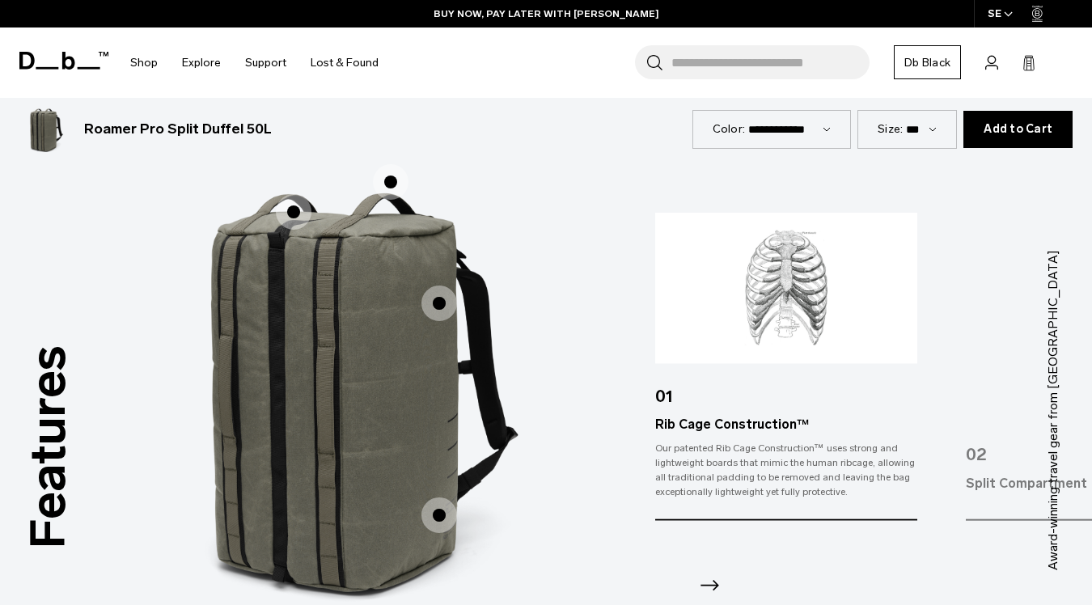
click at [440, 497] on span "1 / 3" at bounding box center [439, 515] width 36 height 36
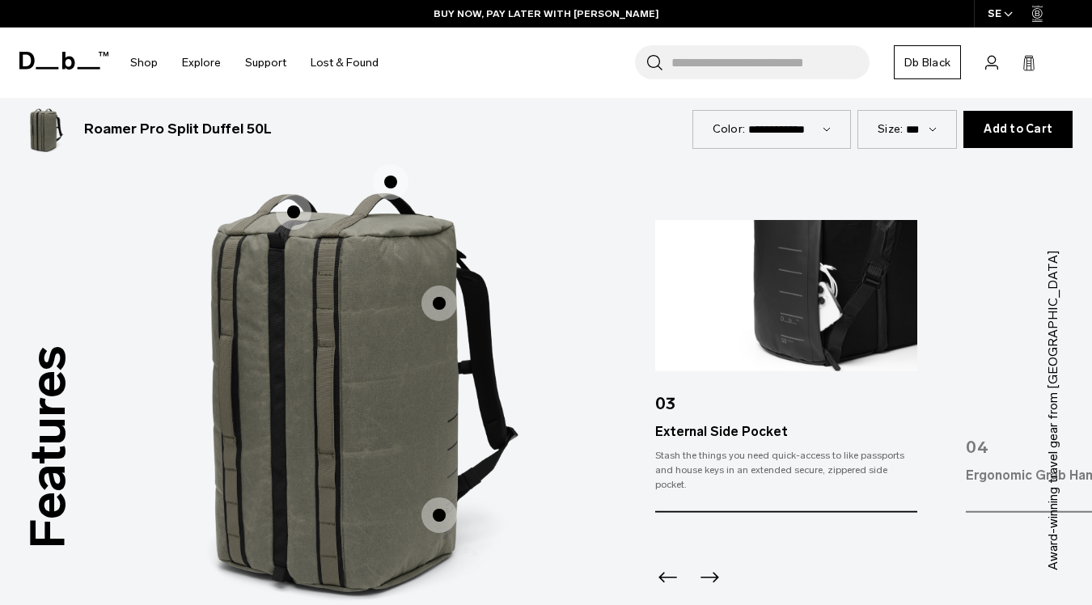
click at [441, 286] on span "1 / 3" at bounding box center [439, 304] width 36 height 36
click at [294, 195] on span "1 / 3" at bounding box center [294, 212] width 36 height 36
click at [433, 286] on span "1 / 3" at bounding box center [439, 304] width 36 height 36
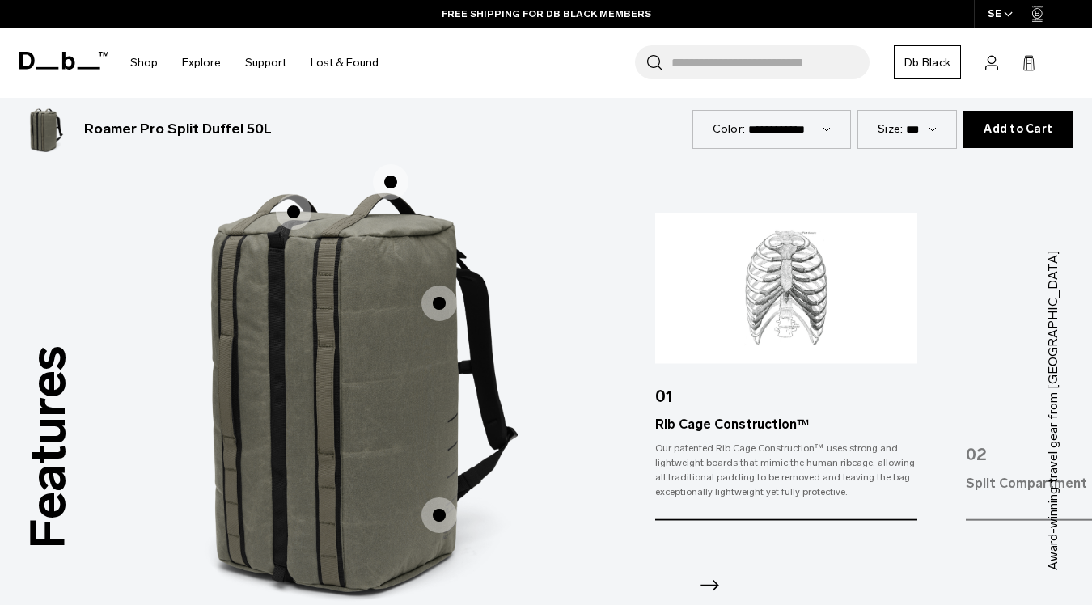
click at [291, 195] on span "1 / 3" at bounding box center [294, 212] width 36 height 36
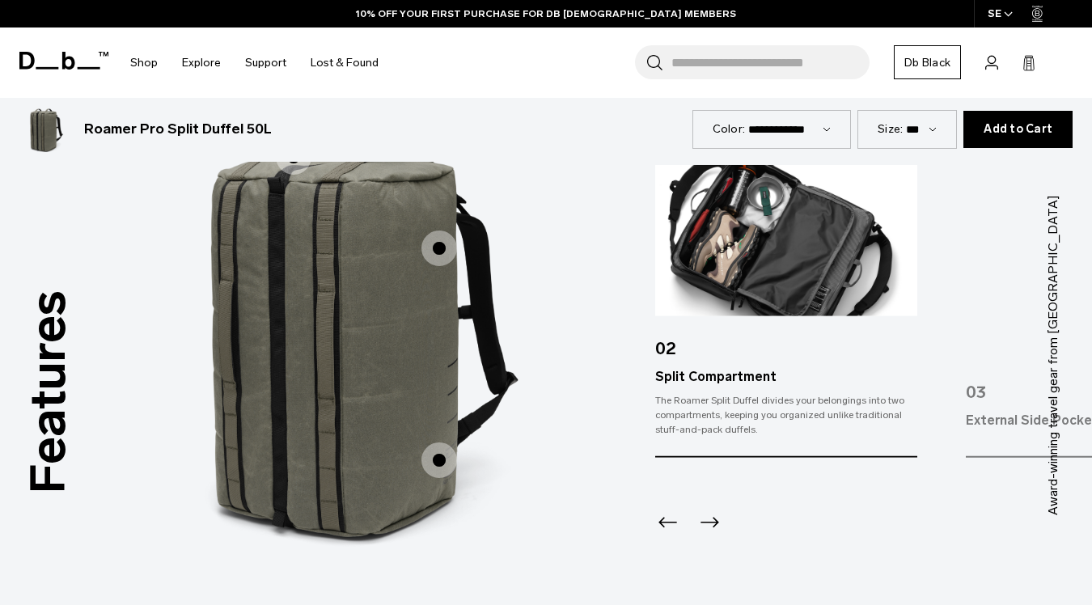
scroll to position [1925, 0]
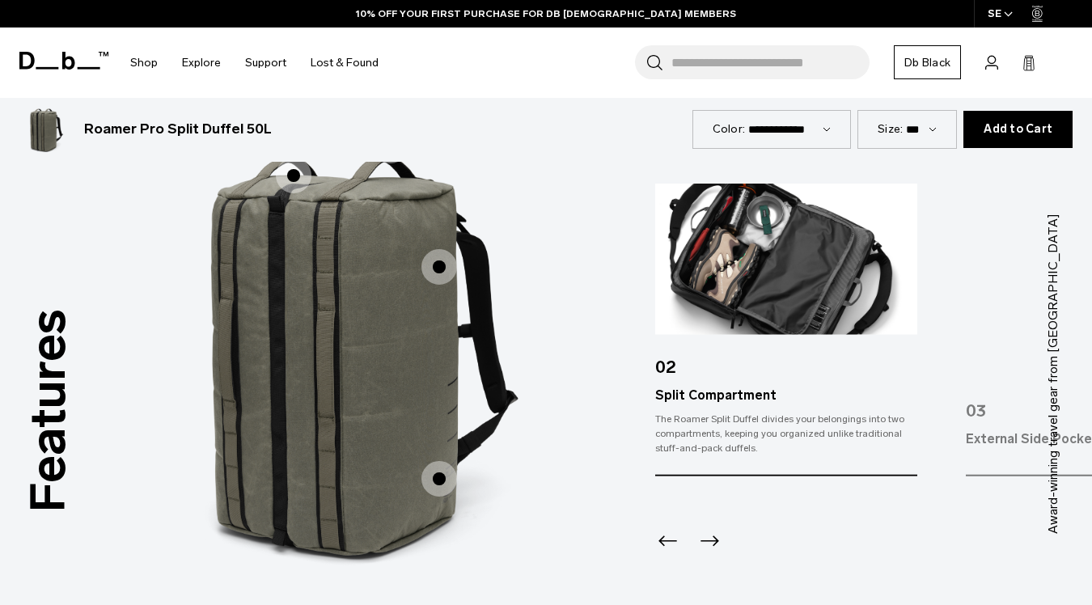
click at [434, 466] on span "1 / 3" at bounding box center [439, 479] width 36 height 36
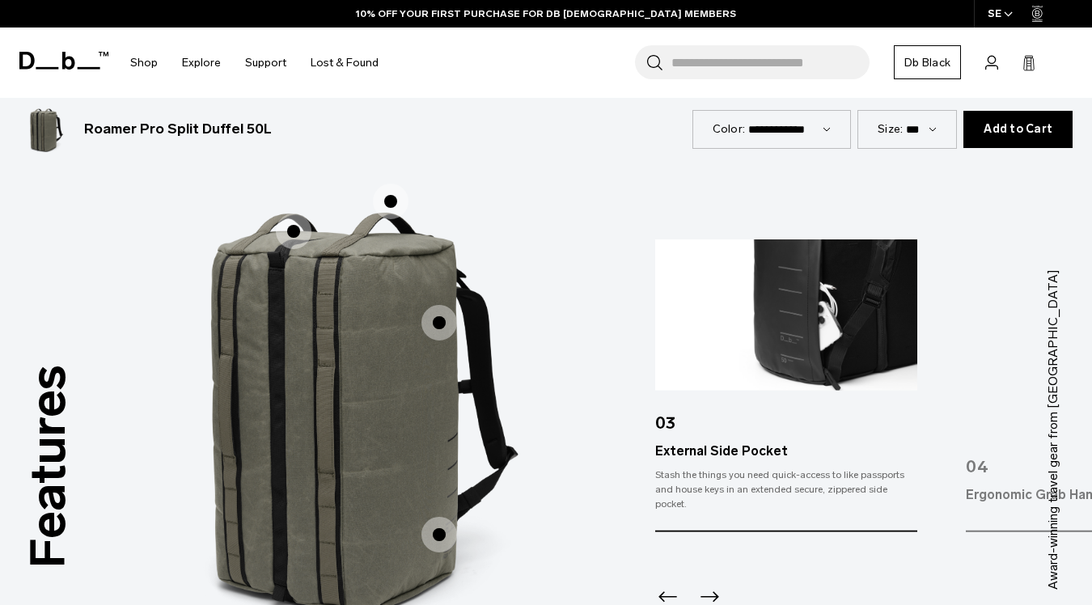
scroll to position [1866, 0]
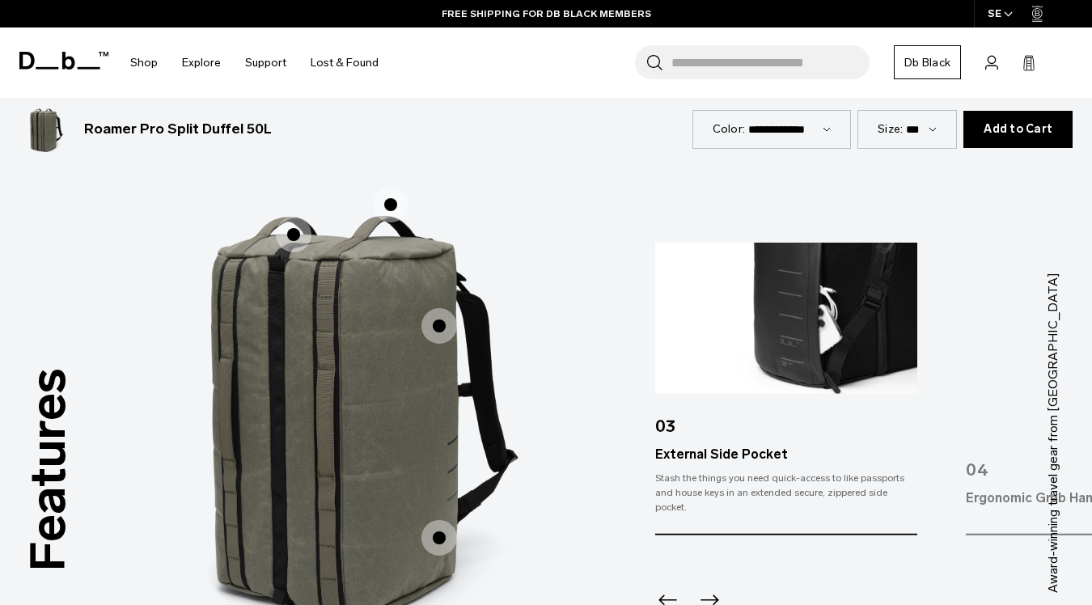
click at [446, 314] on span "1 / 3" at bounding box center [439, 326] width 36 height 36
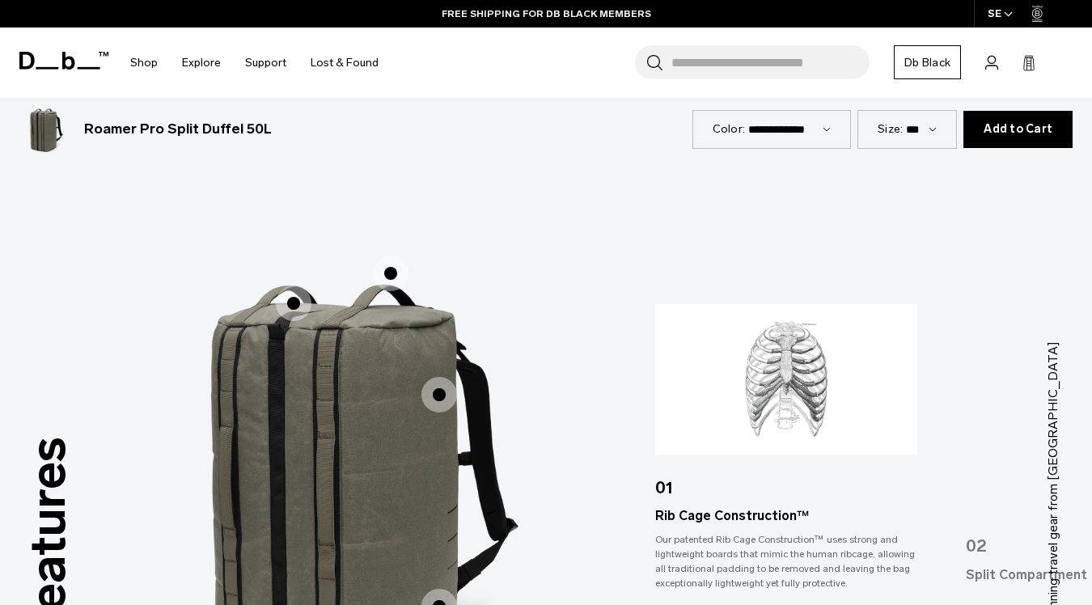
scroll to position [1776, 0]
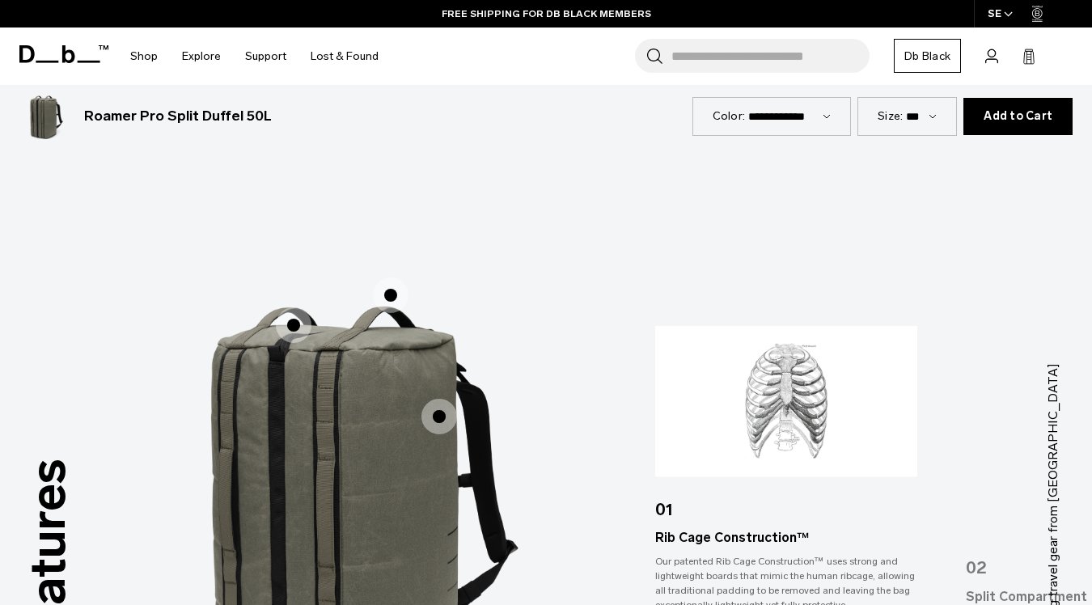
click at [388, 277] on span "1 / 3" at bounding box center [391, 295] width 36 height 36
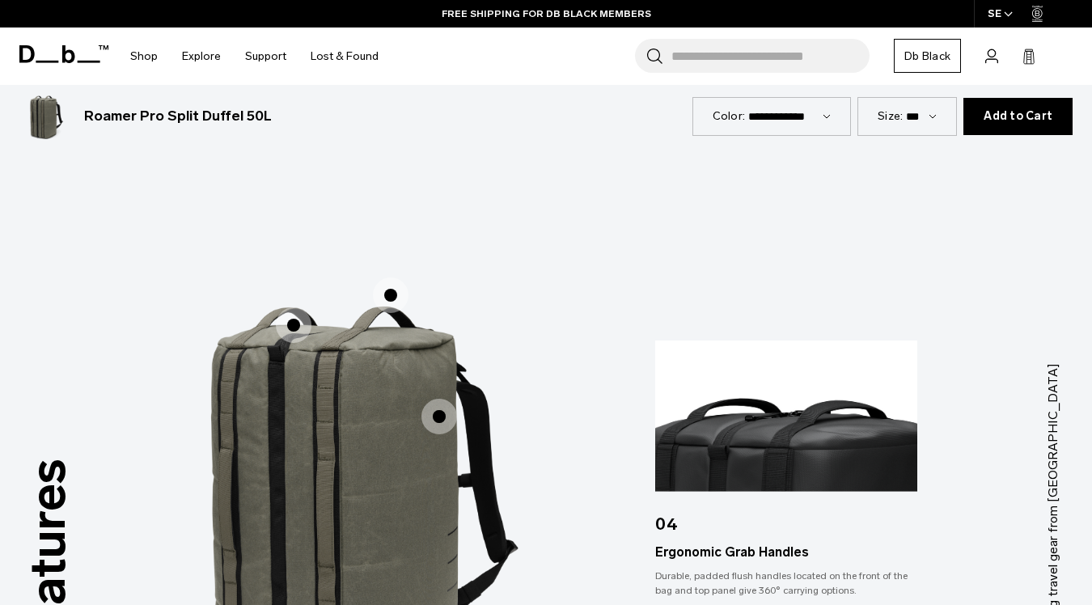
click at [296, 313] on span "1 / 3" at bounding box center [294, 325] width 36 height 36
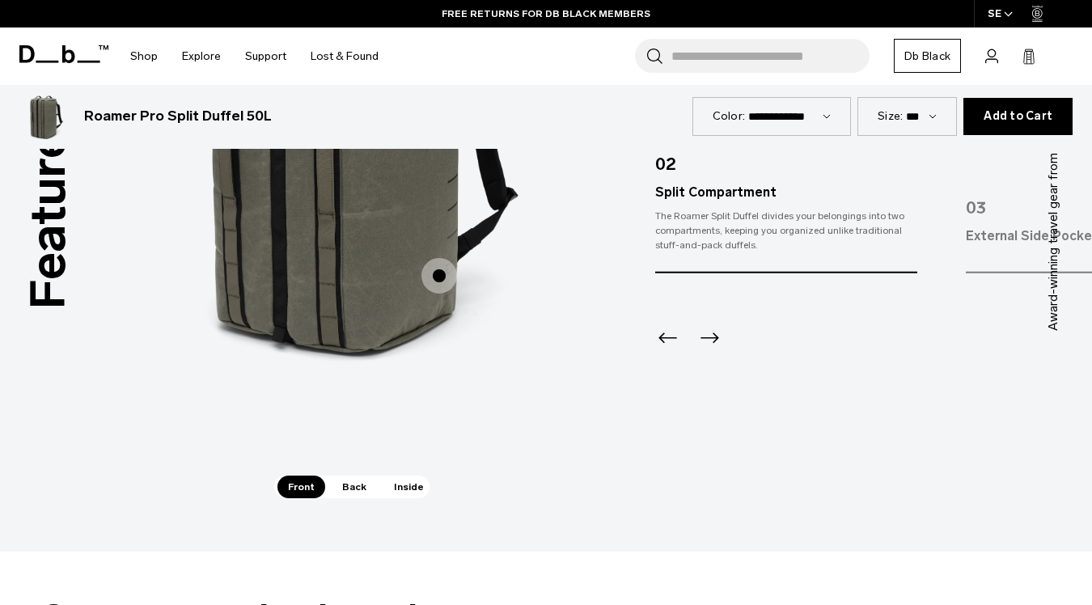
scroll to position [2126, 0]
